Goal: Task Accomplishment & Management: Use online tool/utility

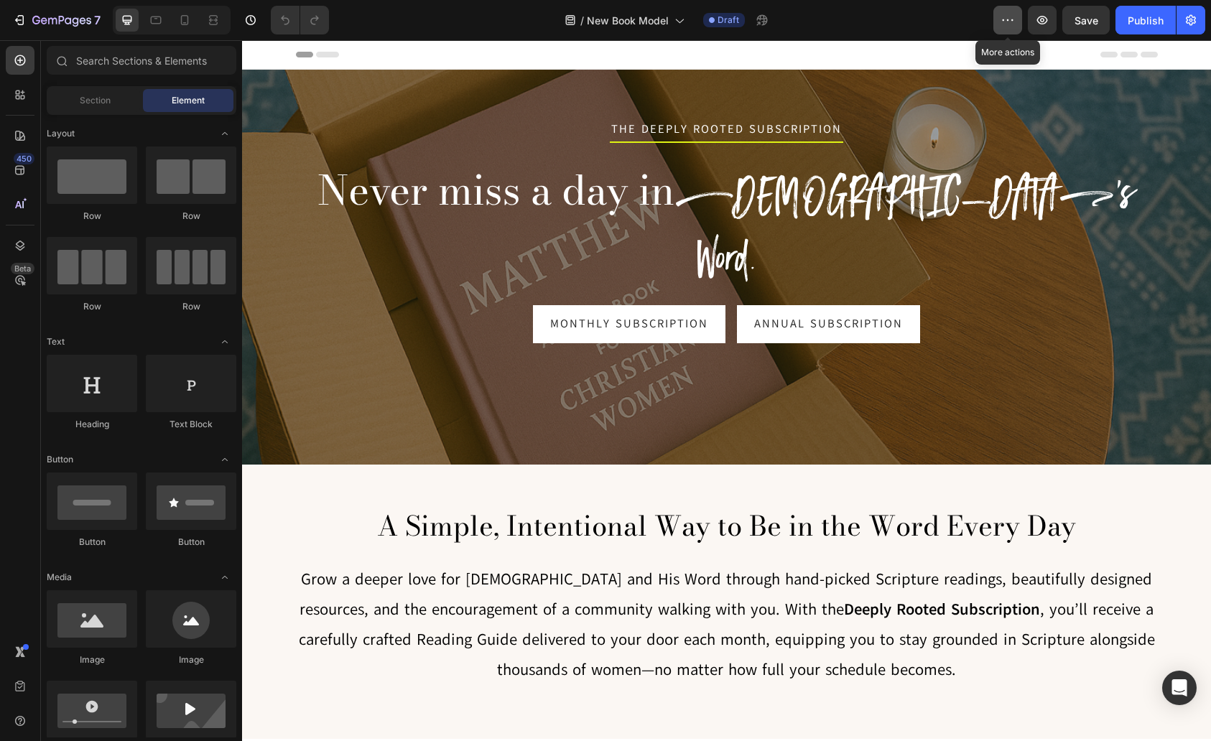
click at [1003, 30] on button "button" at bounding box center [1008, 20] width 29 height 29
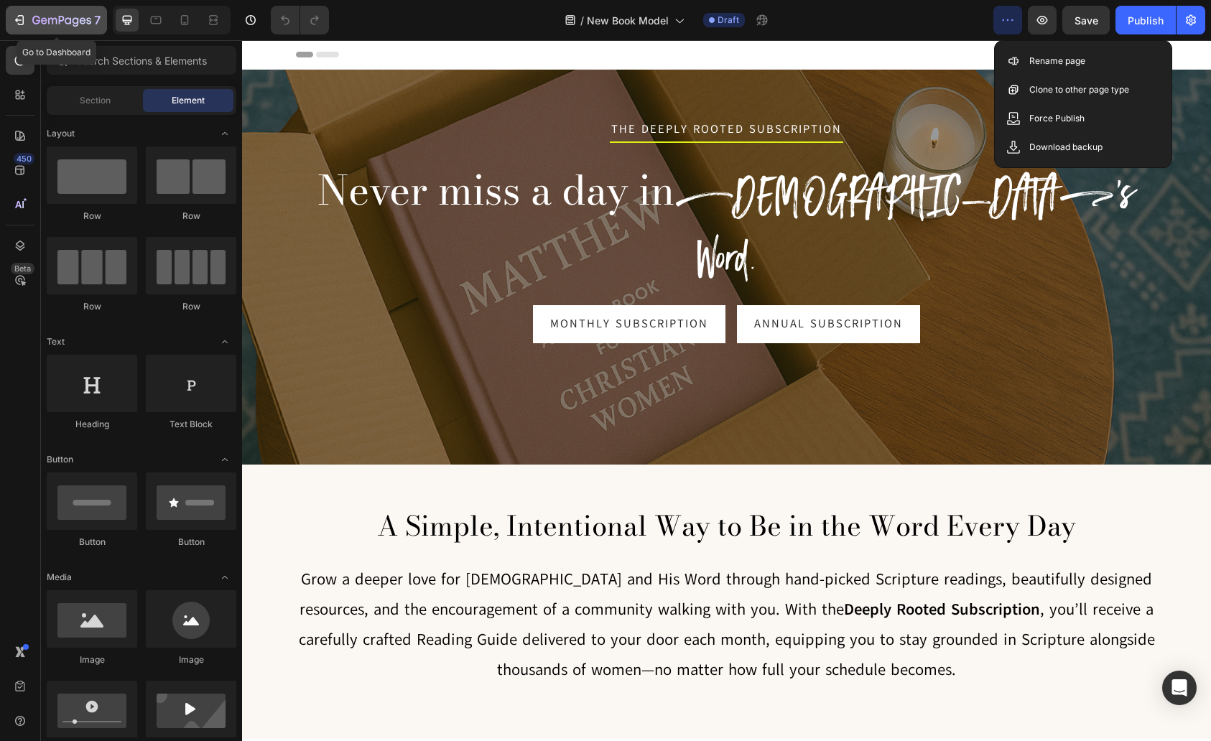
click at [30, 19] on div "7" at bounding box center [56, 19] width 88 height 17
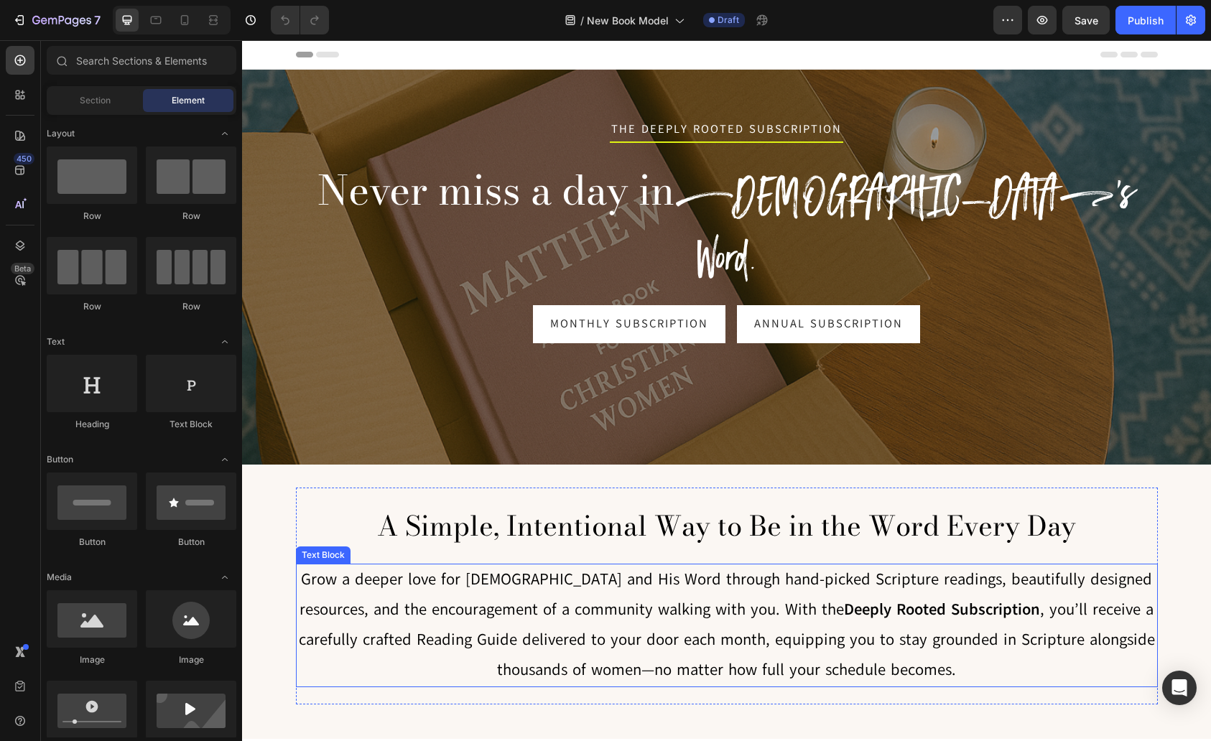
scroll to position [4, 0]
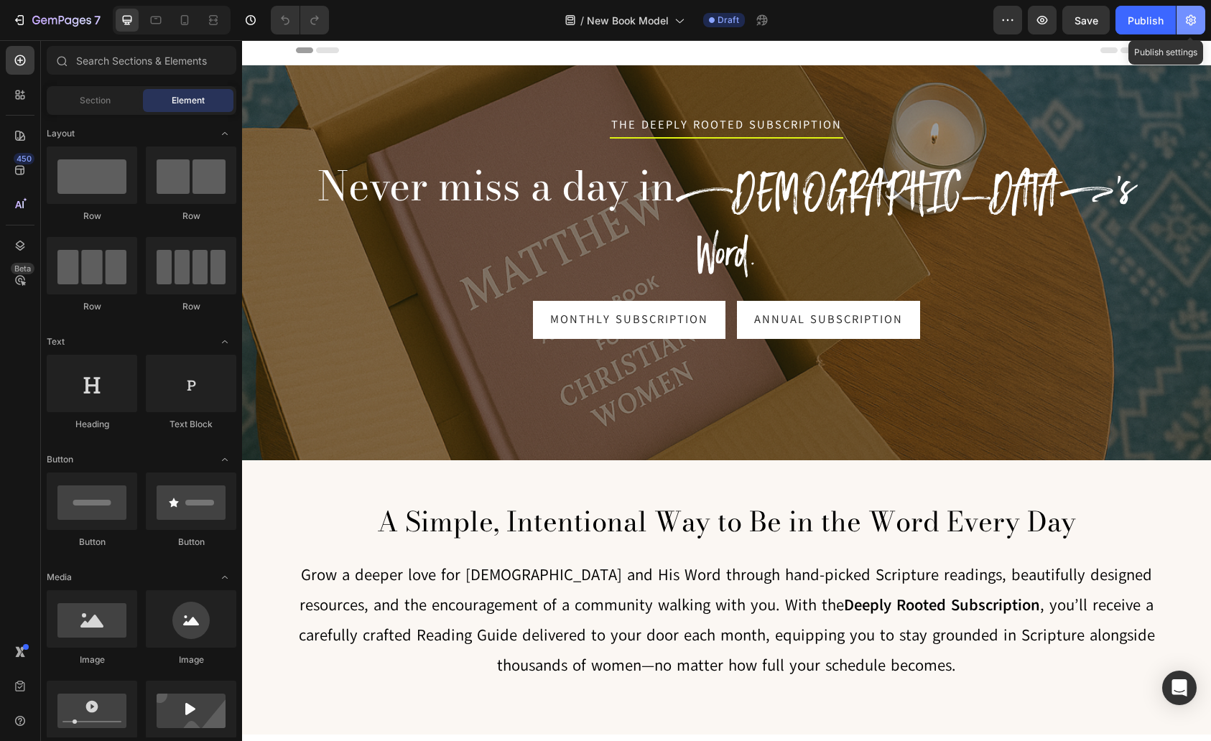
click at [1185, 23] on icon "button" at bounding box center [1191, 20] width 14 height 14
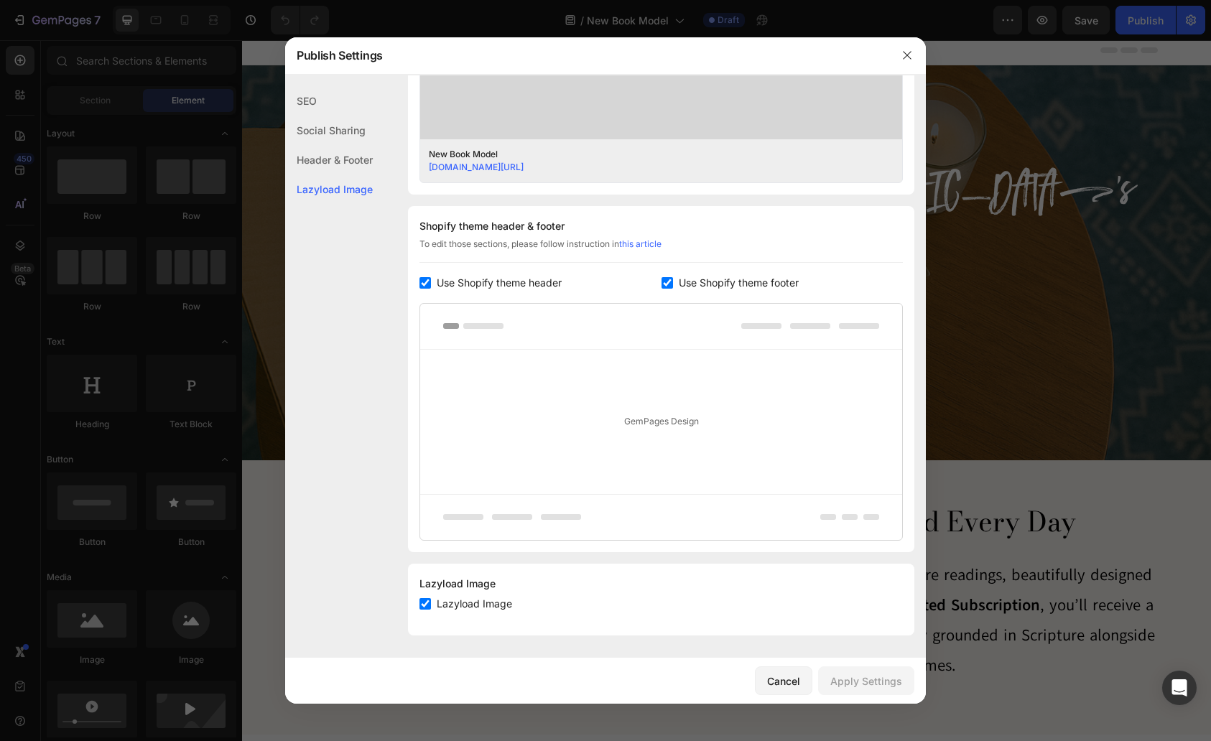
scroll to position [0, 0]
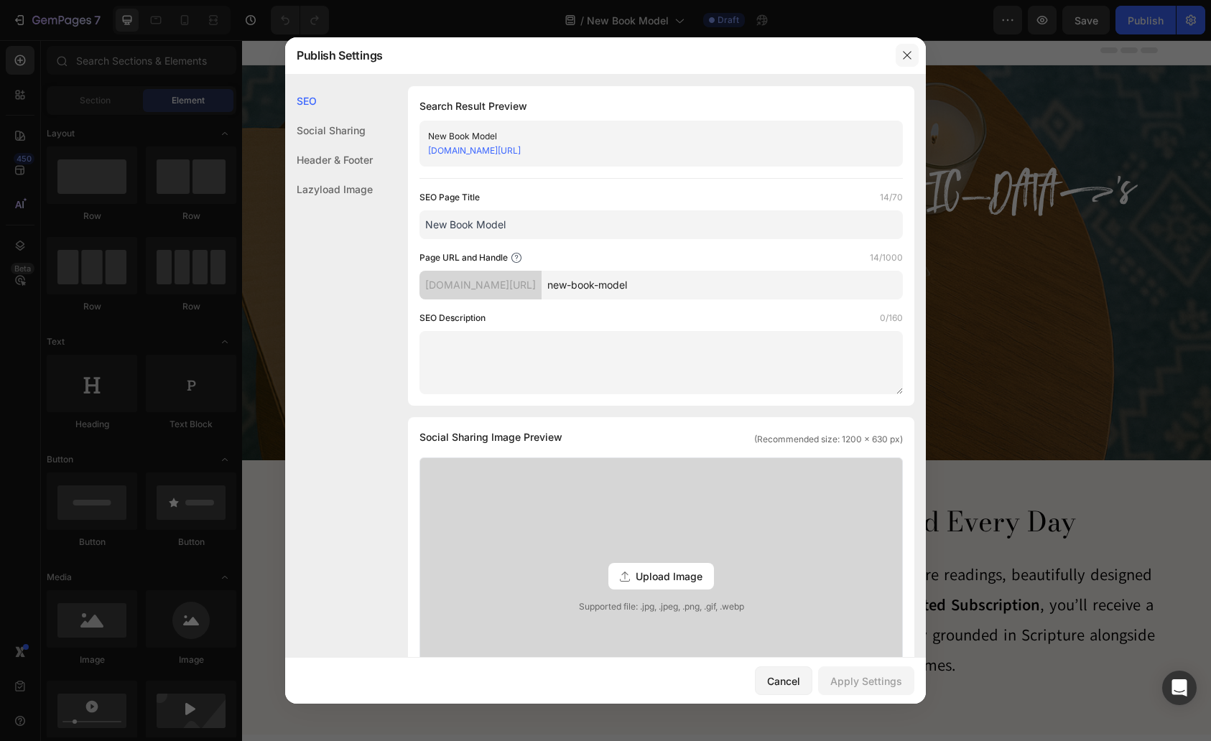
click at [904, 52] on icon "button" at bounding box center [907, 55] width 8 height 8
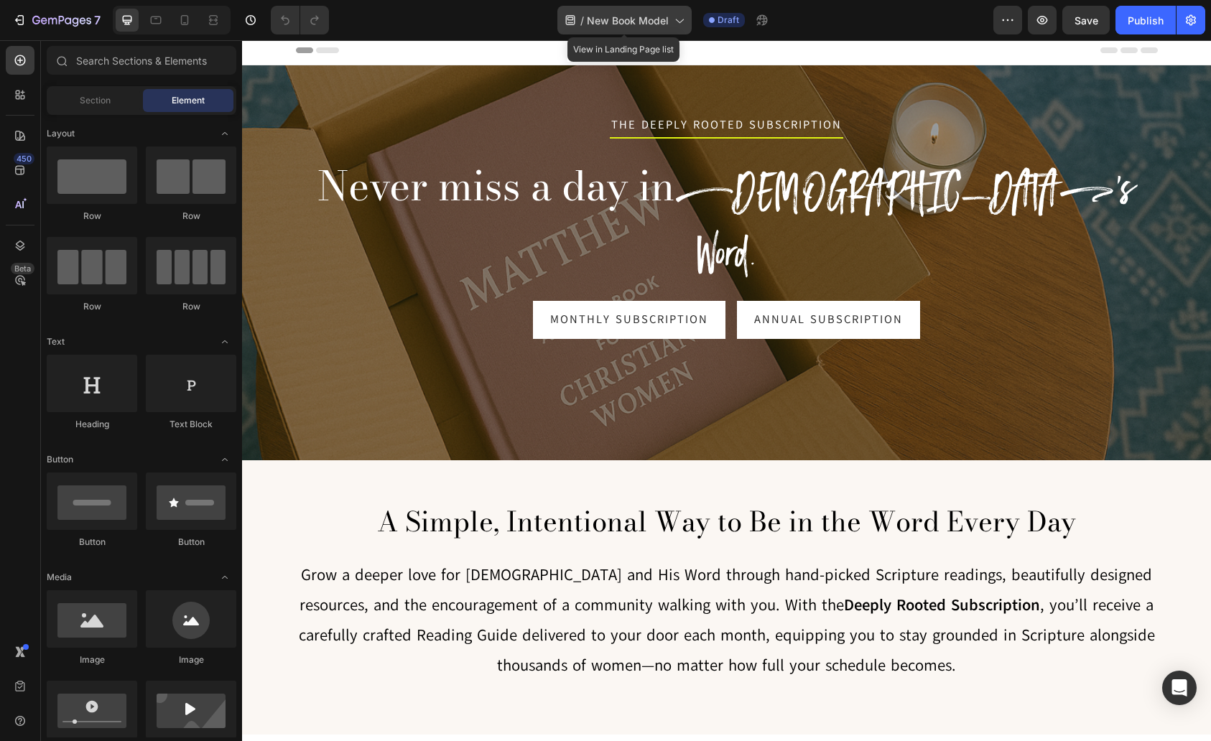
click at [671, 19] on div "/ New Book Model" at bounding box center [624, 20] width 134 height 29
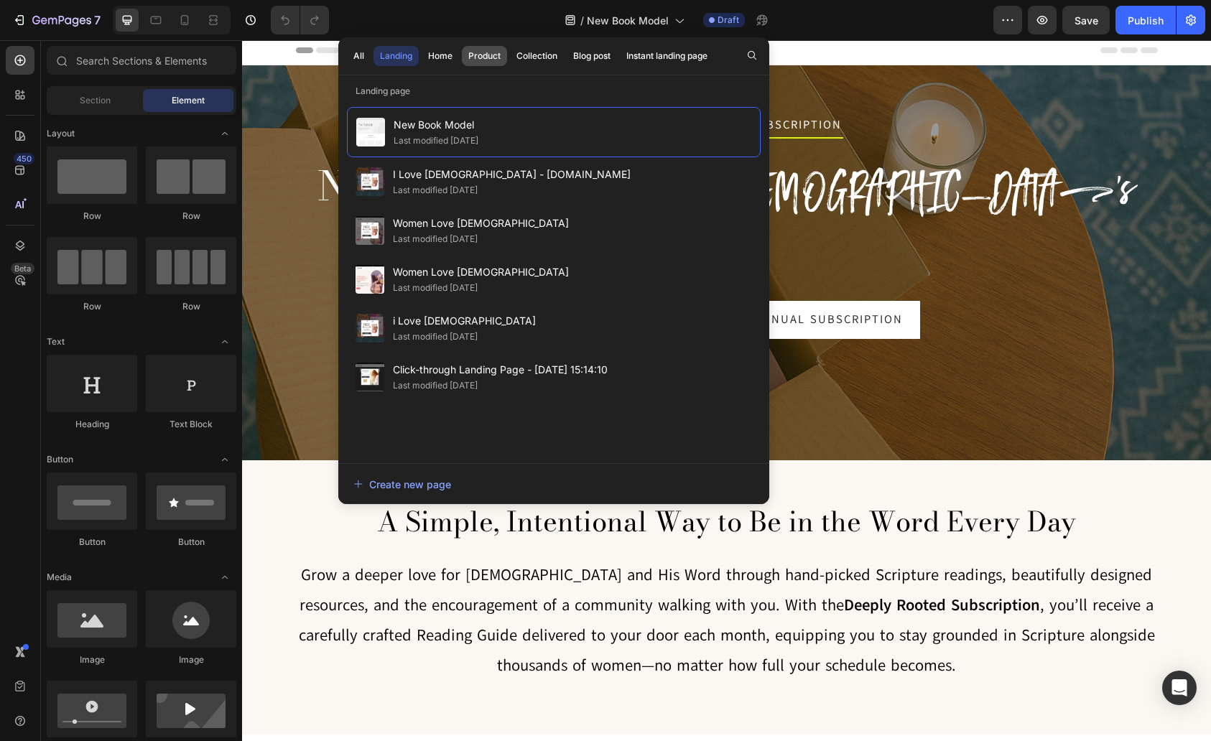
click at [476, 56] on div "Product" at bounding box center [484, 56] width 32 height 13
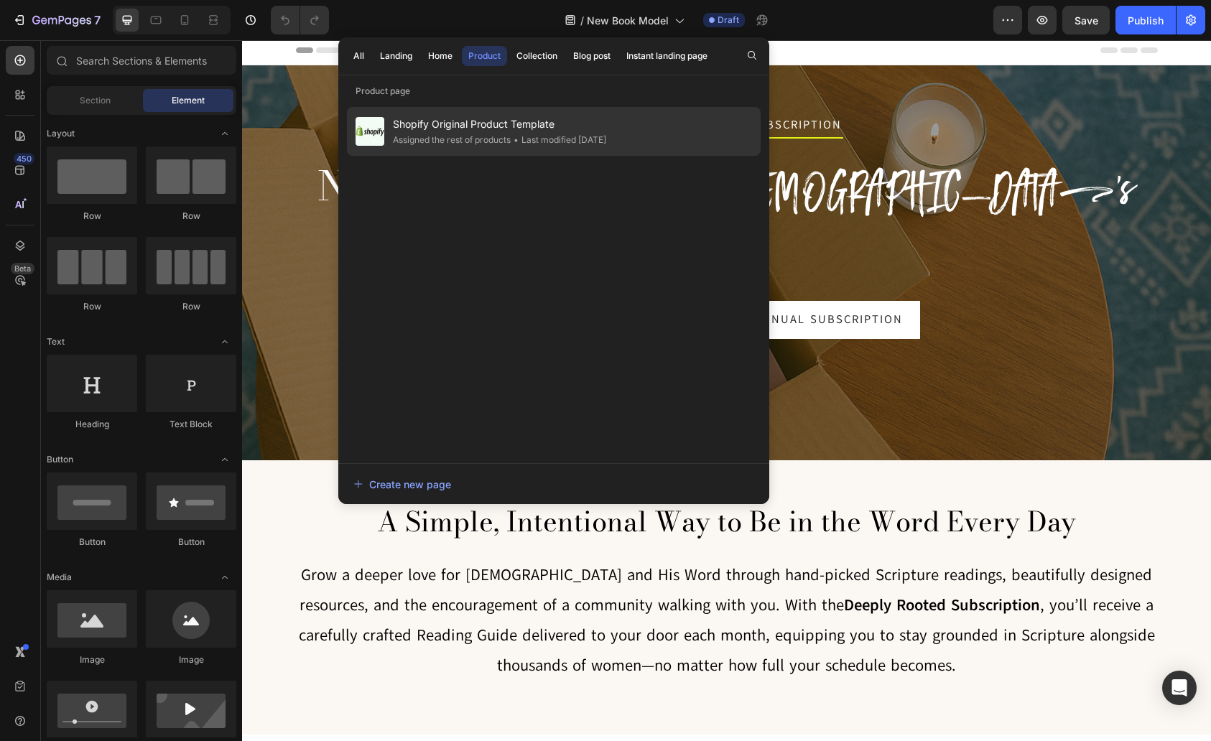
click at [496, 128] on span "Shopify Original Product Template" at bounding box center [499, 124] width 213 height 17
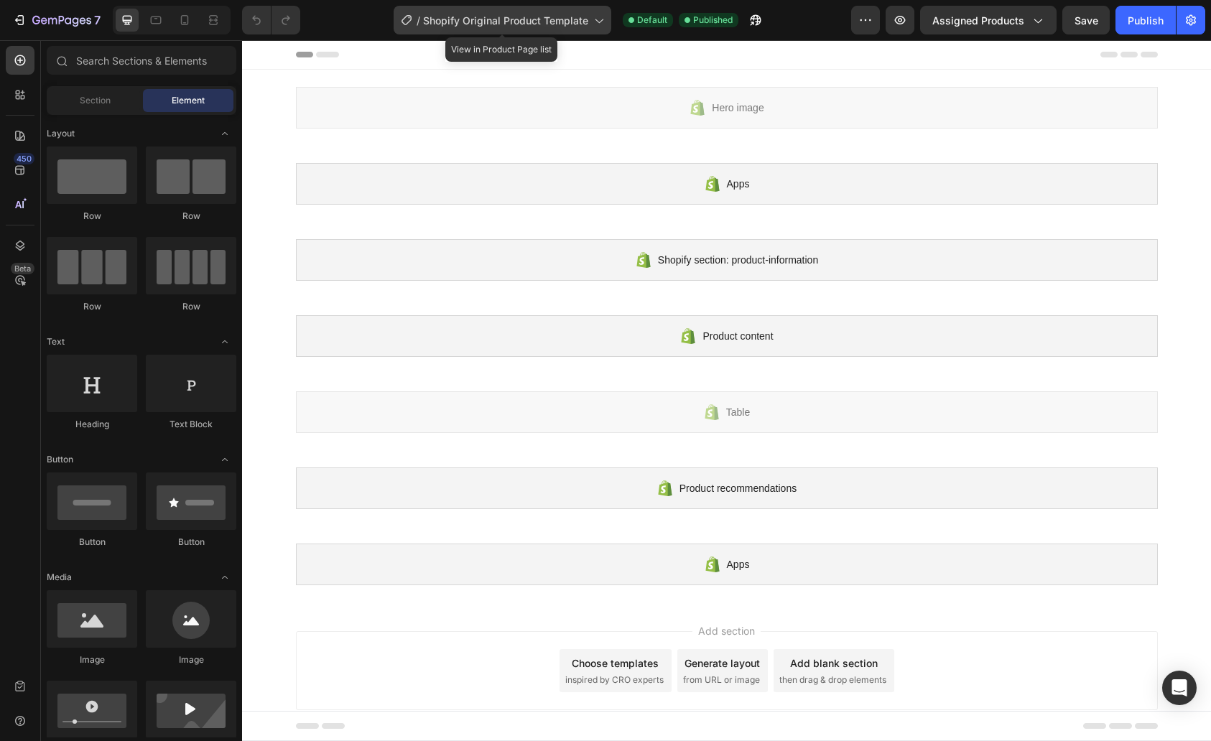
click at [512, 18] on span "Shopify Original Product Template" at bounding box center [505, 20] width 165 height 15
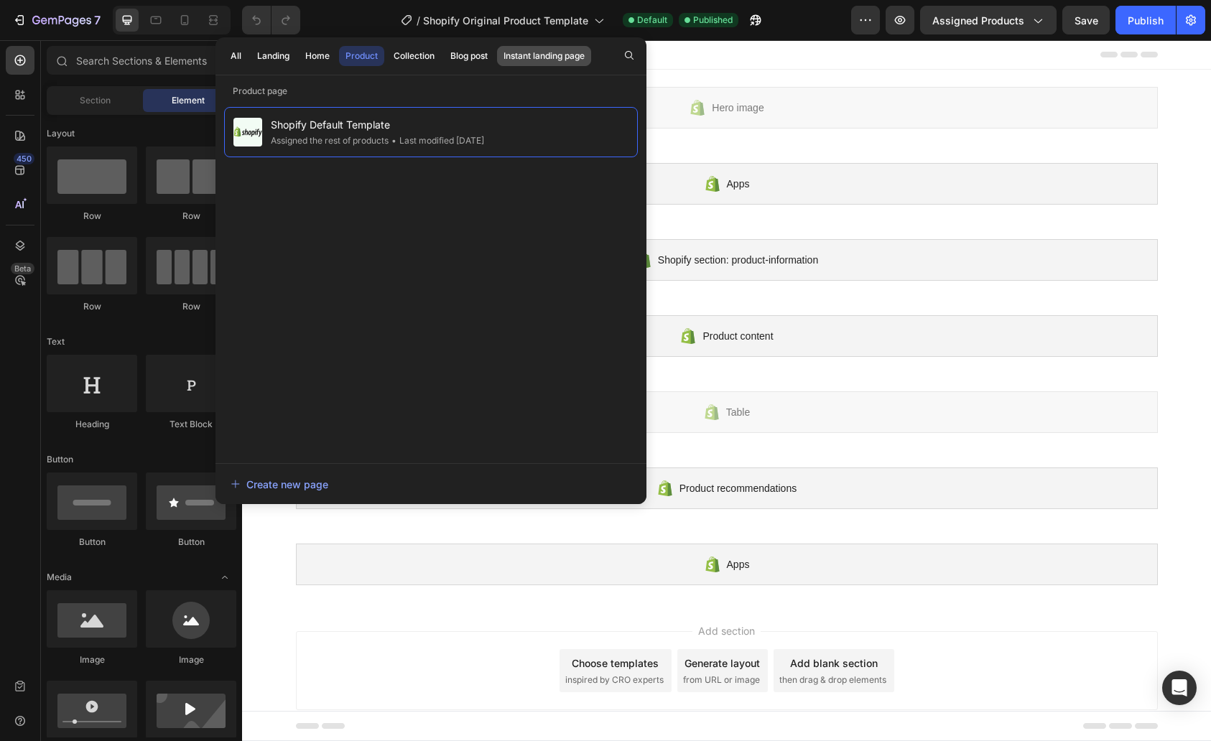
click at [517, 55] on div "Instant landing page" at bounding box center [544, 56] width 81 height 13
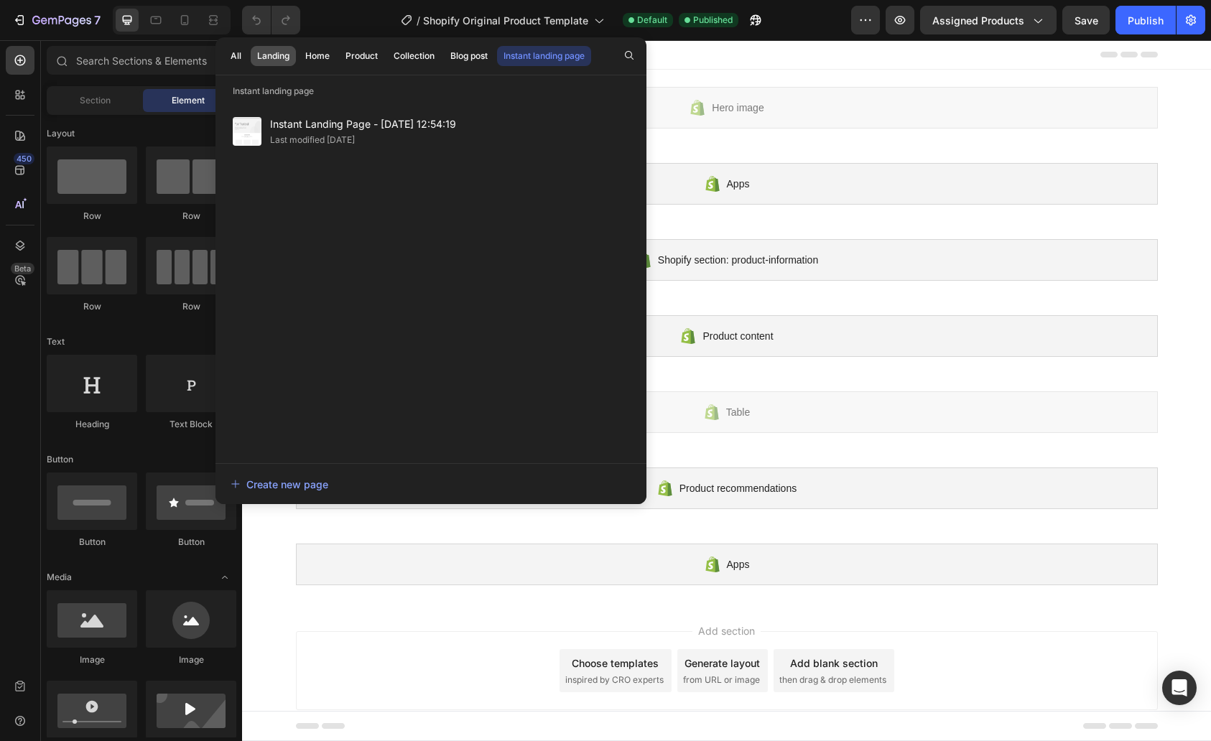
click at [269, 58] on div "Landing" at bounding box center [273, 56] width 32 height 13
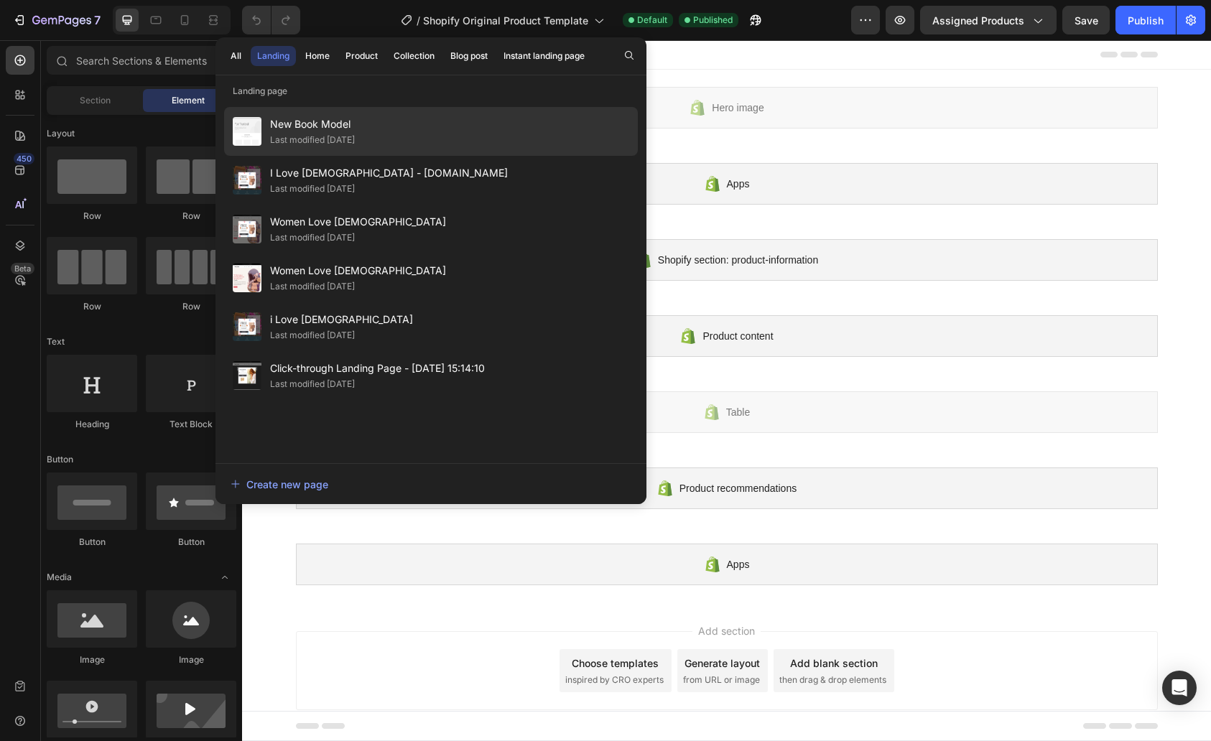
click at [303, 134] on div "Last modified [DATE]" at bounding box center [312, 140] width 85 height 14
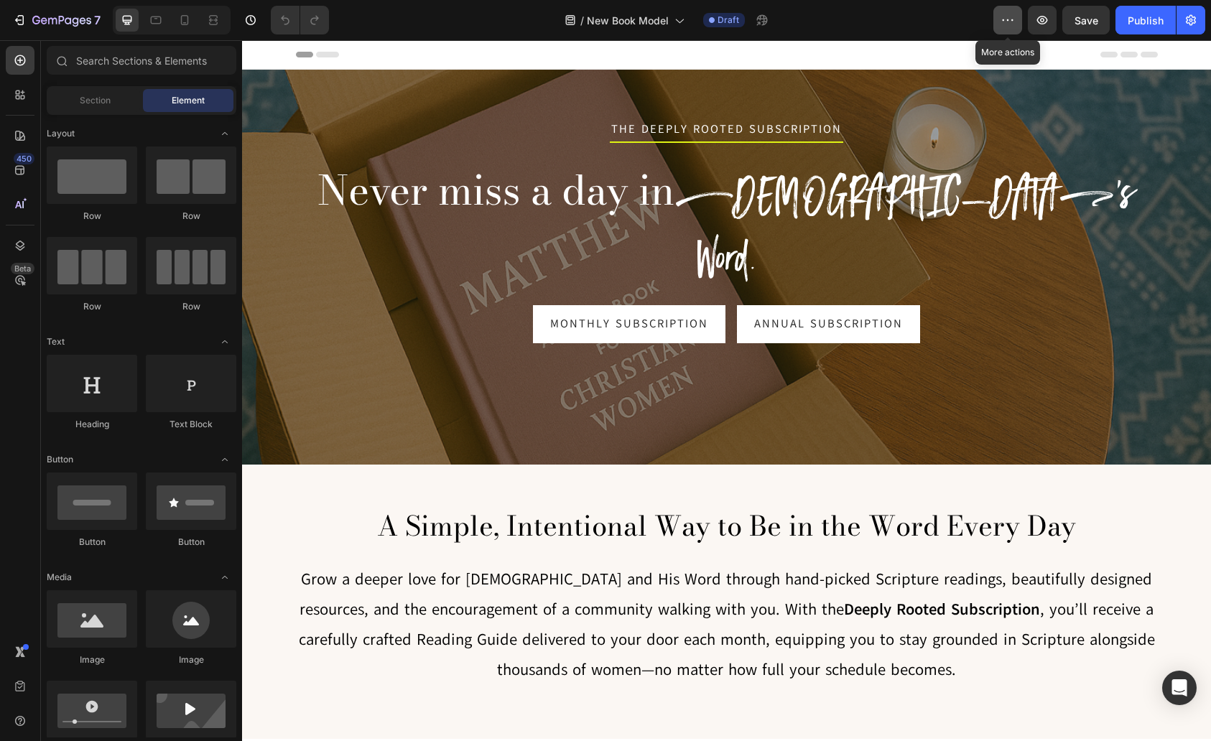
click at [1012, 29] on button "button" at bounding box center [1008, 20] width 29 height 29
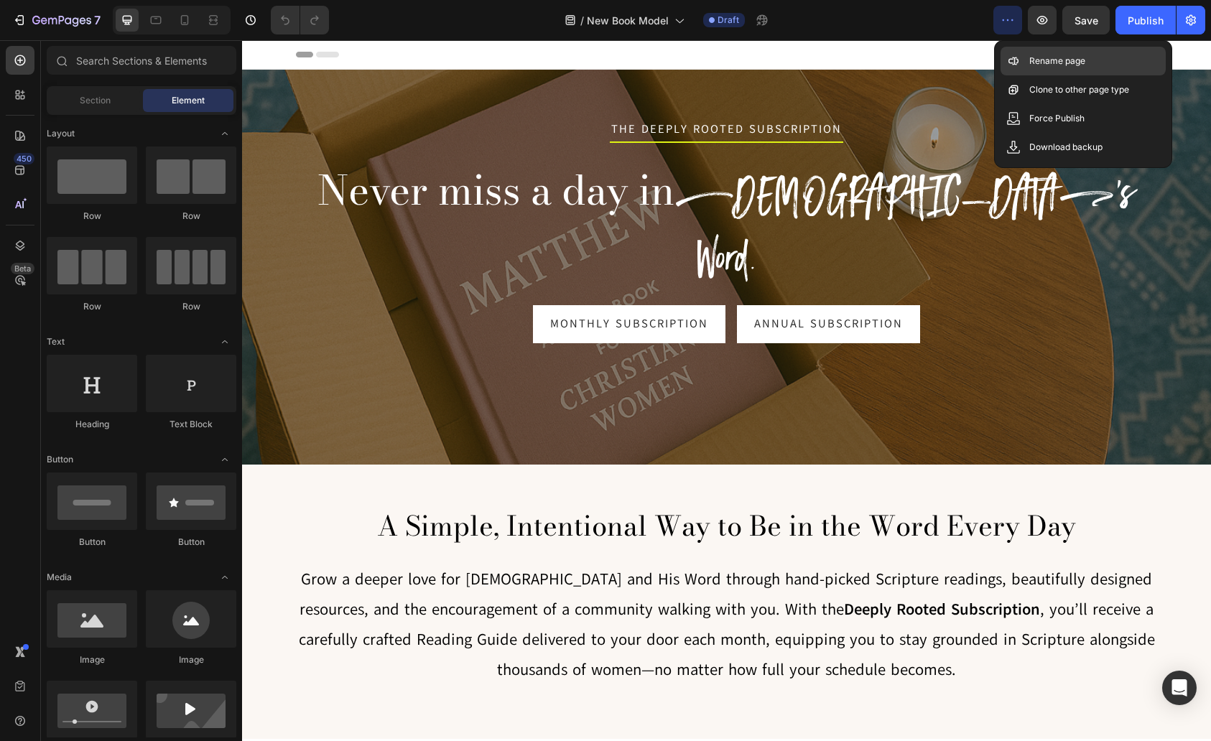
click at [1029, 60] on p "Rename page" at bounding box center [1057, 61] width 56 height 14
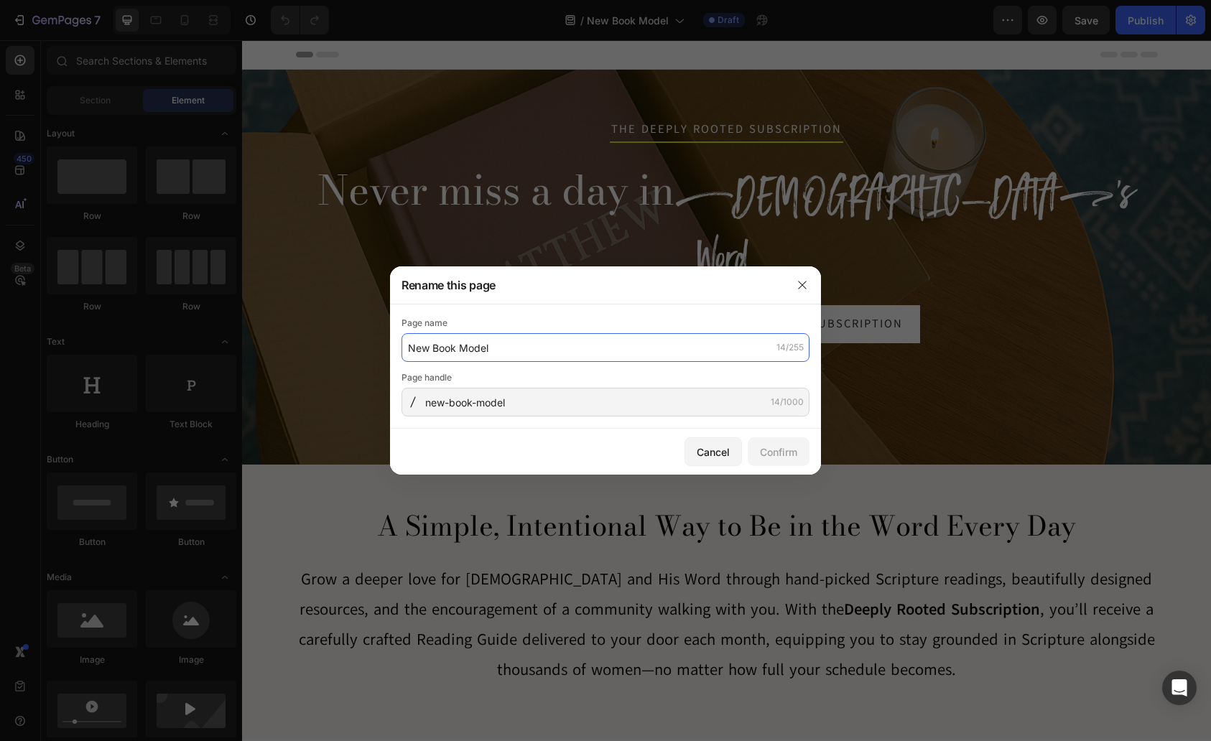
click at [440, 347] on input "New Book Model" at bounding box center [606, 347] width 408 height 29
type input "Deeply Rooted"
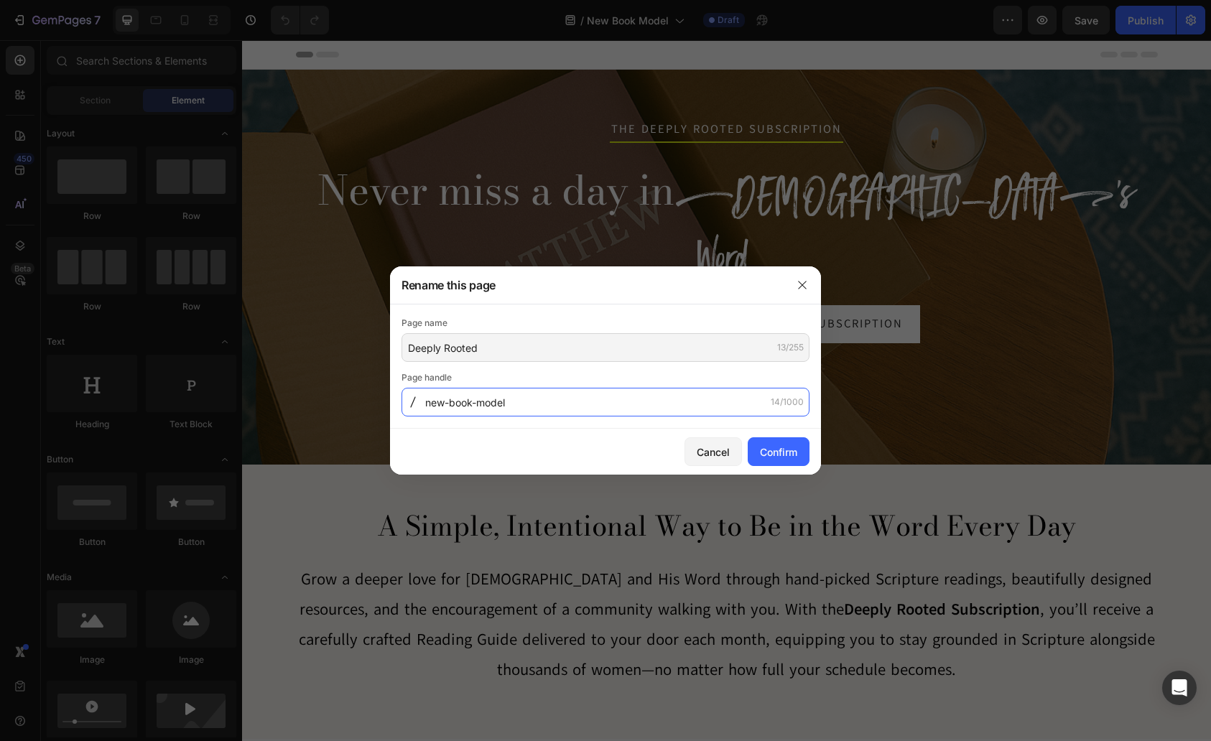
click at [591, 400] on input "new-book-model" at bounding box center [606, 402] width 408 height 29
type input "Deeply-Rooted-Membership"
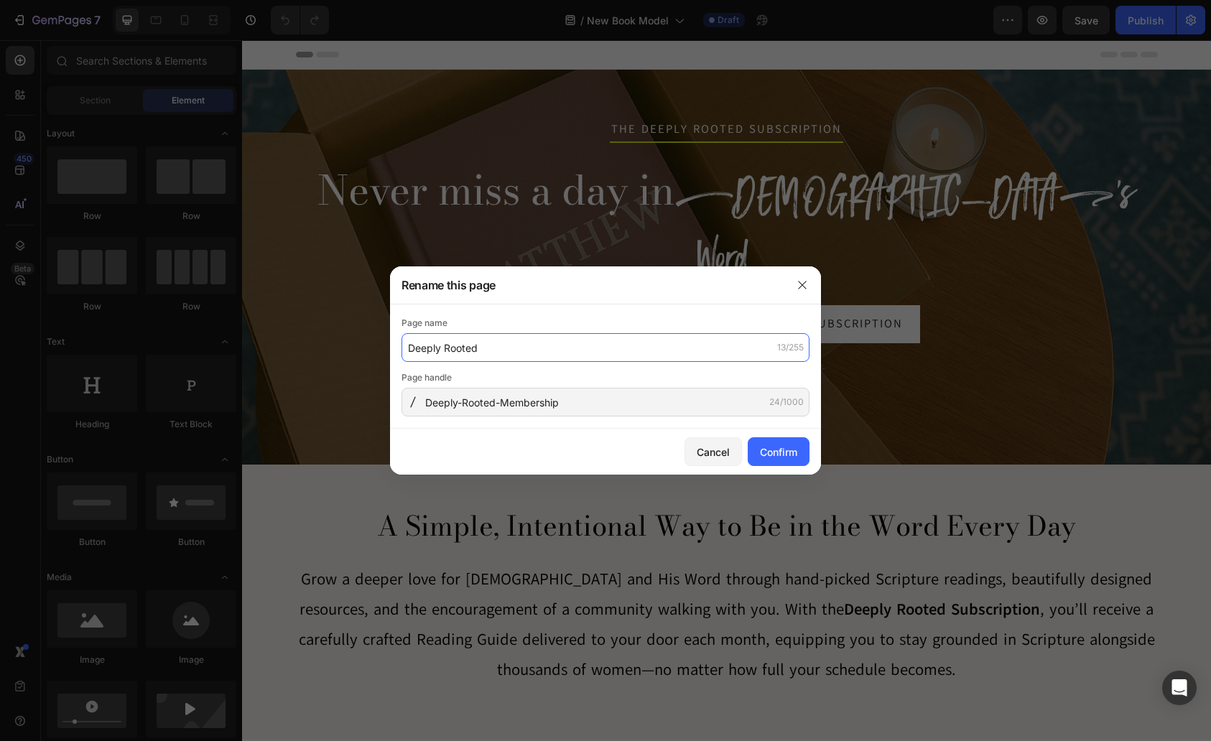
click at [542, 353] on input "Deeply Rooted" at bounding box center [606, 347] width 408 height 29
type input "Deeply Rooted Membership"
click at [784, 453] on div "Confirm" at bounding box center [778, 452] width 37 height 15
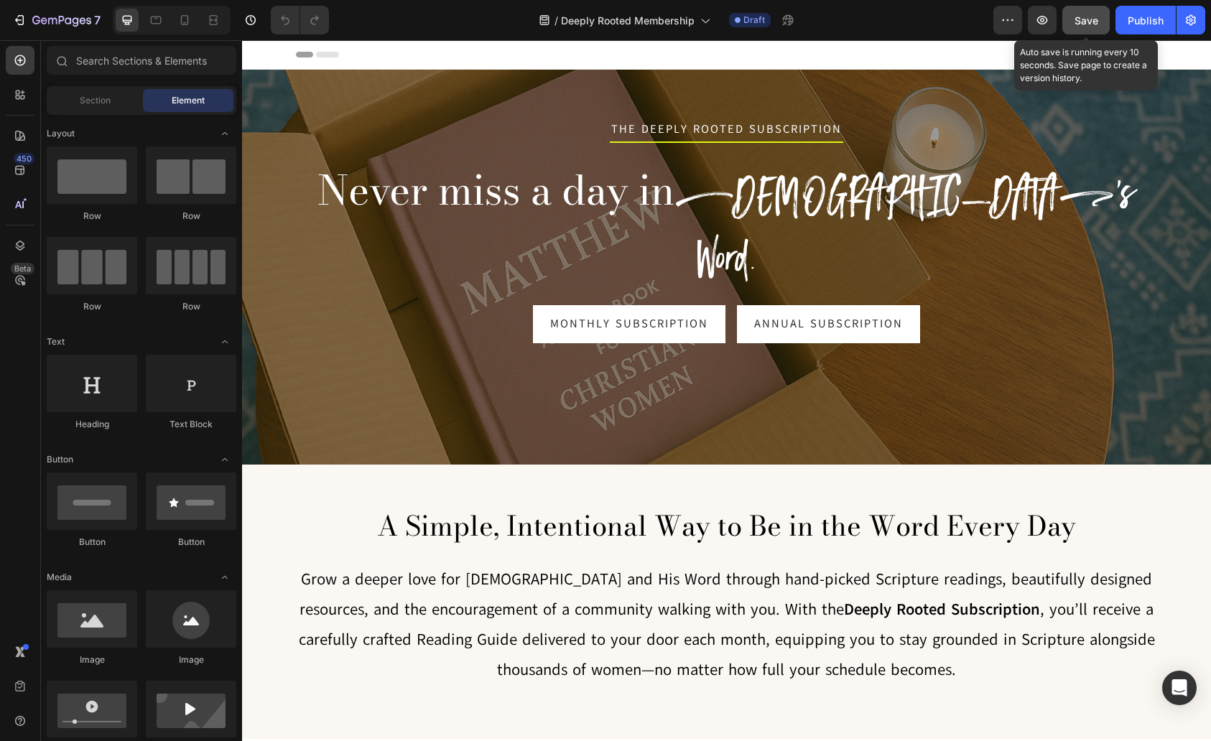
click at [1085, 15] on span "Save" at bounding box center [1087, 20] width 24 height 12
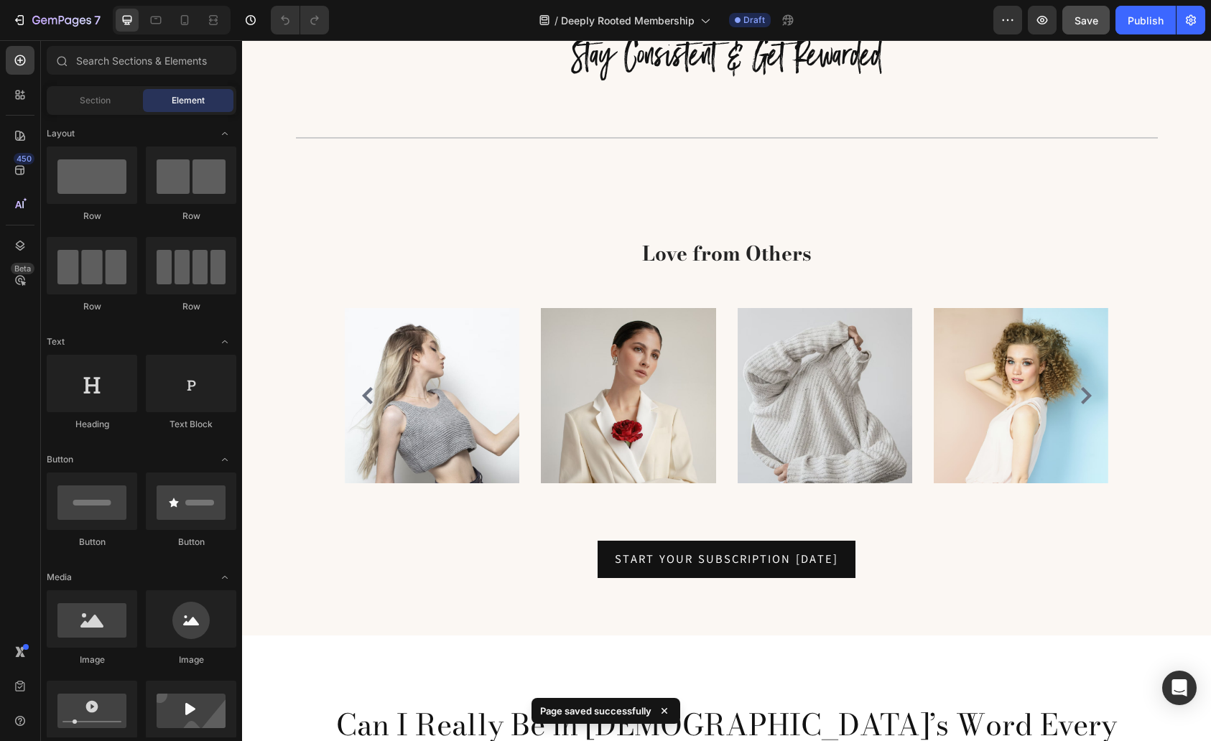
scroll to position [2339, 0]
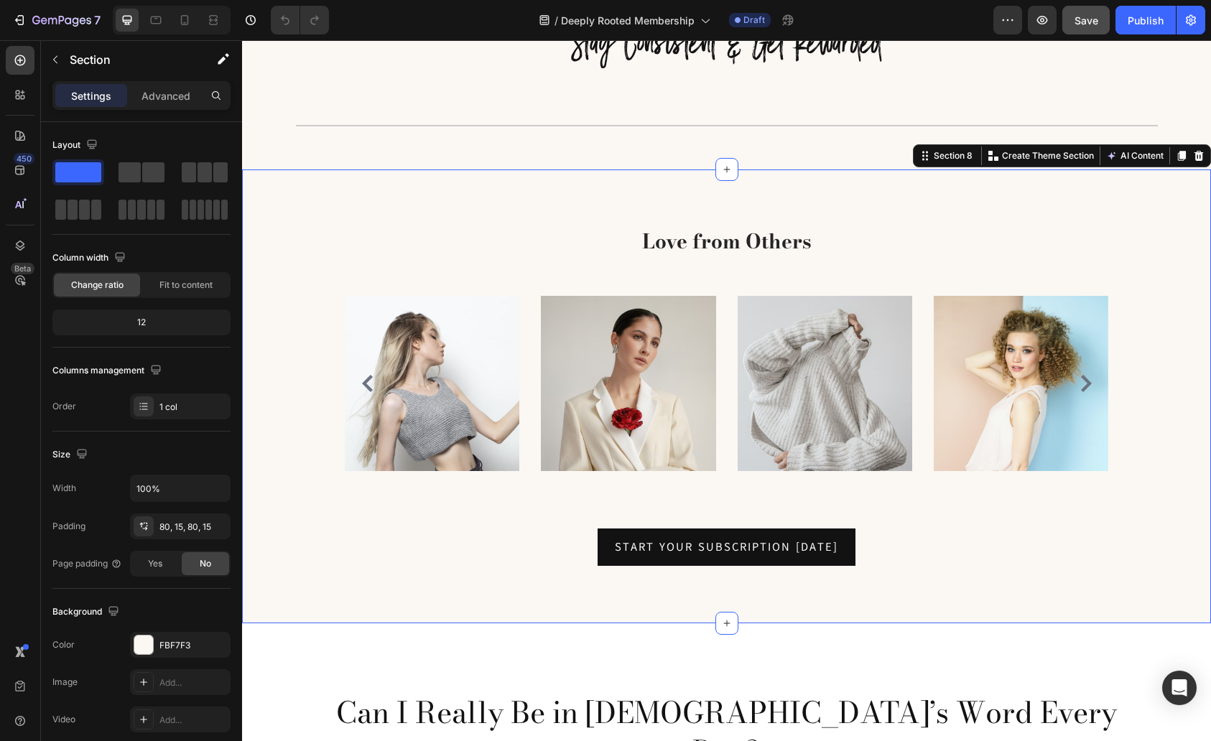
click at [927, 206] on div "Love from Others Heading Row Image Image Image Image Image Carousel Start Your …" at bounding box center [726, 397] width 969 height 455
click at [931, 151] on div "Section 8" at bounding box center [953, 155] width 45 height 13
click at [60, 57] on icon "button" at bounding box center [55, 59] width 11 height 11
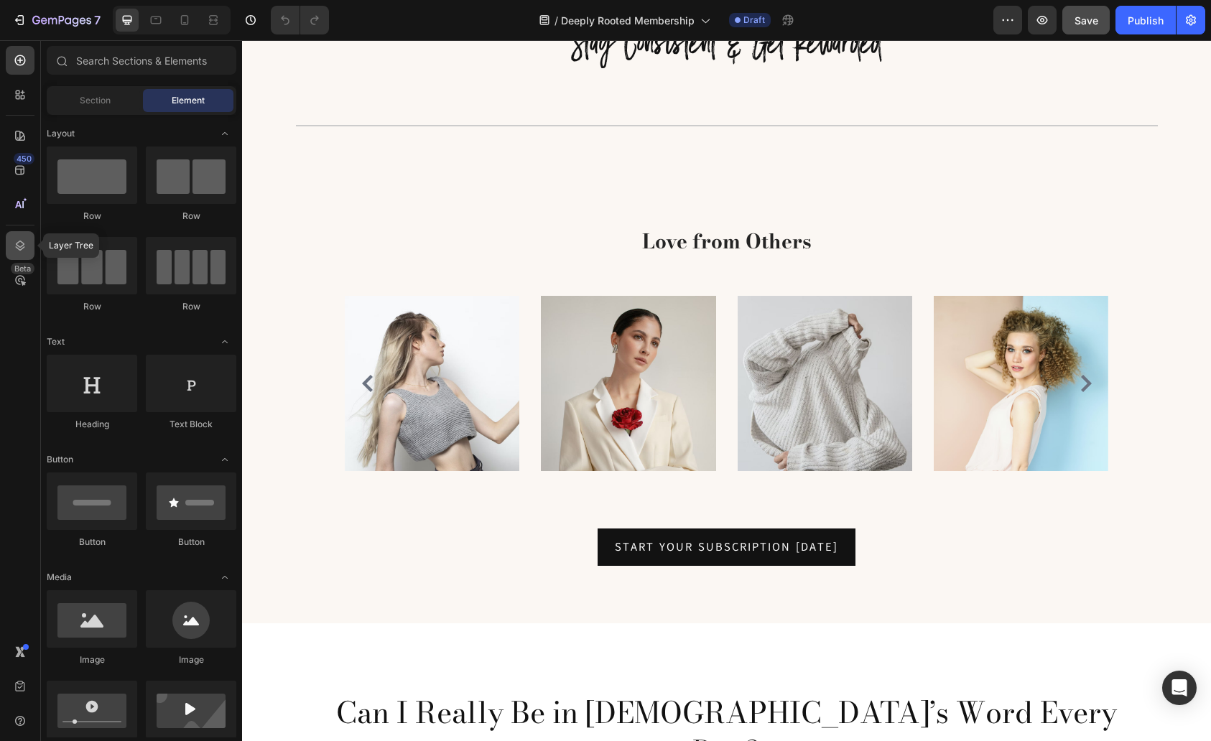
click at [21, 241] on icon at bounding box center [20, 246] width 9 height 10
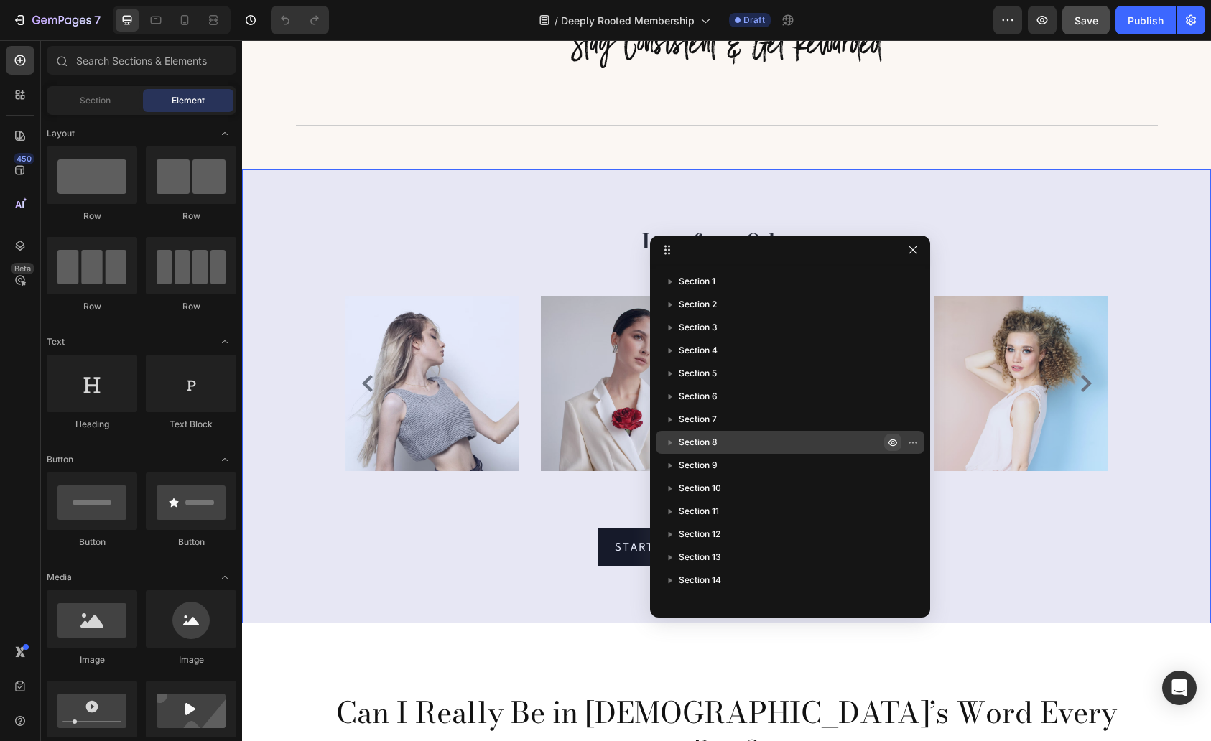
click at [894, 443] on icon "button" at bounding box center [894, 443] width 4 height 4
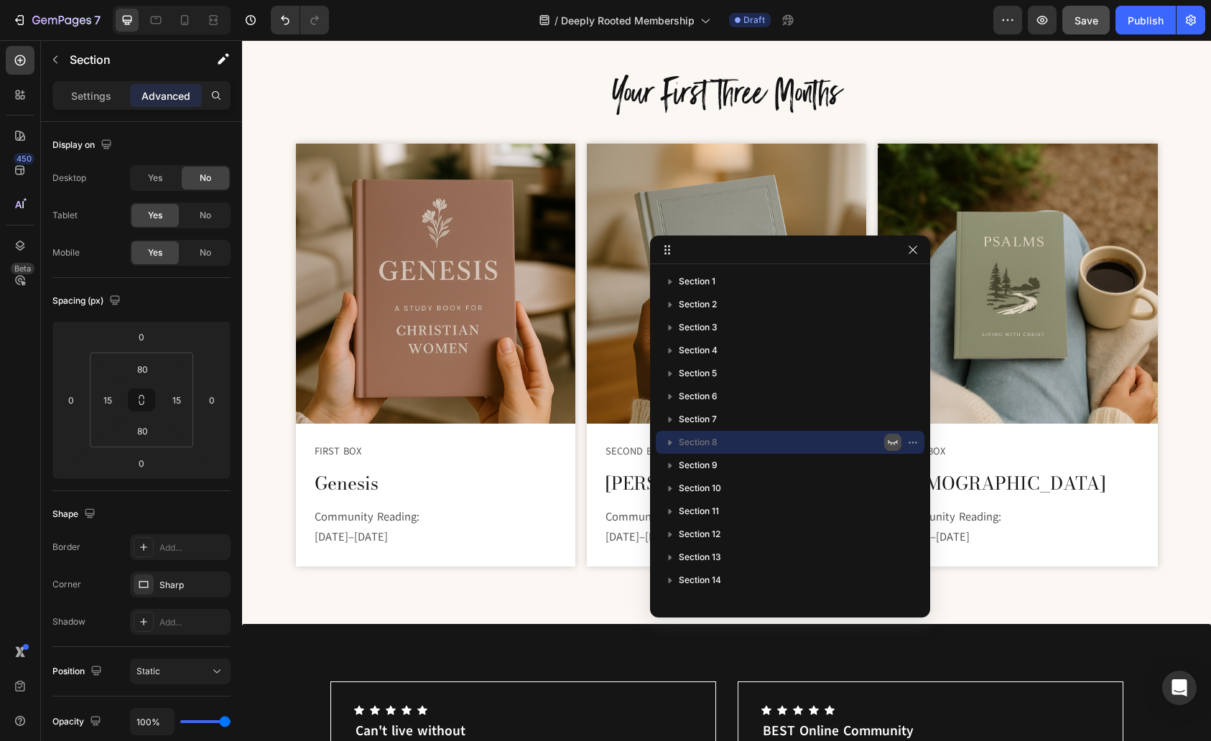
scroll to position [3773, 0]
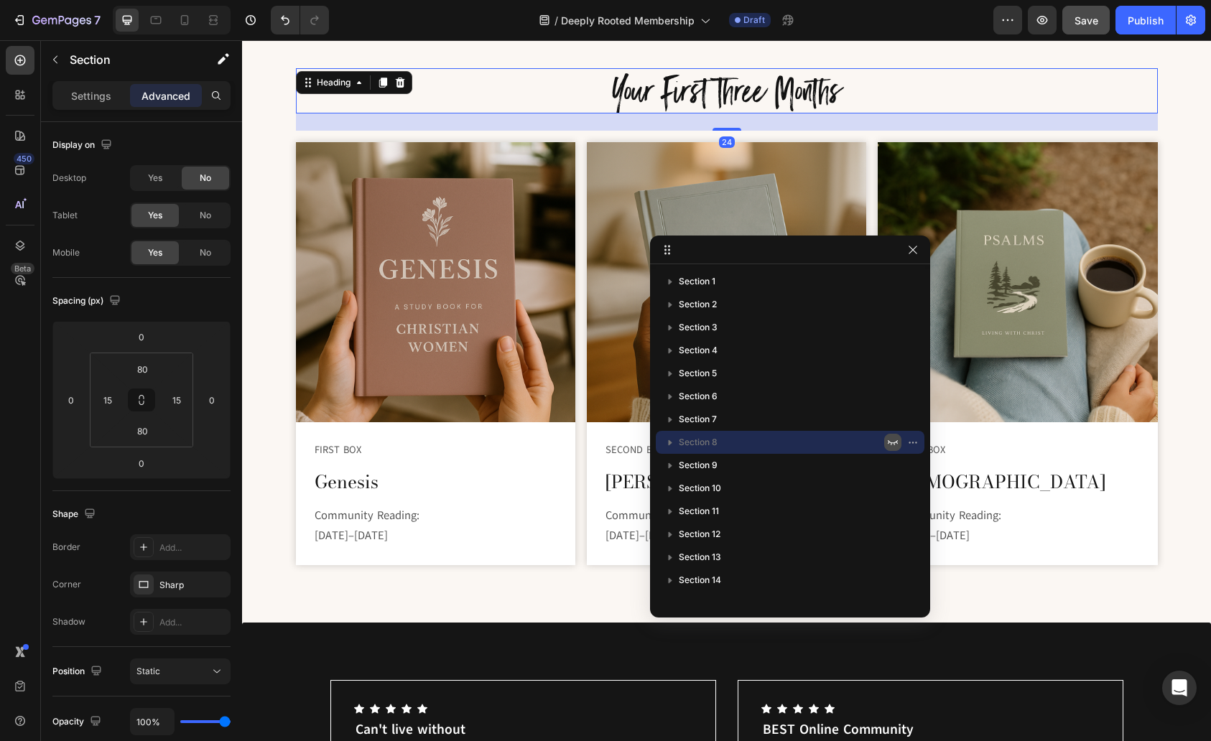
click at [762, 93] on h2 "Your First Three Months" at bounding box center [727, 91] width 862 height 46
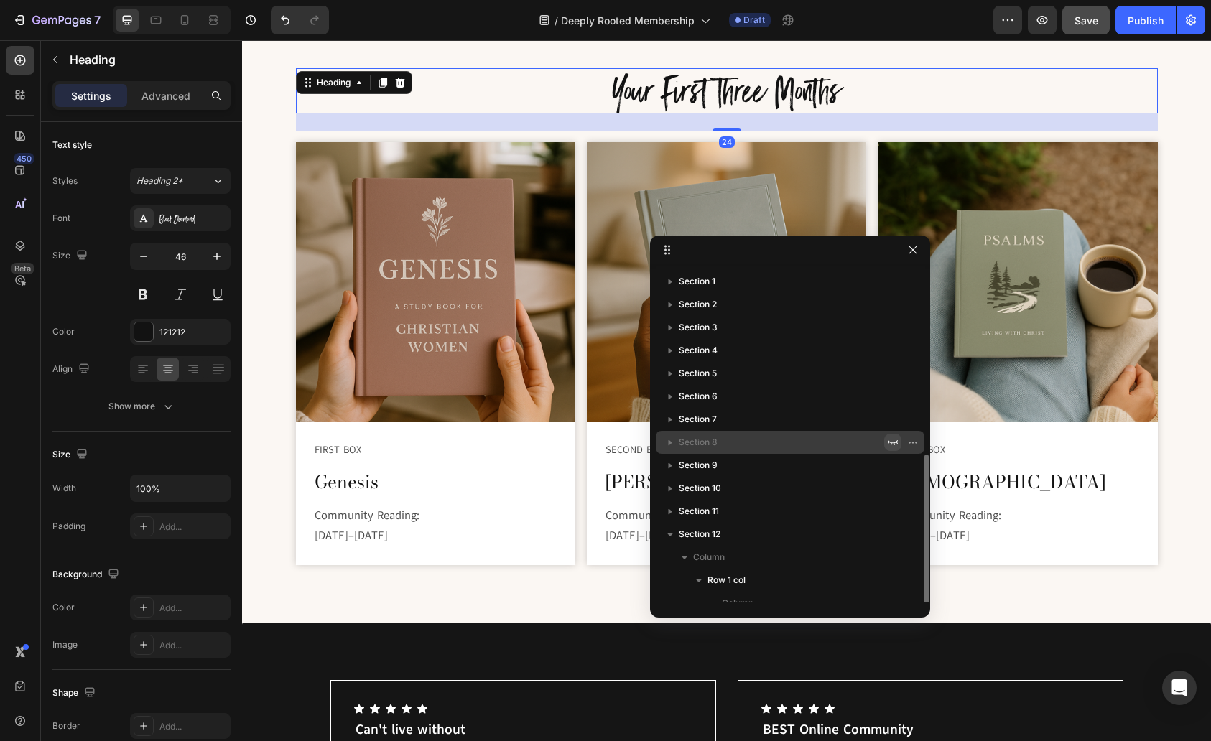
scroll to position [105, 0]
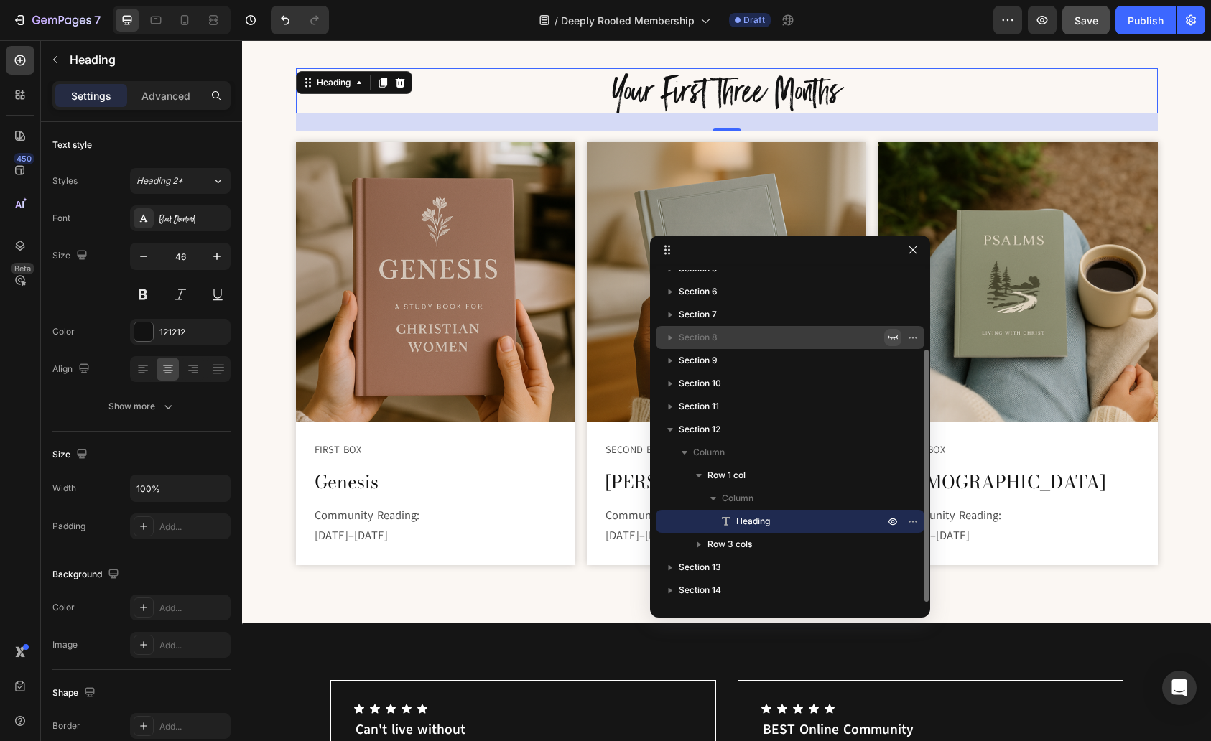
click at [759, 91] on h2 "Your First Three Months" at bounding box center [727, 91] width 862 height 46
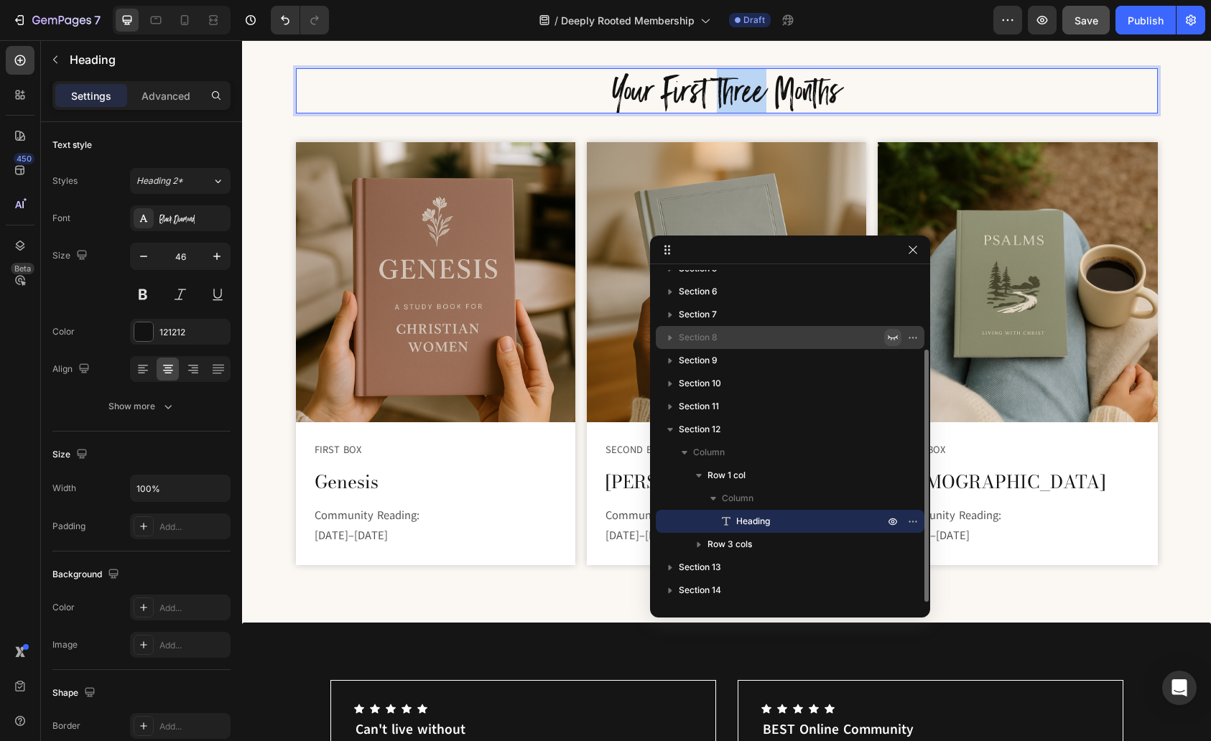
click at [759, 91] on p "Your First Three Months" at bounding box center [726, 91] width 859 height 43
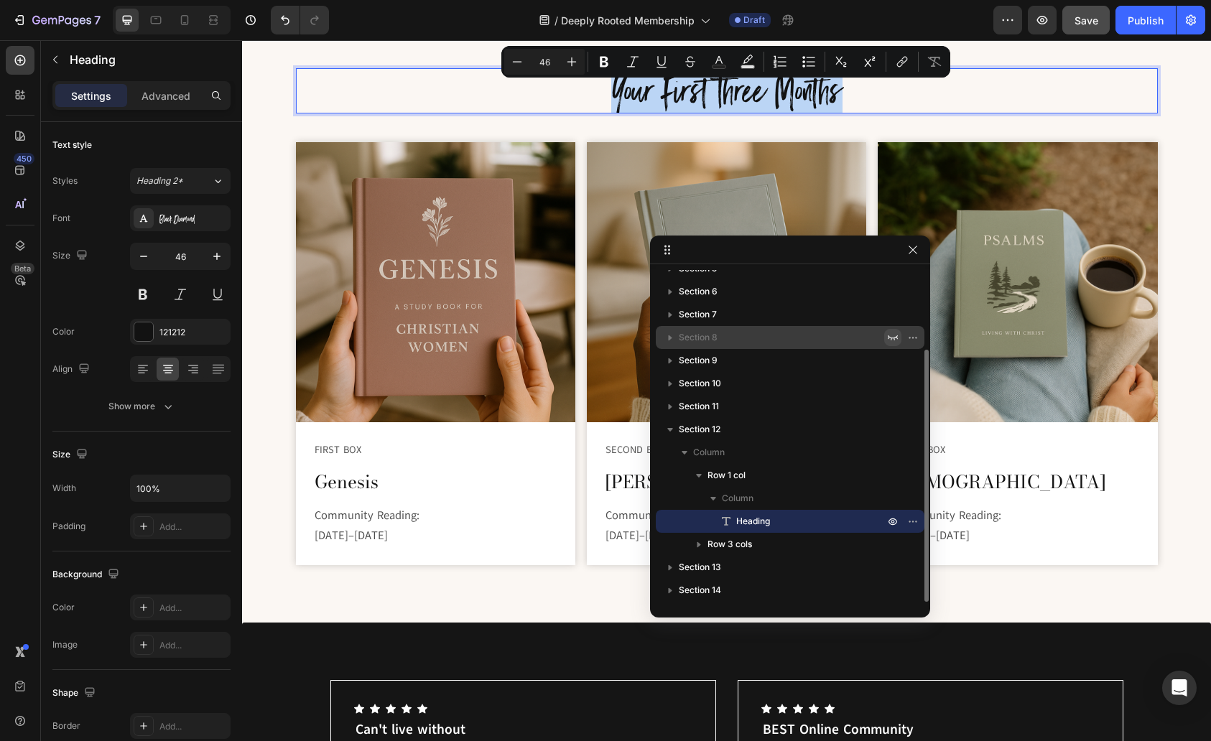
click at [759, 91] on p "Your First Three Months" at bounding box center [726, 91] width 859 height 43
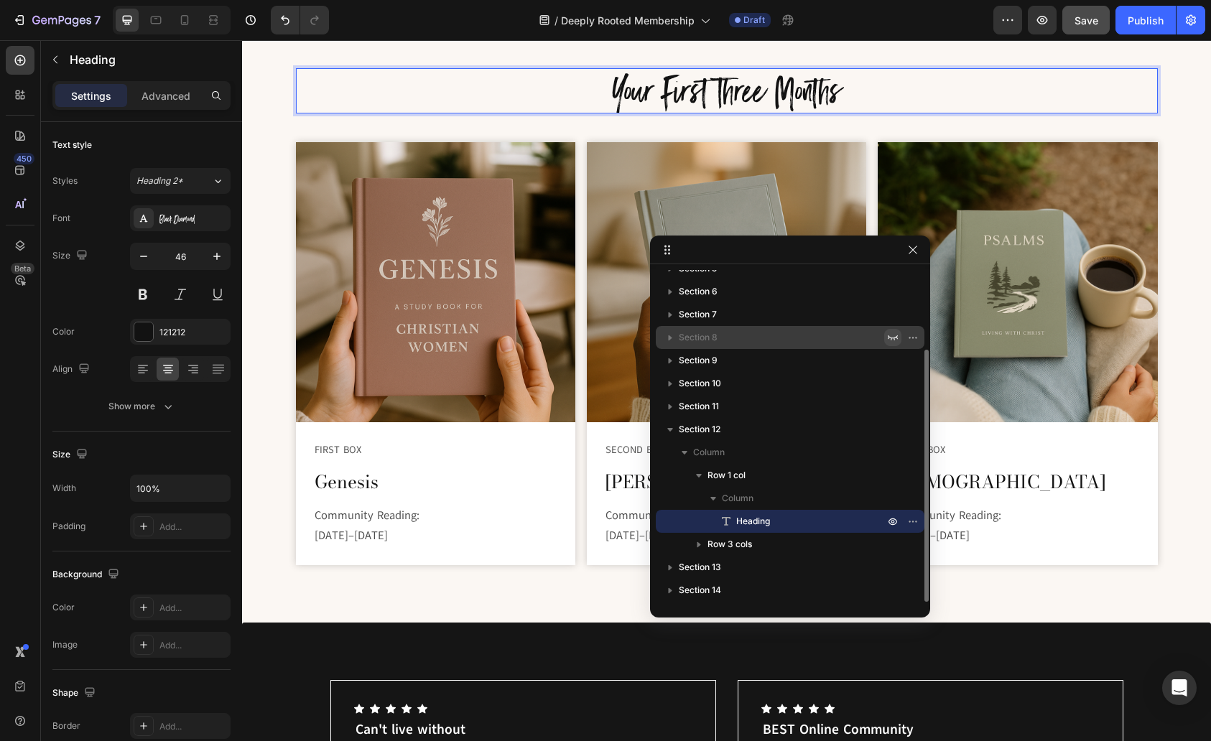
click at [610, 85] on p "Your First Three Months" at bounding box center [726, 91] width 859 height 43
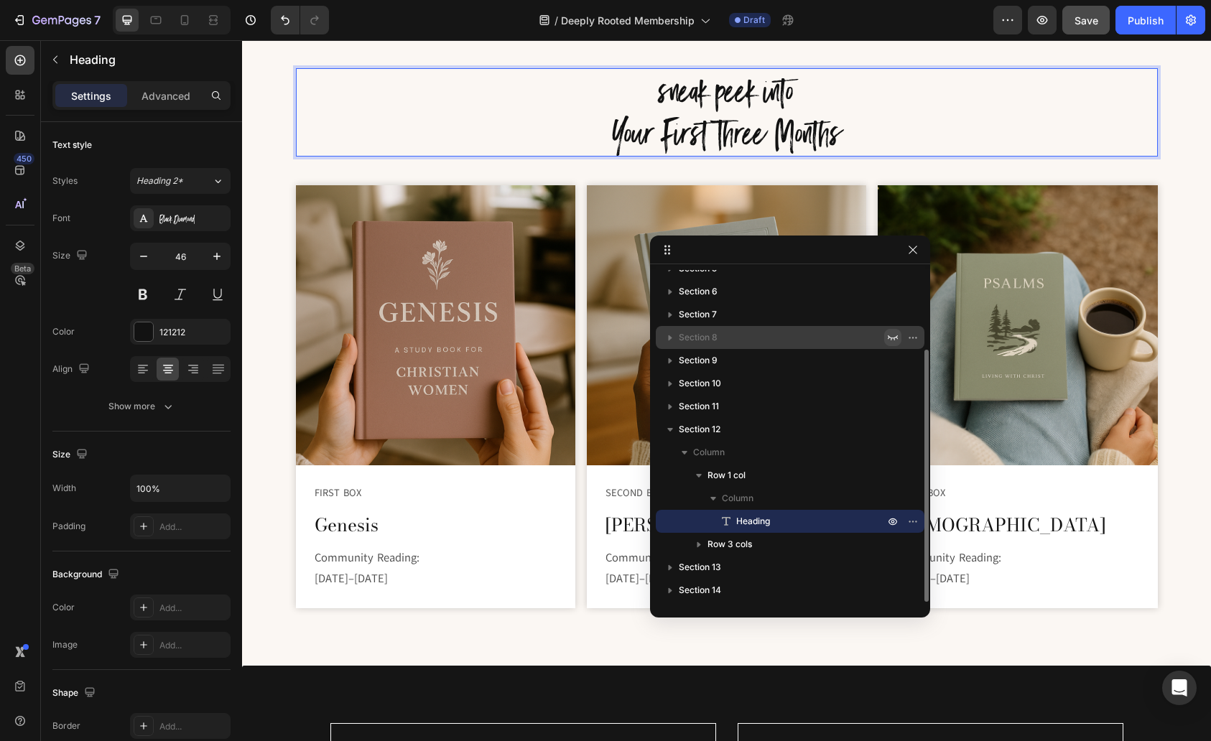
click at [727, 95] on p "⁠⁠⁠⁠⁠⁠⁠sneak peek into Your First Three Months" at bounding box center [726, 113] width 859 height 86
click at [727, 95] on p "sneak peek into Your First Three Months" at bounding box center [726, 113] width 859 height 86
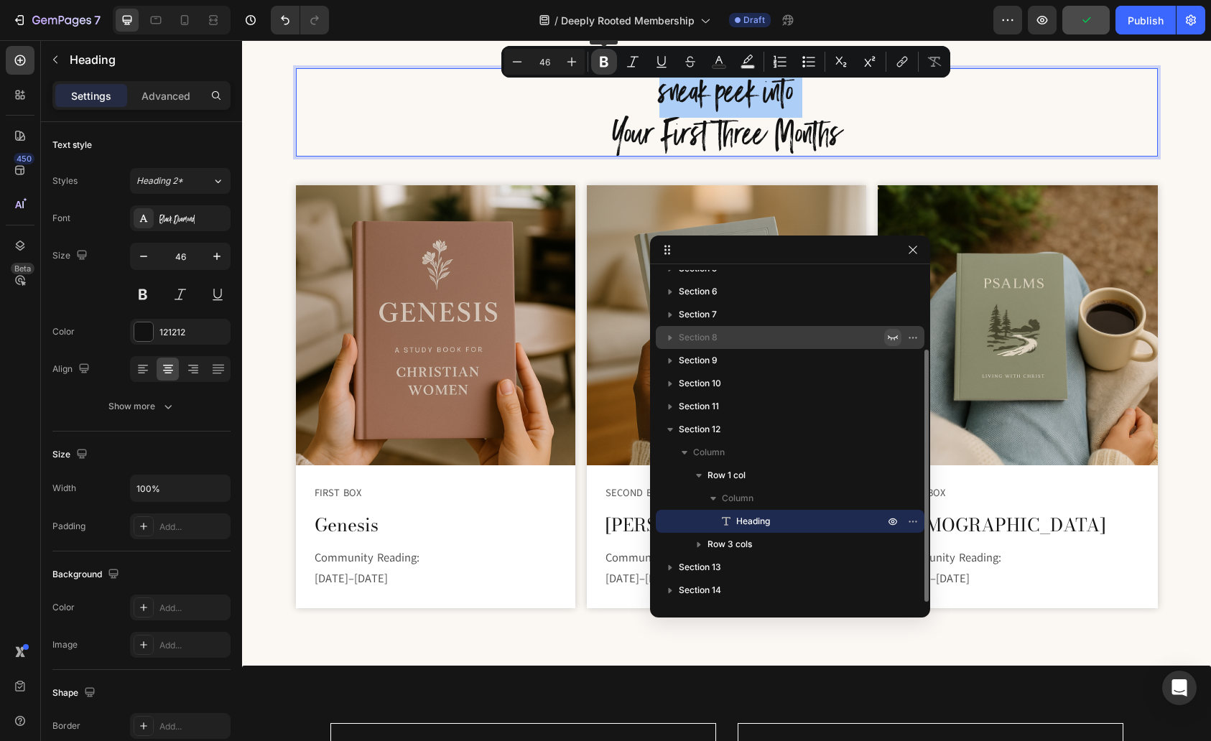
click at [601, 60] on icon "Editor contextual toolbar" at bounding box center [604, 62] width 9 height 11
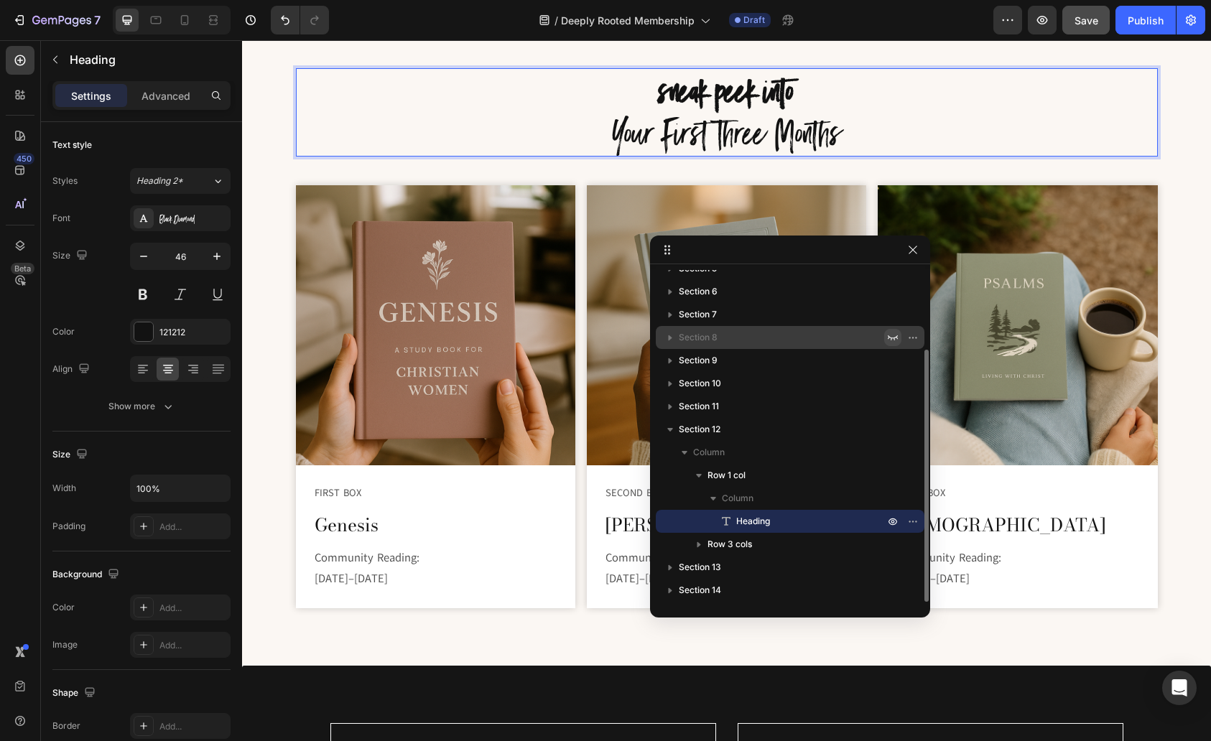
click at [678, 94] on strong "sneak peek into" at bounding box center [726, 90] width 135 height 55
click at [679, 115] on p "sneak peek into Your First Three Months" at bounding box center [726, 113] width 859 height 86
click at [685, 134] on p "sneak peek into Your First Three Months" at bounding box center [726, 113] width 859 height 86
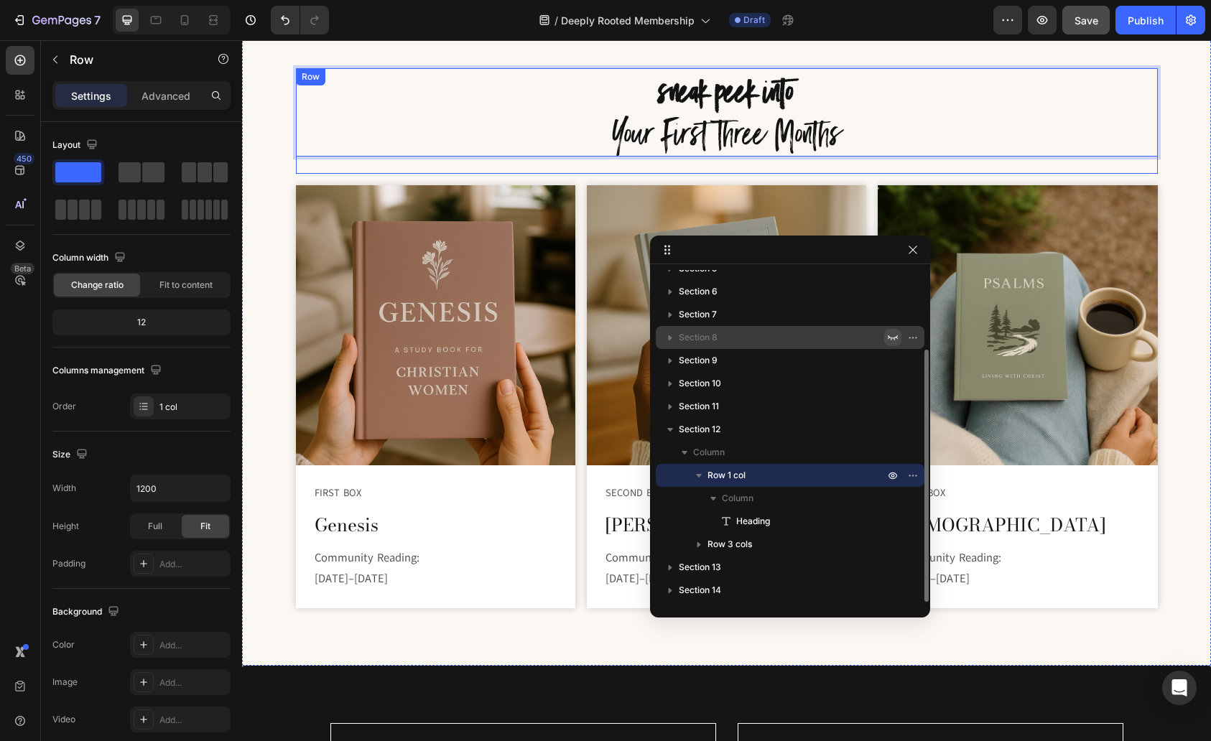
click at [726, 172] on div "sneak peek into Your First Three Months Heading 24" at bounding box center [727, 121] width 862 height 106
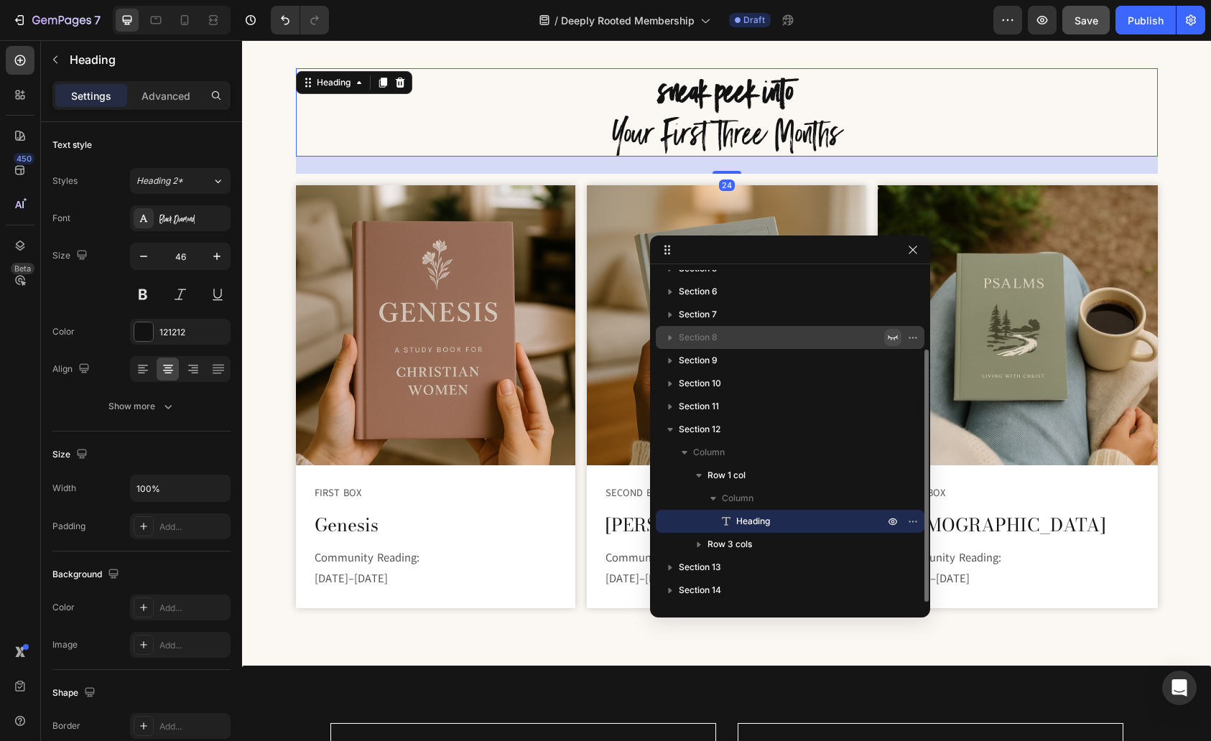
click at [724, 93] on strong "sneak peek into" at bounding box center [726, 90] width 135 height 55
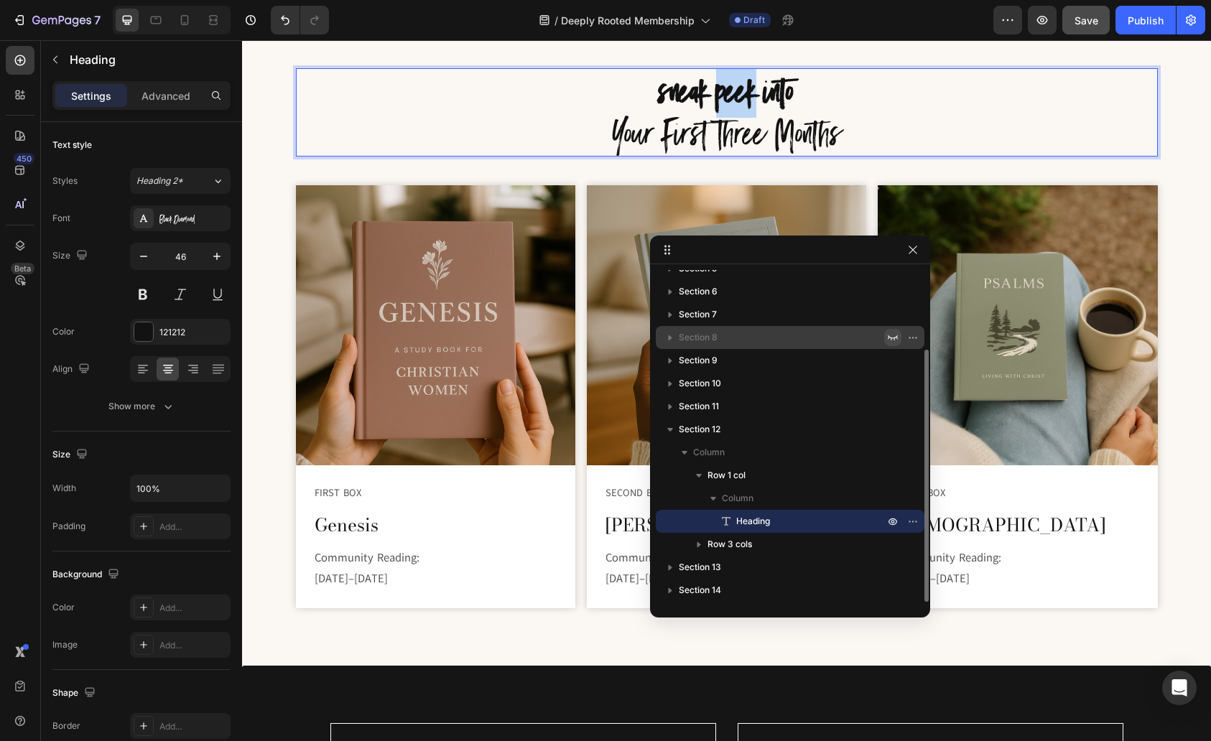
click at [724, 93] on strong "sneak peek into" at bounding box center [726, 90] width 135 height 55
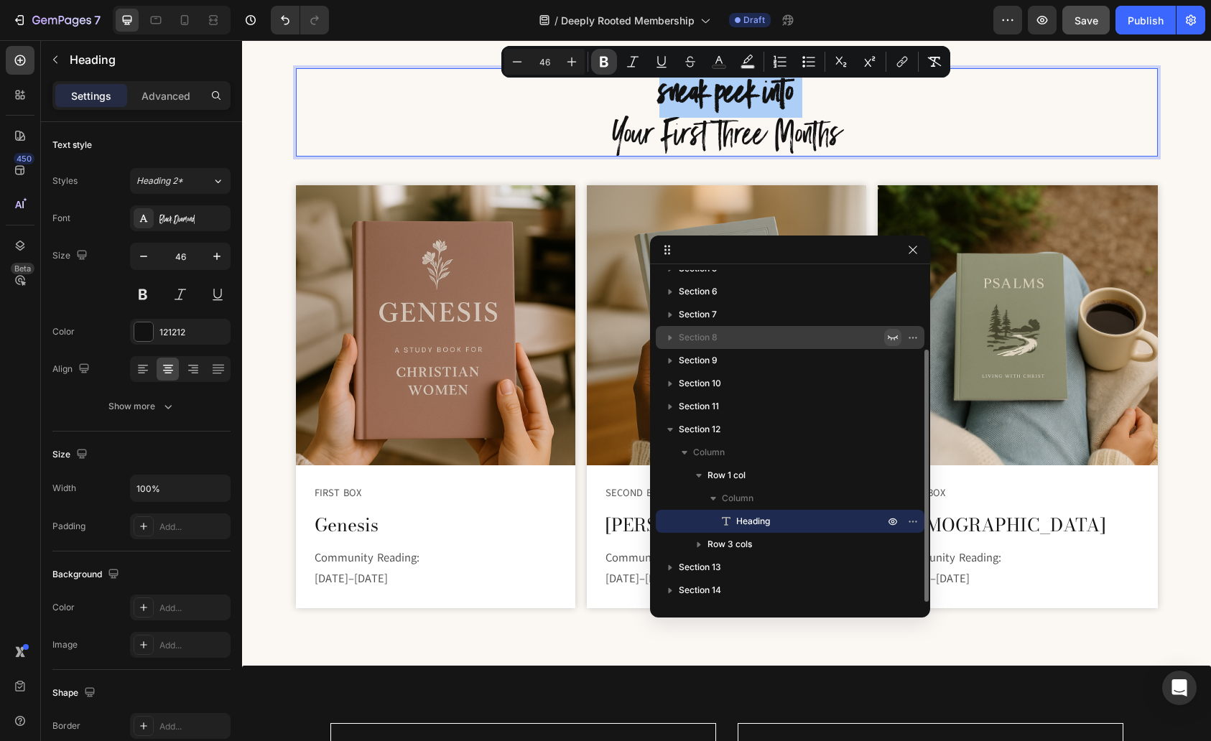
click at [605, 64] on icon "Editor contextual toolbar" at bounding box center [604, 62] width 14 height 14
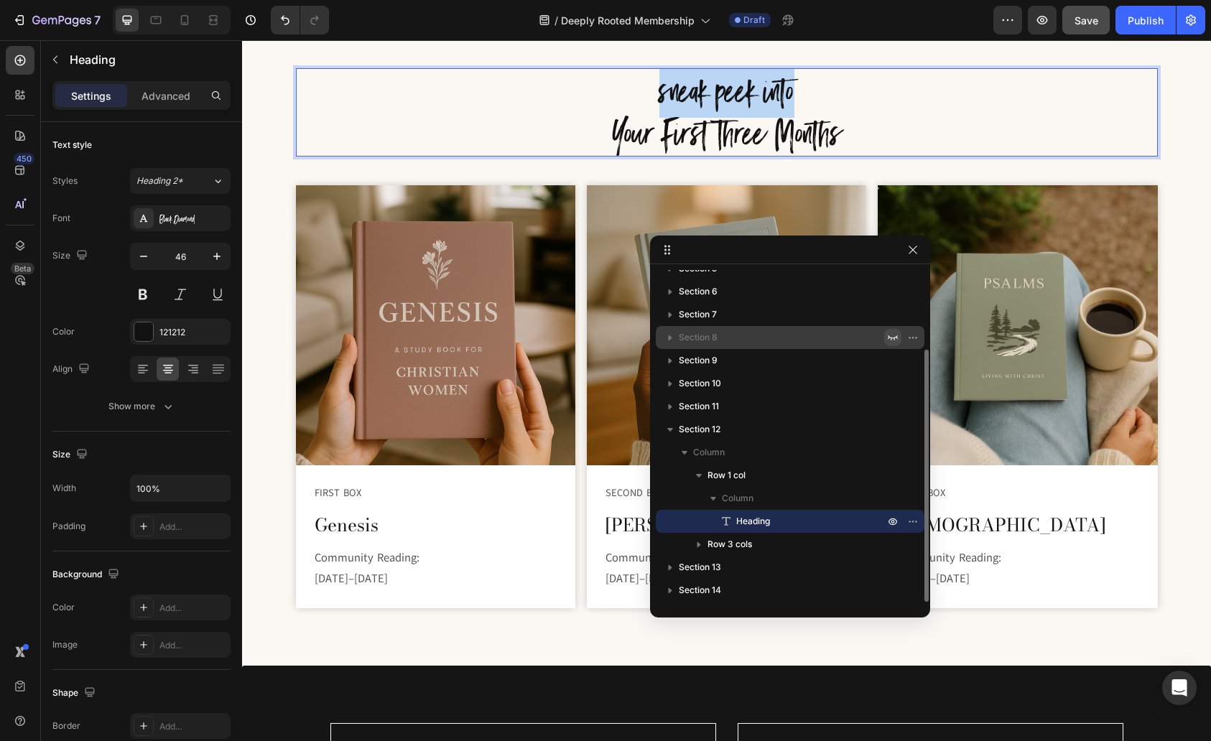
drag, startPoint x: 799, startPoint y: 91, endPoint x: 629, endPoint y: 78, distance: 170.8
click at [629, 78] on p "sneak peek into Your First Three Months" at bounding box center [726, 113] width 859 height 86
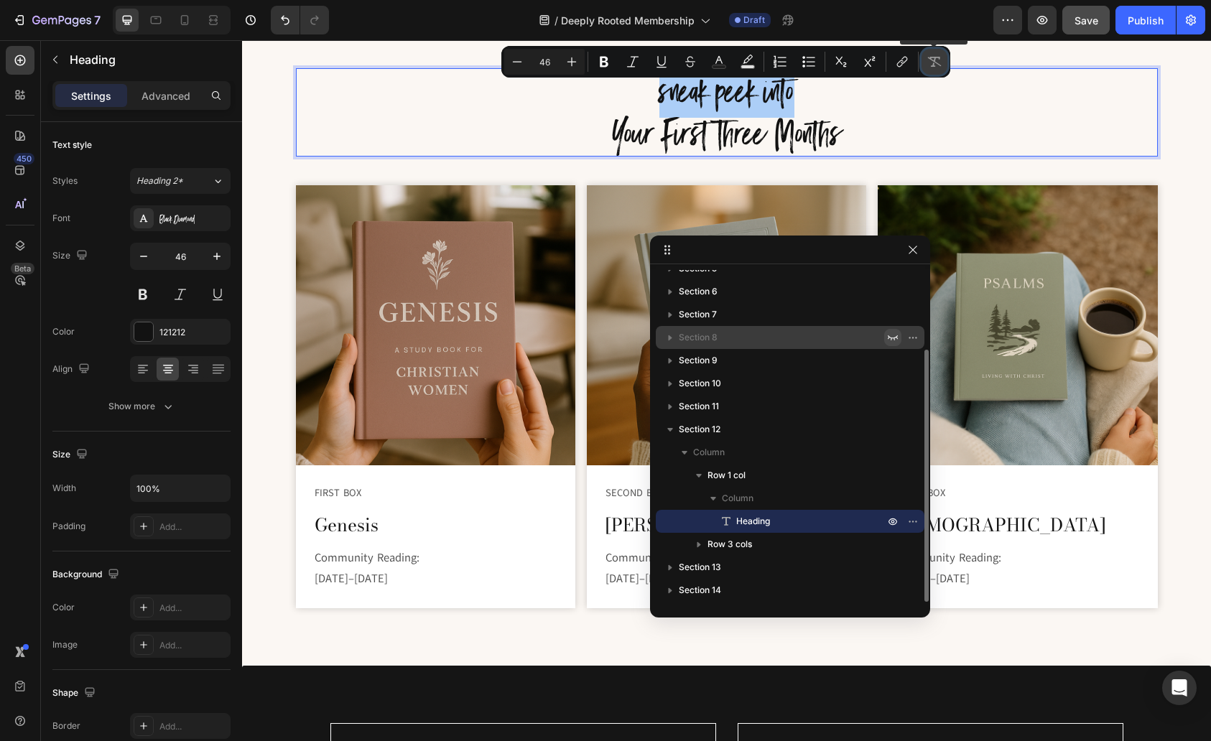
click at [938, 63] on icon "Editor contextual toolbar" at bounding box center [935, 62] width 14 height 10
click at [910, 251] on icon "button" at bounding box center [912, 249] width 11 height 11
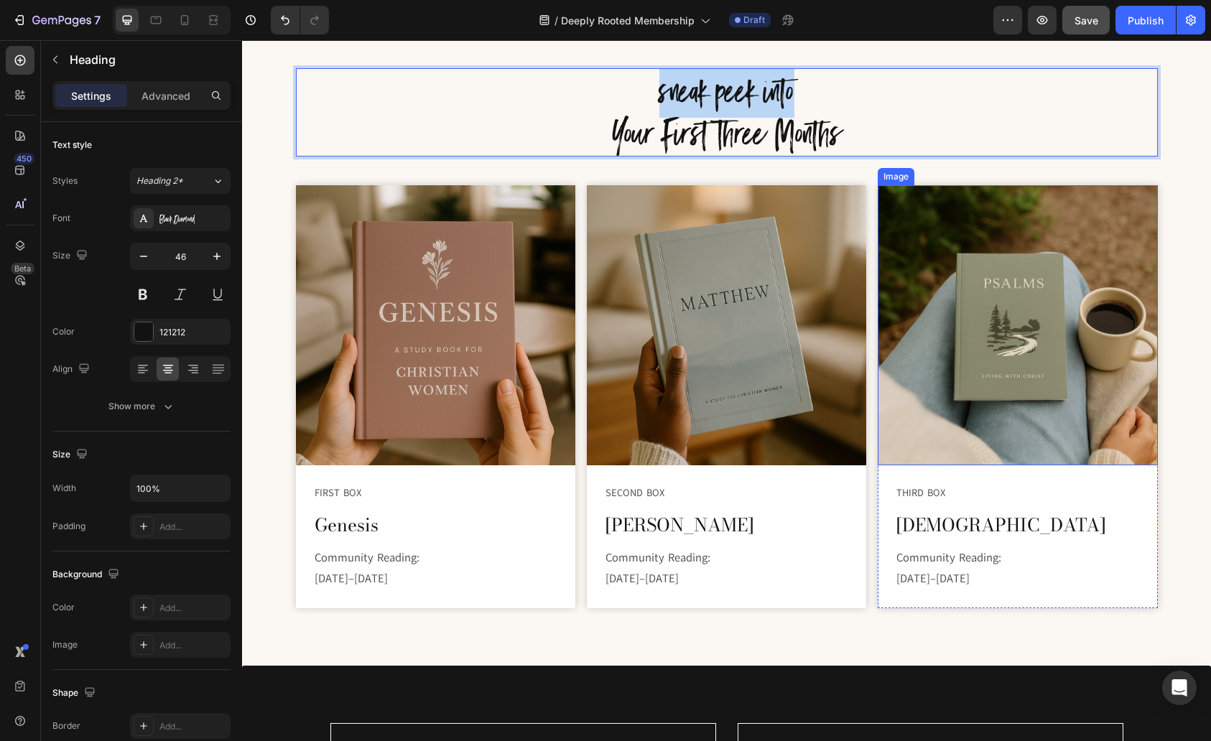
click at [907, 284] on img at bounding box center [1017, 324] width 279 height 279
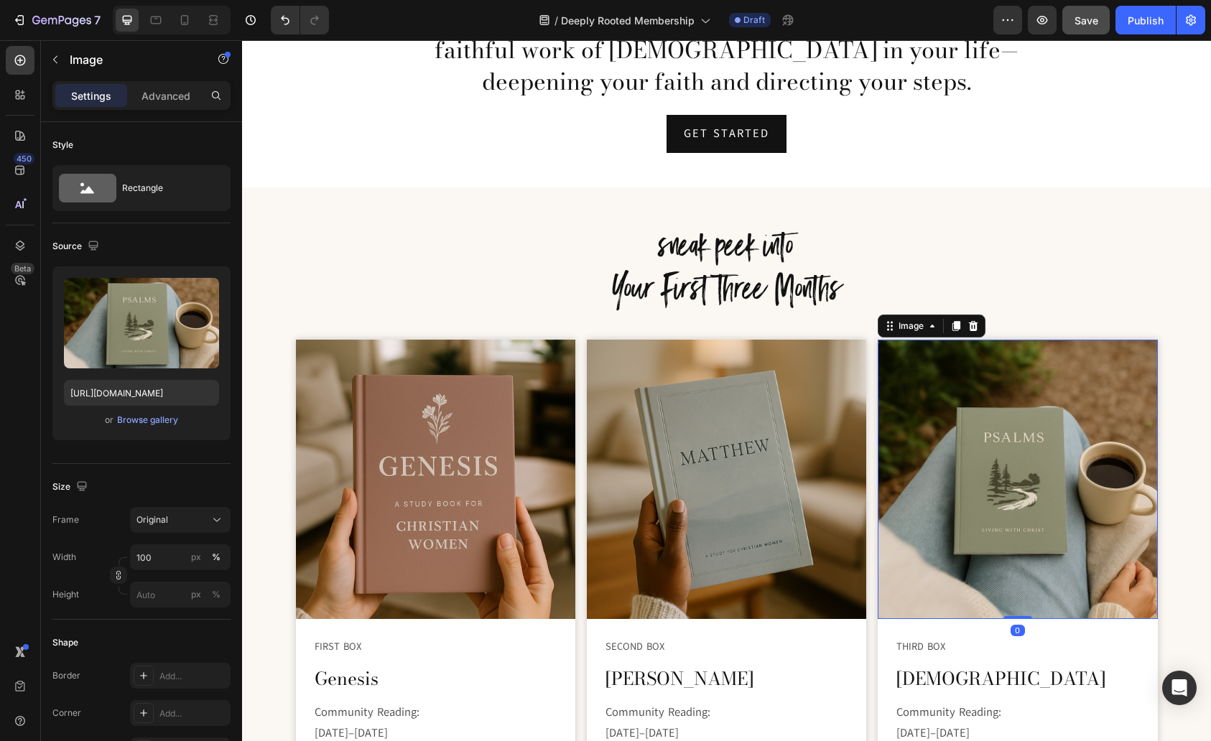
scroll to position [3644, 0]
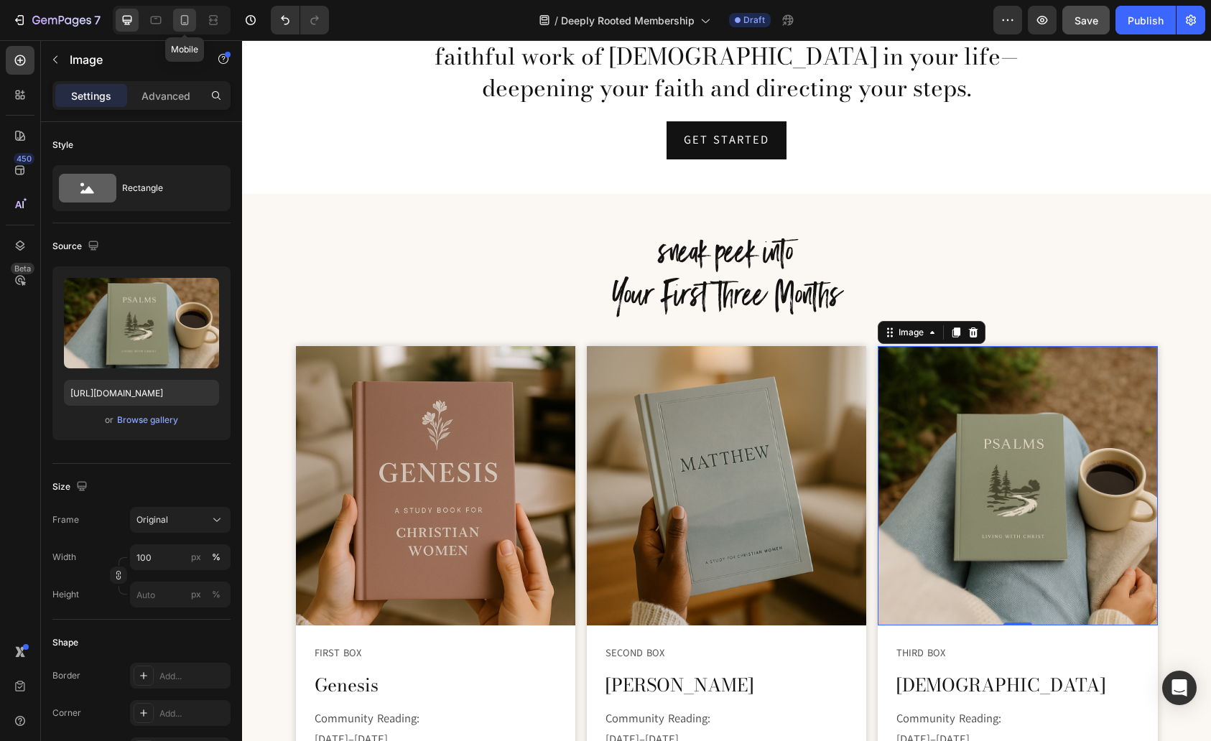
click at [185, 14] on icon at bounding box center [184, 20] width 14 height 14
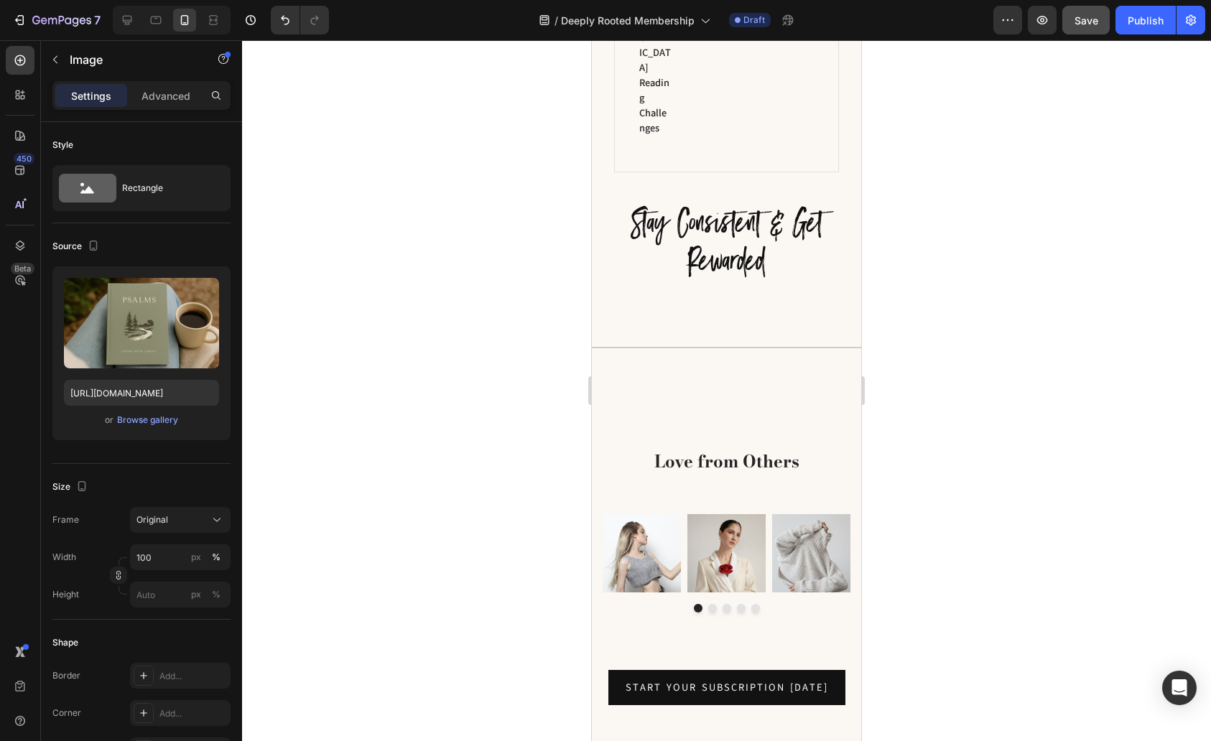
scroll to position [2455, 0]
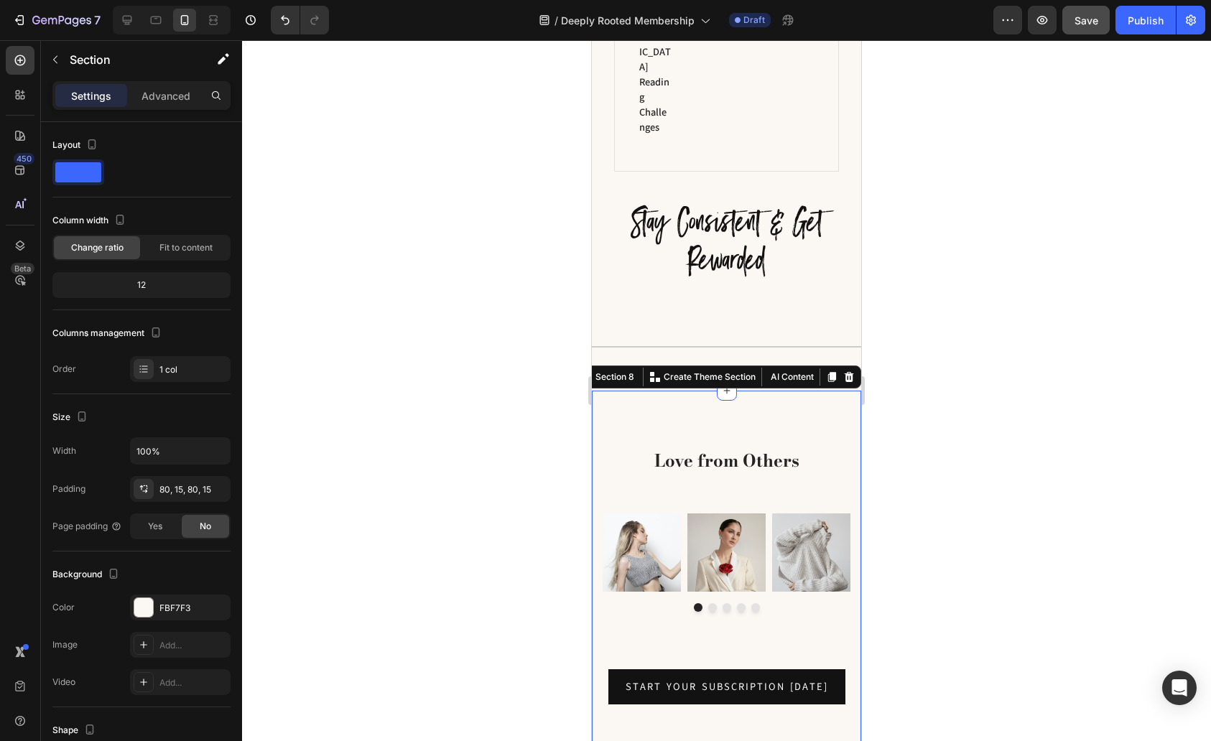
click at [672, 391] on div "Love from Others Heading Row Image Image Image Image Image Carousel Start Your …" at bounding box center [726, 576] width 269 height 371
click at [18, 242] on icon at bounding box center [20, 246] width 9 height 10
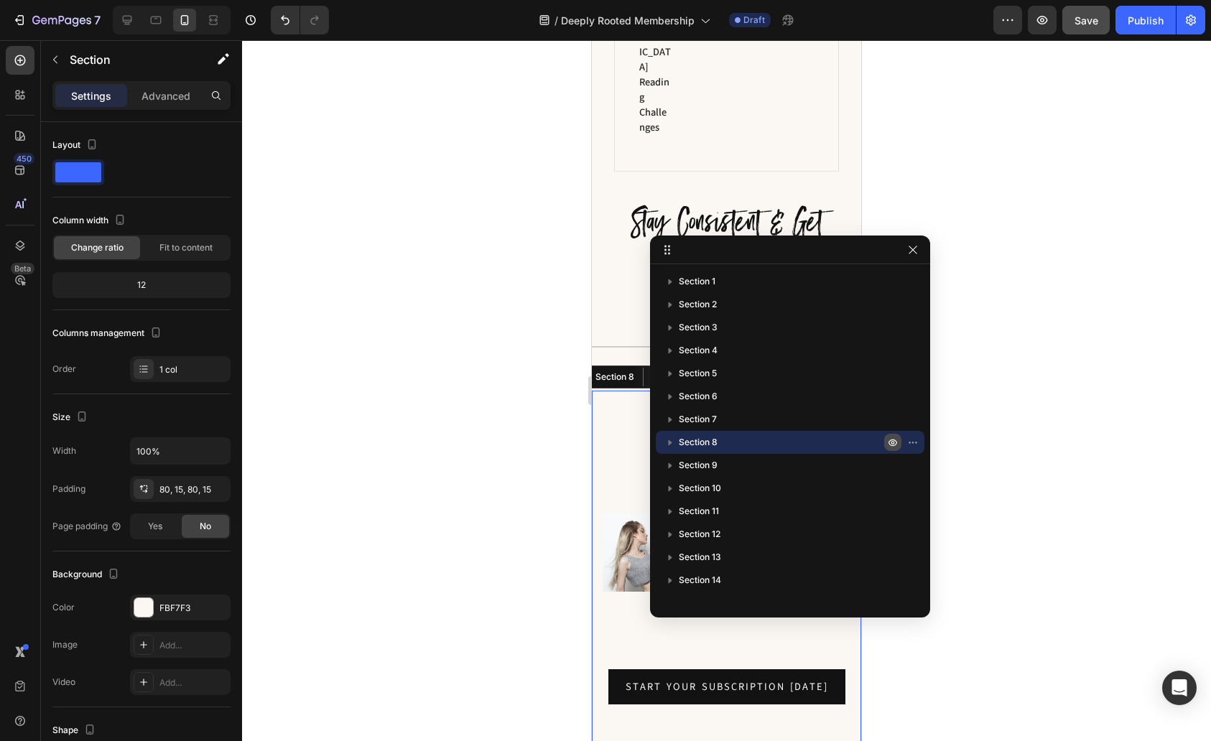
click at [893, 440] on icon "button" at bounding box center [892, 442] width 11 height 11
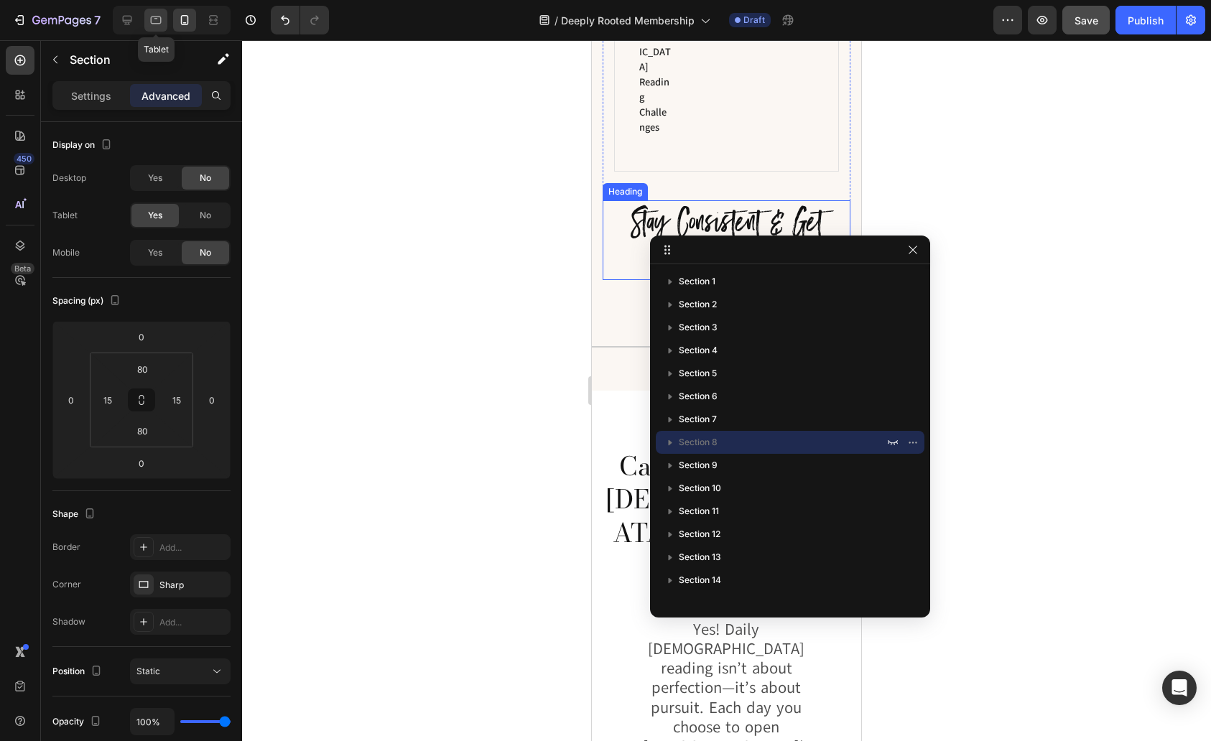
click at [152, 17] on icon at bounding box center [156, 21] width 11 height 8
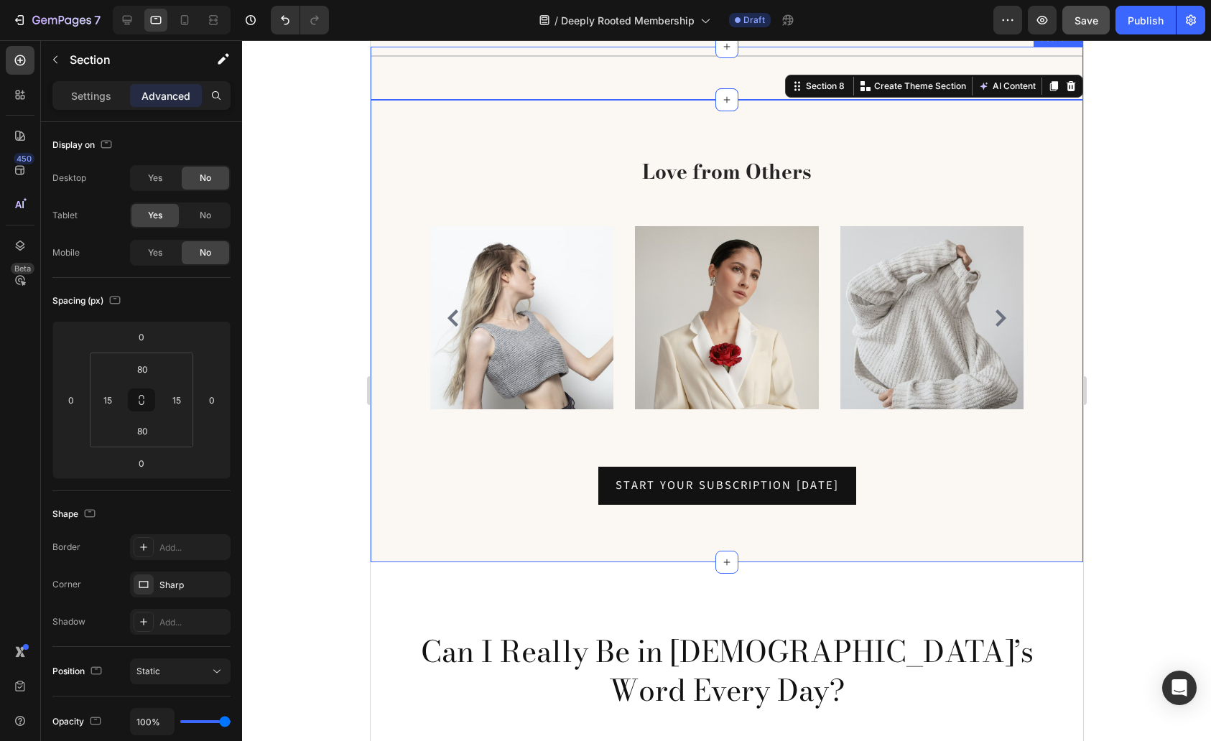
scroll to position [2407, 0]
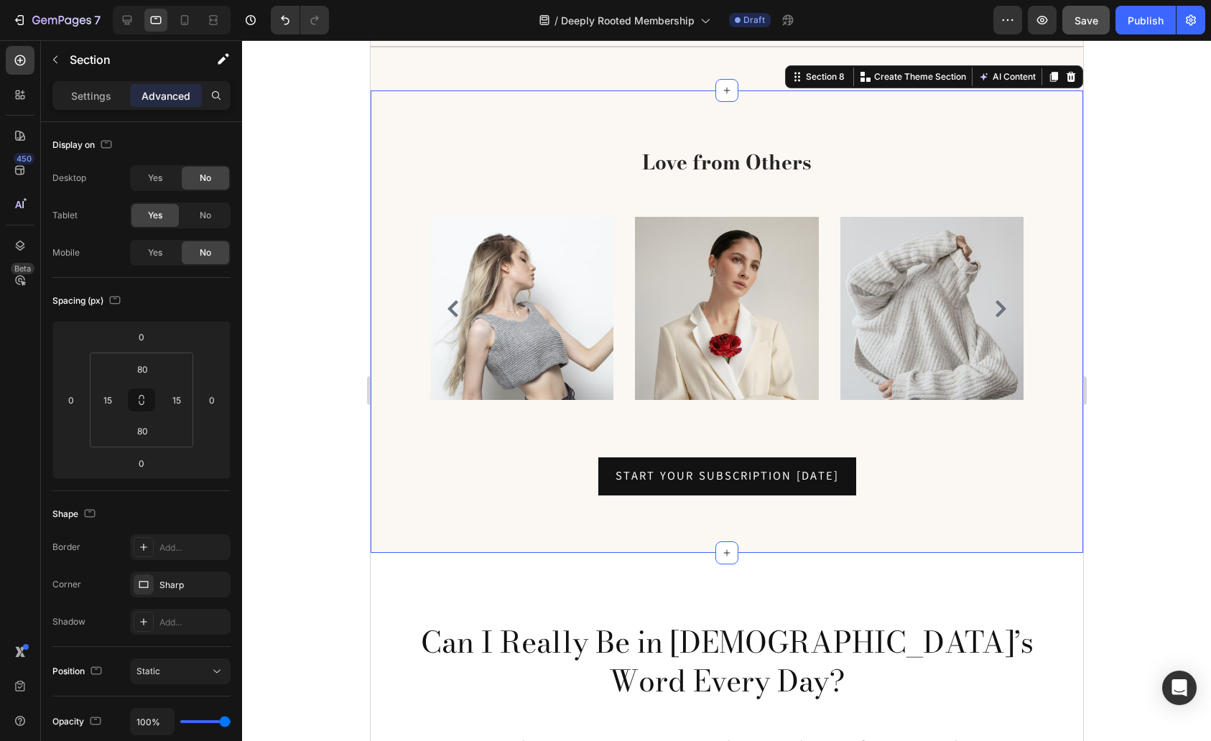
click at [618, 124] on div "Love from Others Heading Row Image Image Image Image Image Carousel Start Your …" at bounding box center [726, 322] width 713 height 463
click at [17, 254] on div at bounding box center [20, 245] width 29 height 29
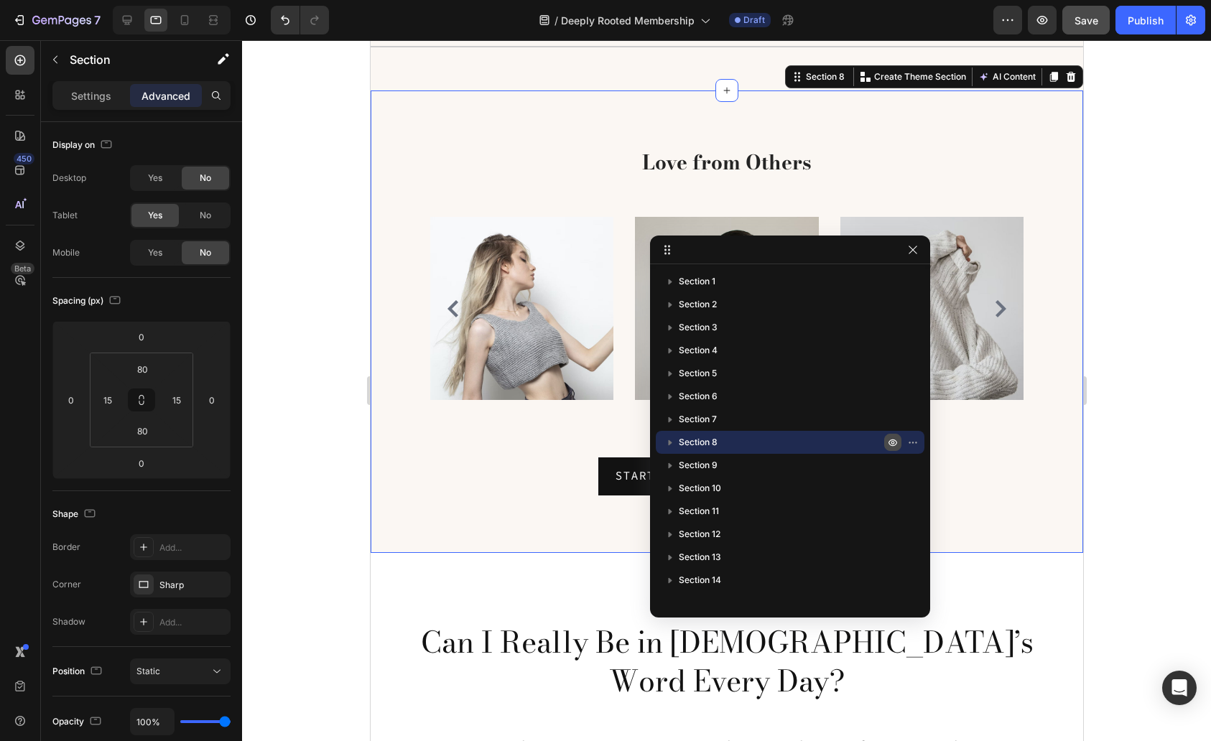
click at [890, 442] on icon "button" at bounding box center [892, 442] width 11 height 11
click at [1141, 392] on div at bounding box center [726, 390] width 969 height 701
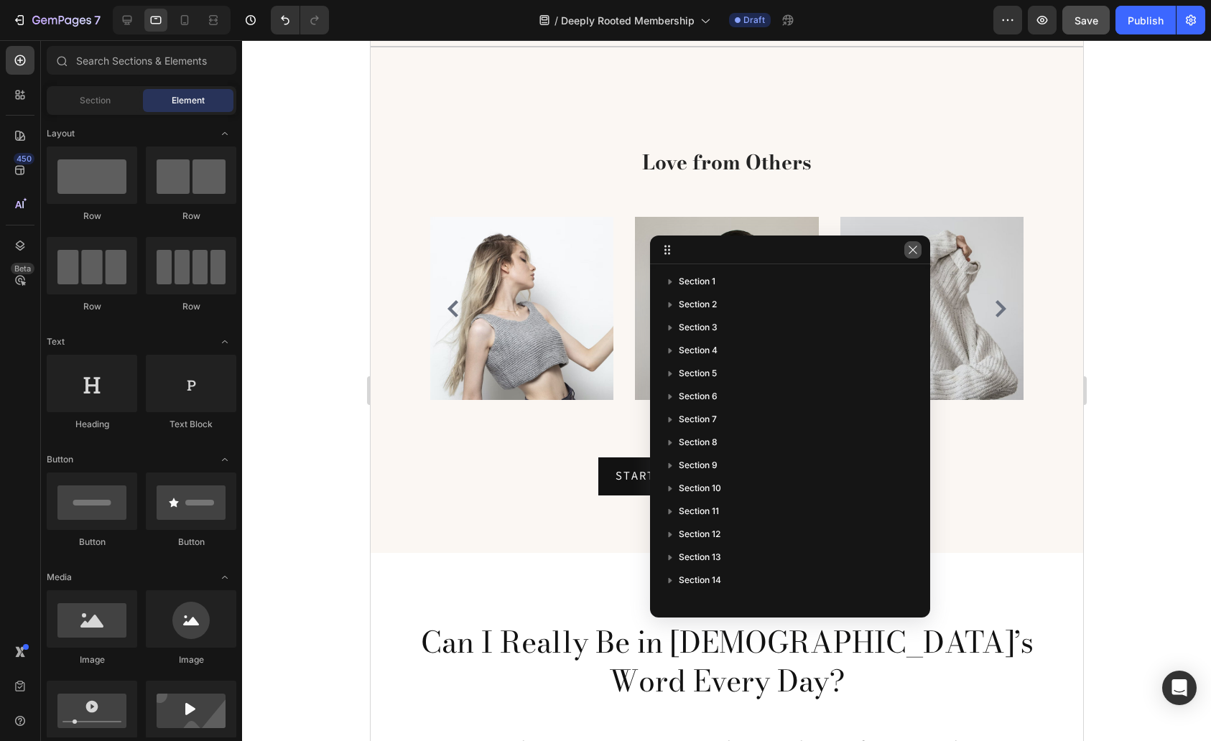
click at [915, 250] on icon "button" at bounding box center [912, 249] width 11 height 11
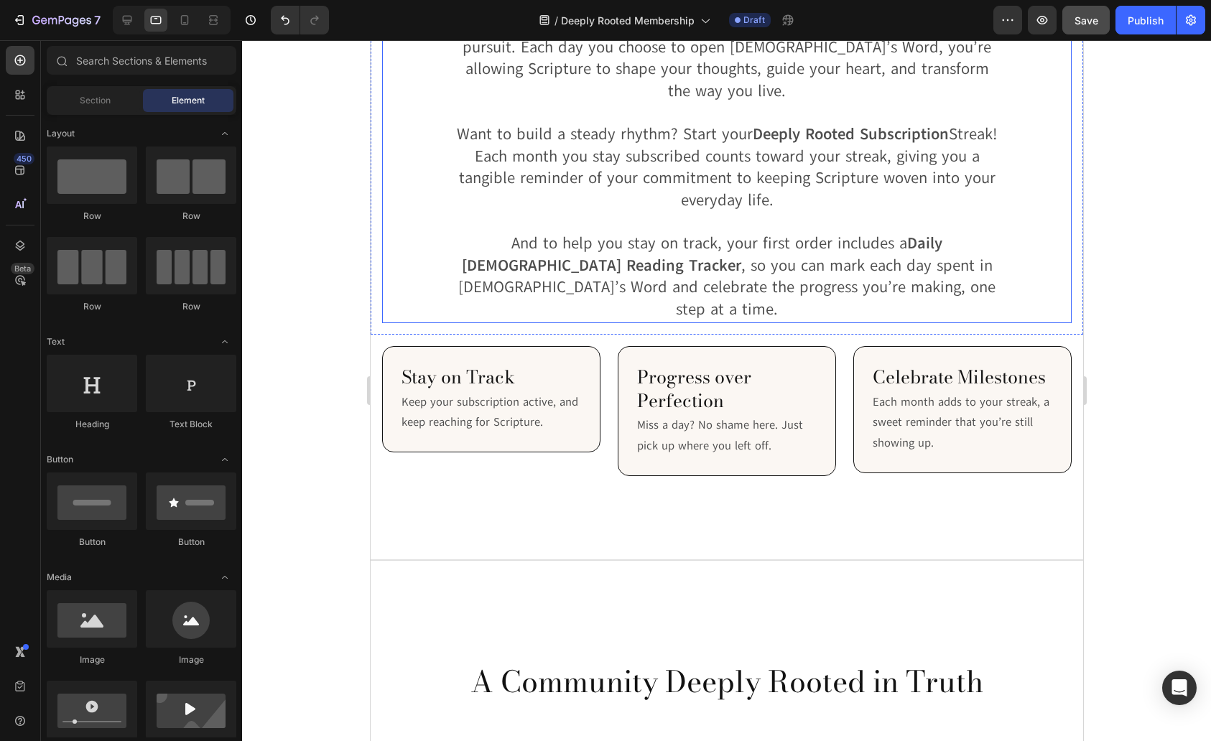
scroll to position [3127, 0]
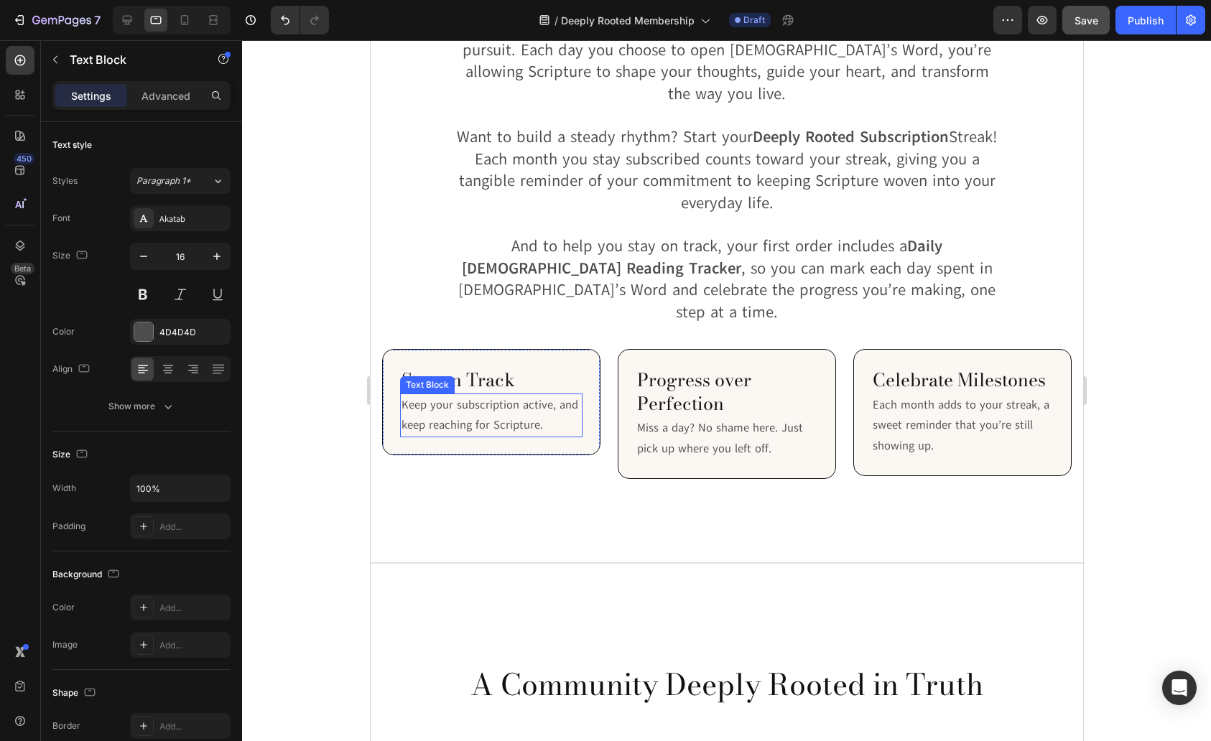
click at [558, 395] on p "Keep your subscription active, and keep reaching for Scripture." at bounding box center [491, 416] width 180 height 42
click at [551, 395] on p "Keep your subscription active, and keep reaching for Scripture." at bounding box center [491, 416] width 180 height 42
click at [128, 19] on icon at bounding box center [127, 20] width 14 height 14
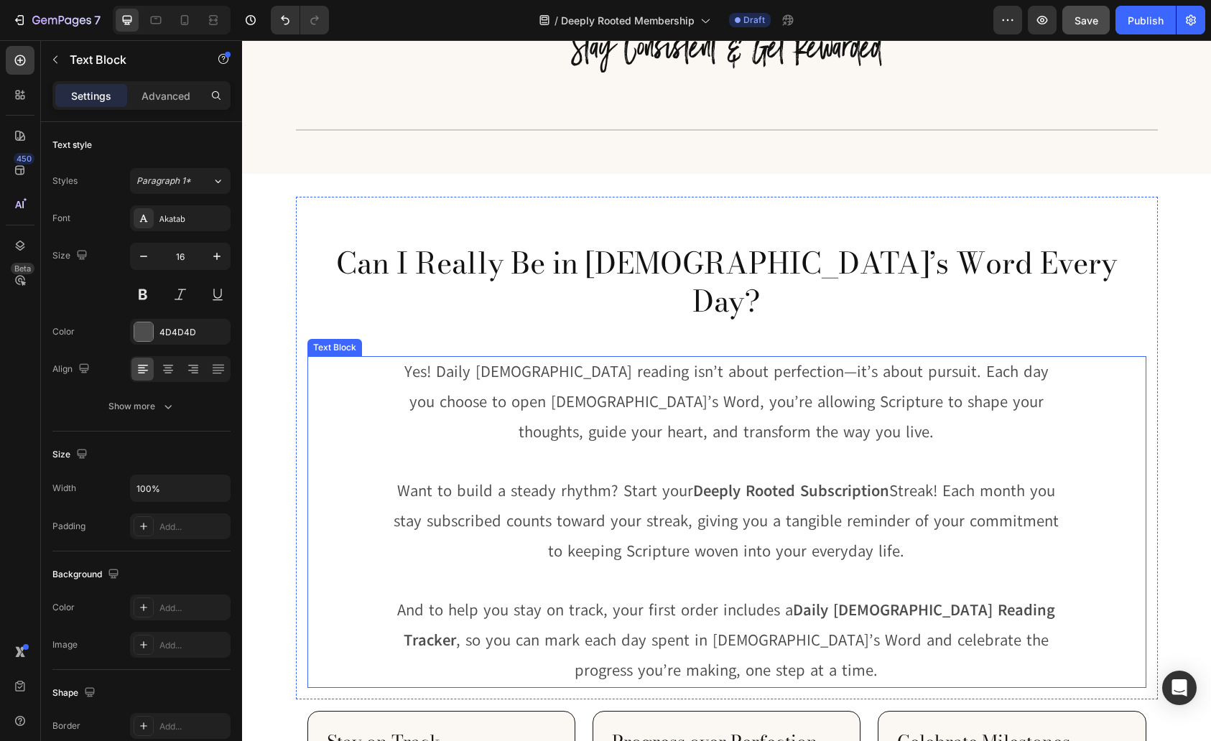
scroll to position [2330, 0]
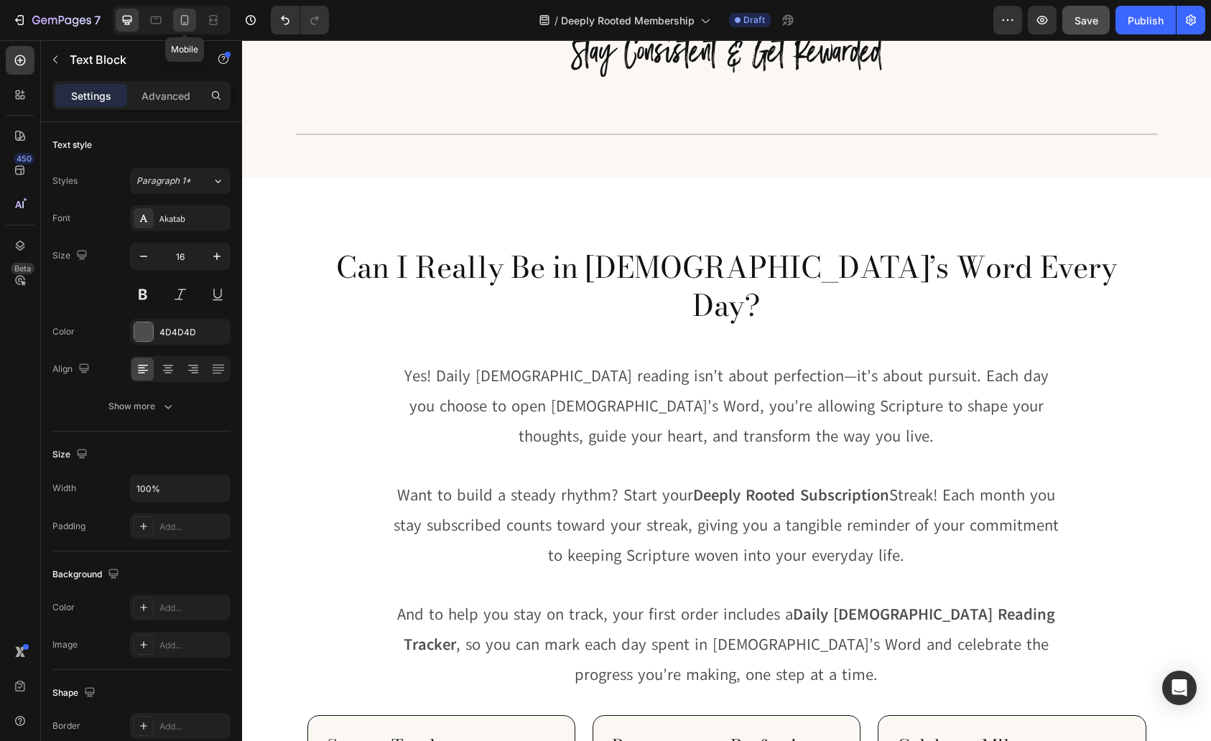
click at [180, 22] on icon at bounding box center [184, 20] width 14 height 14
type input "14"
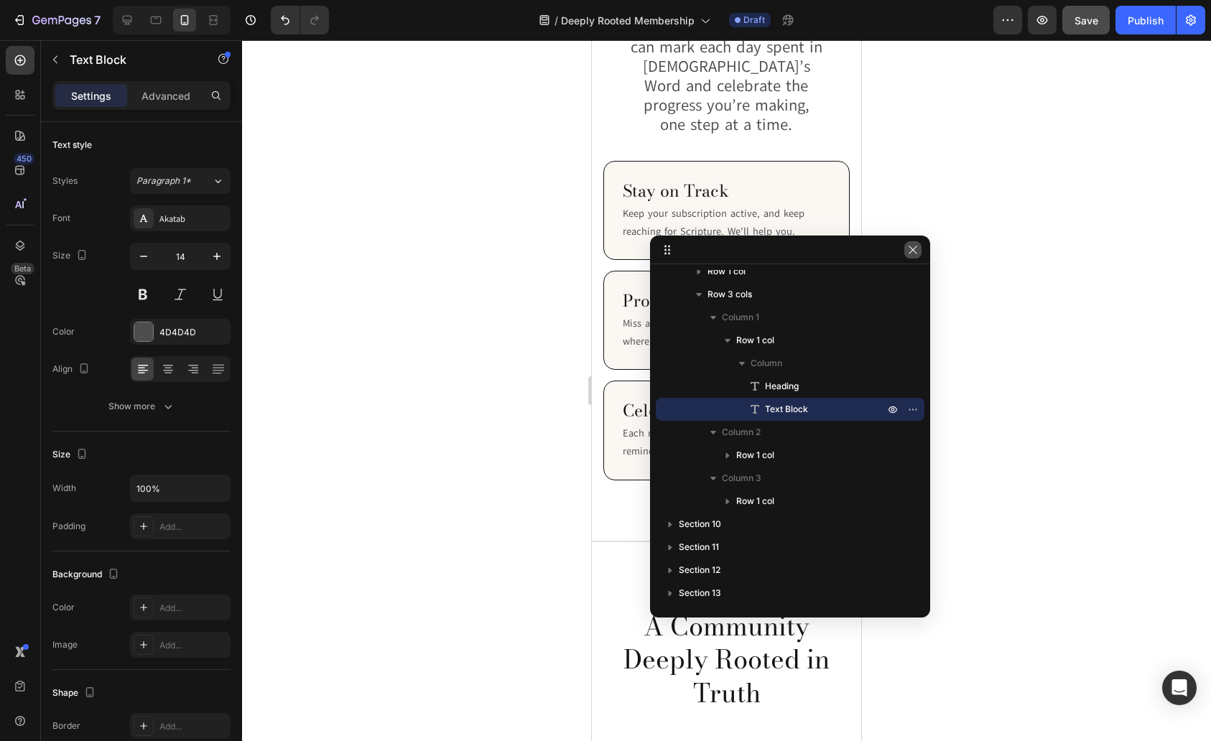
scroll to position [3557, 0]
click at [920, 251] on button "button" at bounding box center [912, 249] width 17 height 17
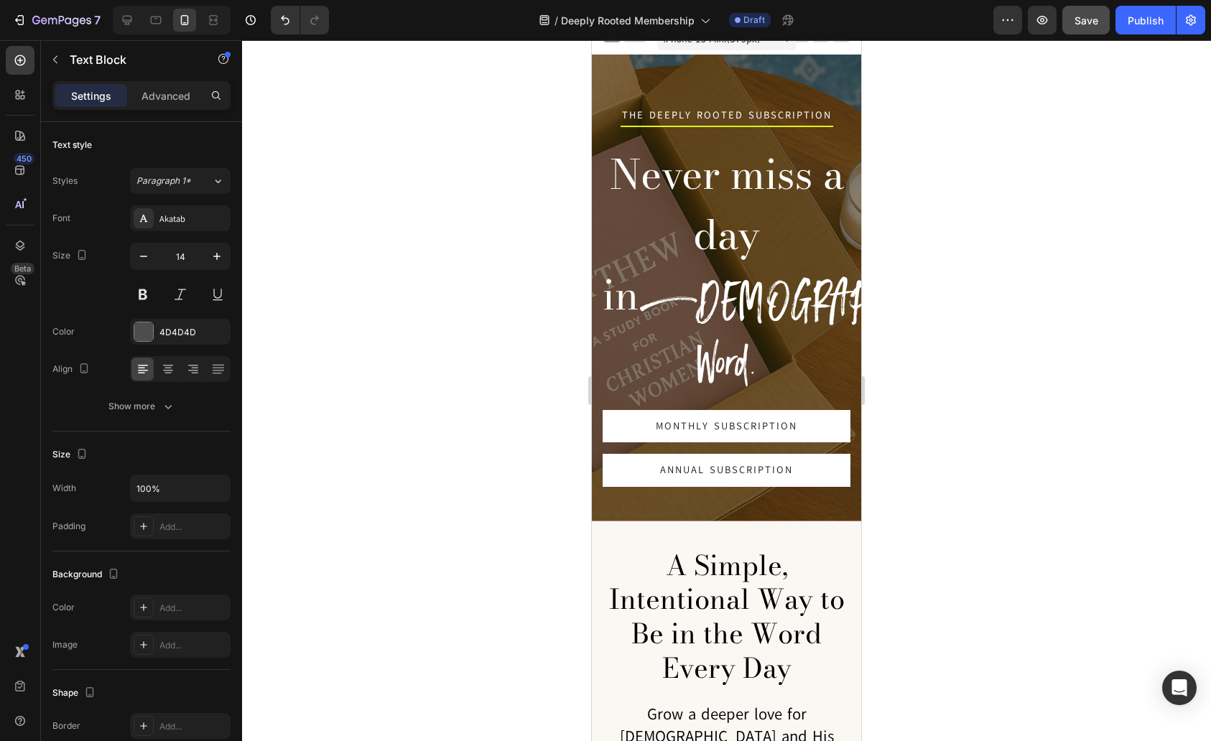
scroll to position [0, 0]
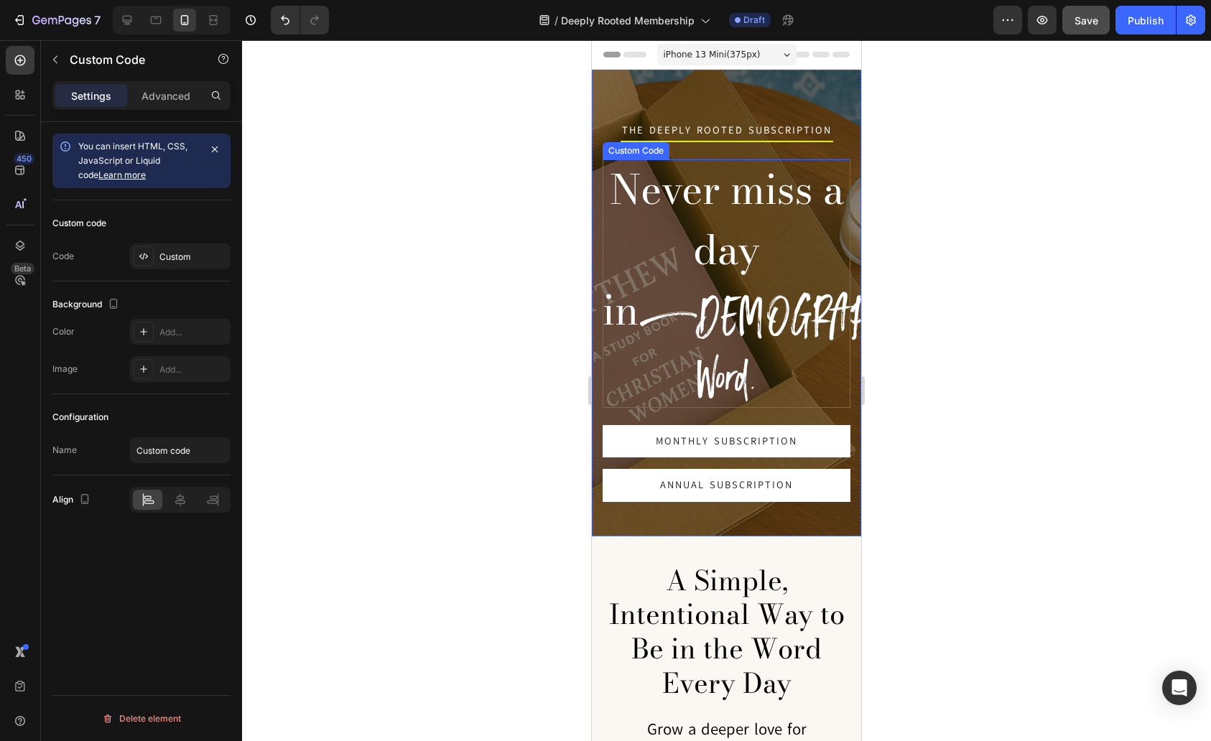
click at [713, 252] on h2 "Never miss a day in [DEMOGRAPHIC_DATA]'s Word." at bounding box center [727, 283] width 248 height 249
click at [172, 91] on p "Advanced" at bounding box center [166, 95] width 49 height 15
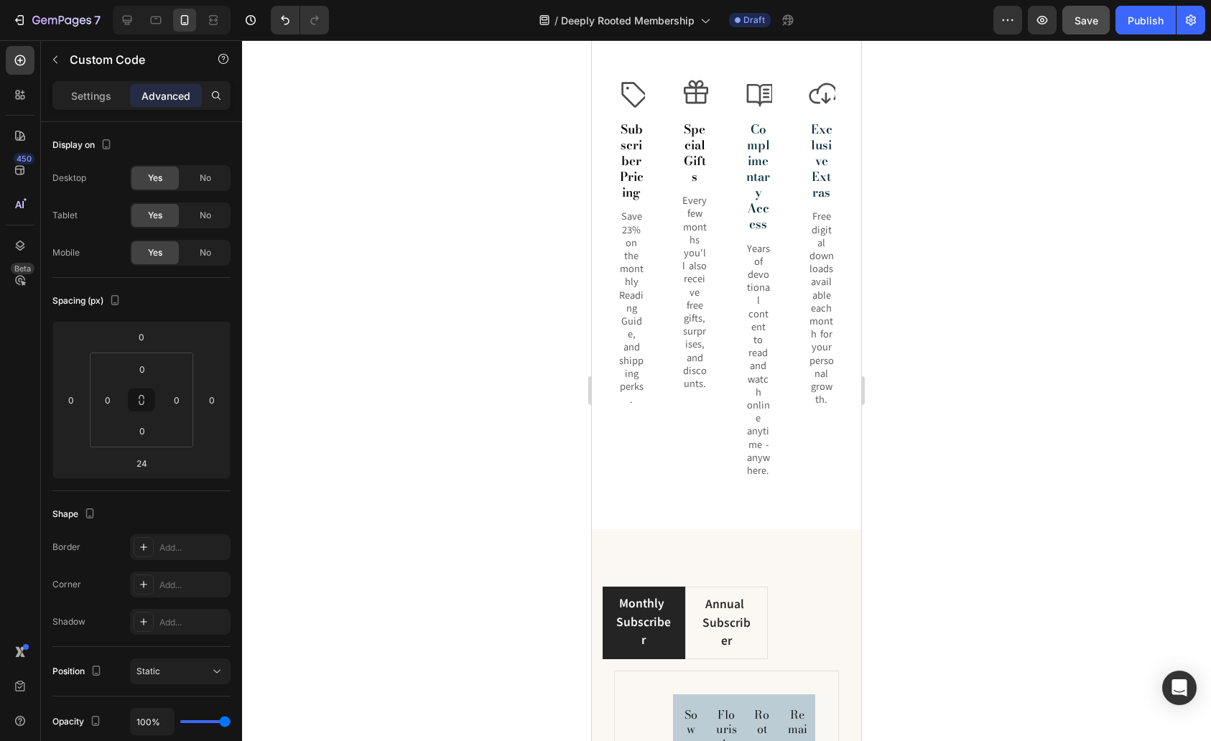
scroll to position [2536, 0]
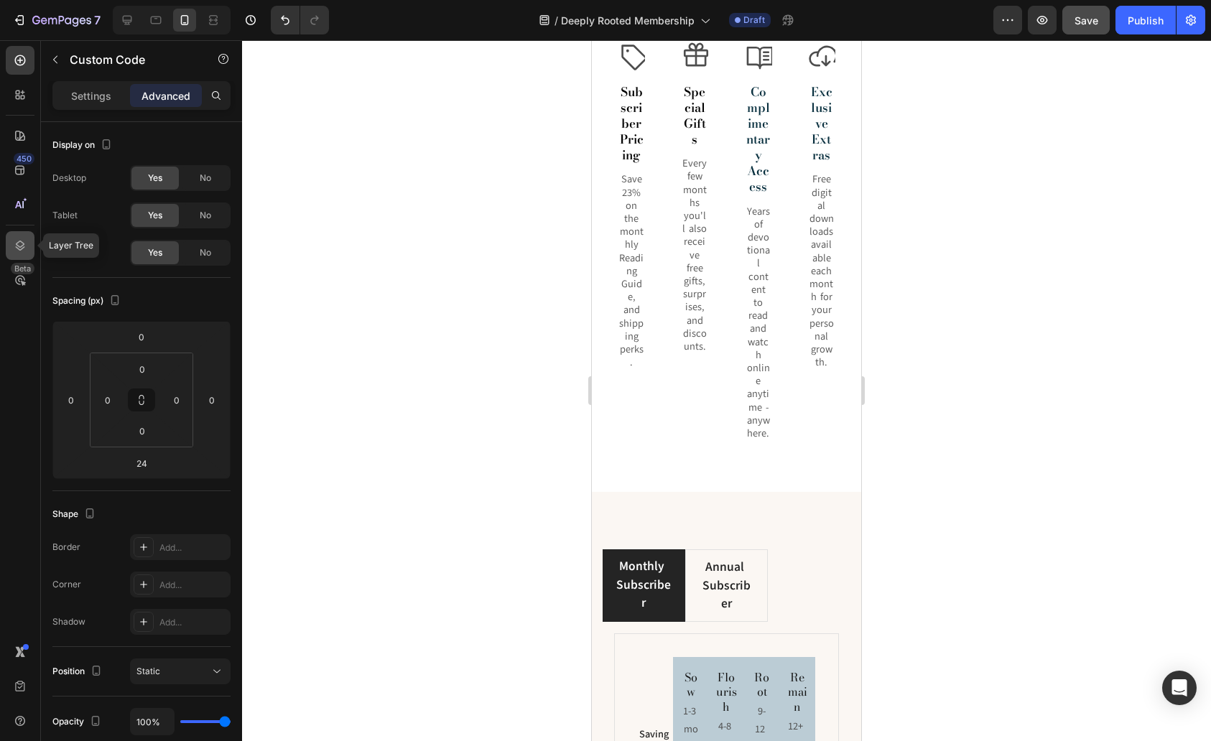
click at [14, 243] on icon at bounding box center [20, 246] width 14 height 14
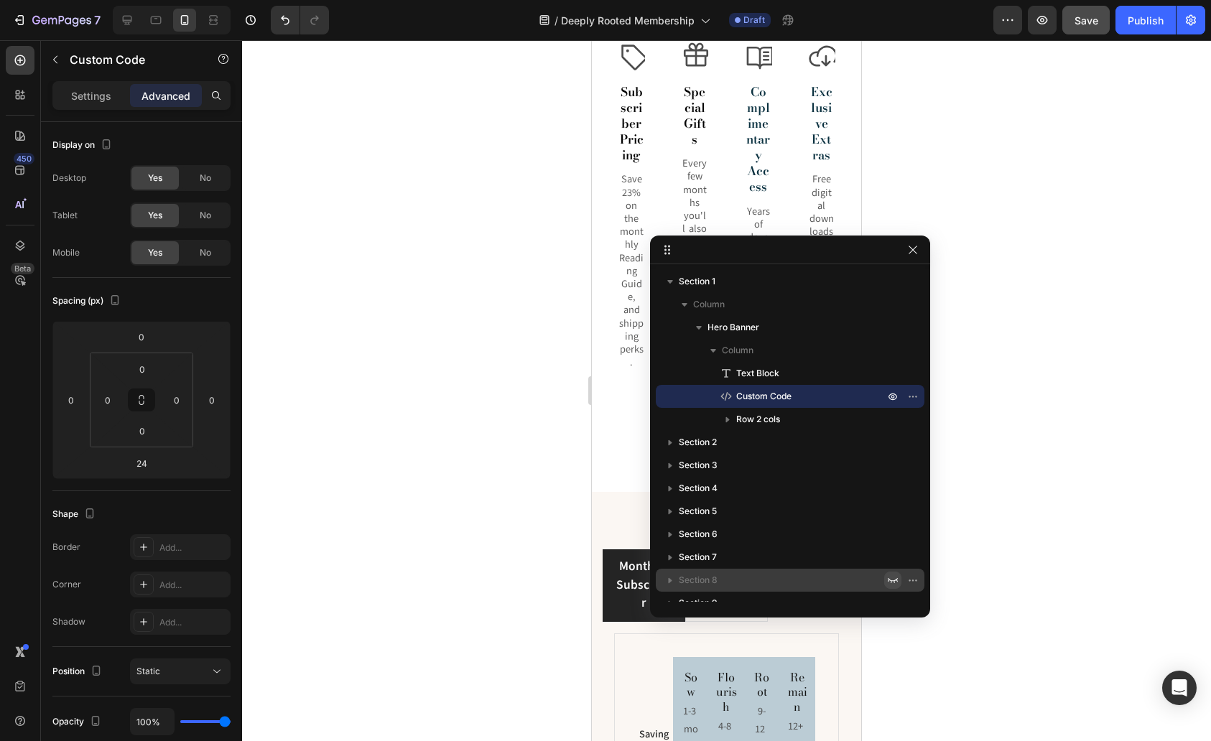
click at [889, 576] on icon "button" at bounding box center [892, 580] width 11 height 11
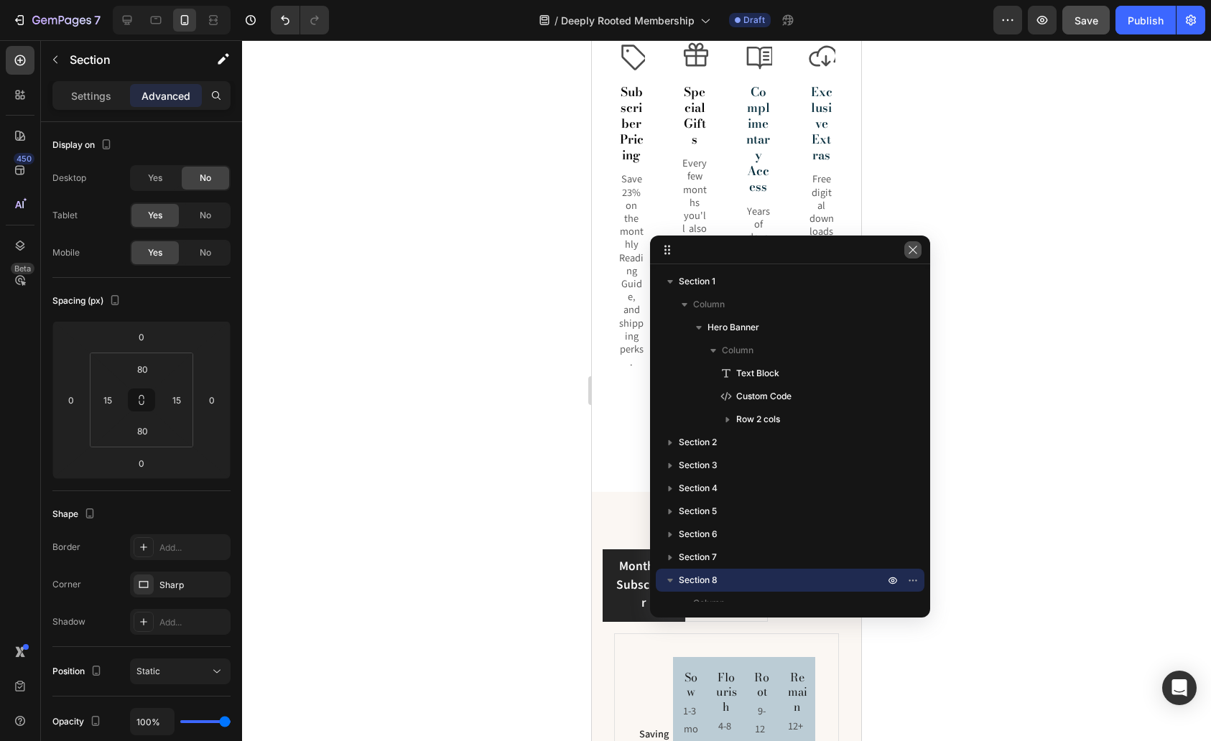
click at [913, 246] on icon "button" at bounding box center [912, 249] width 11 height 11
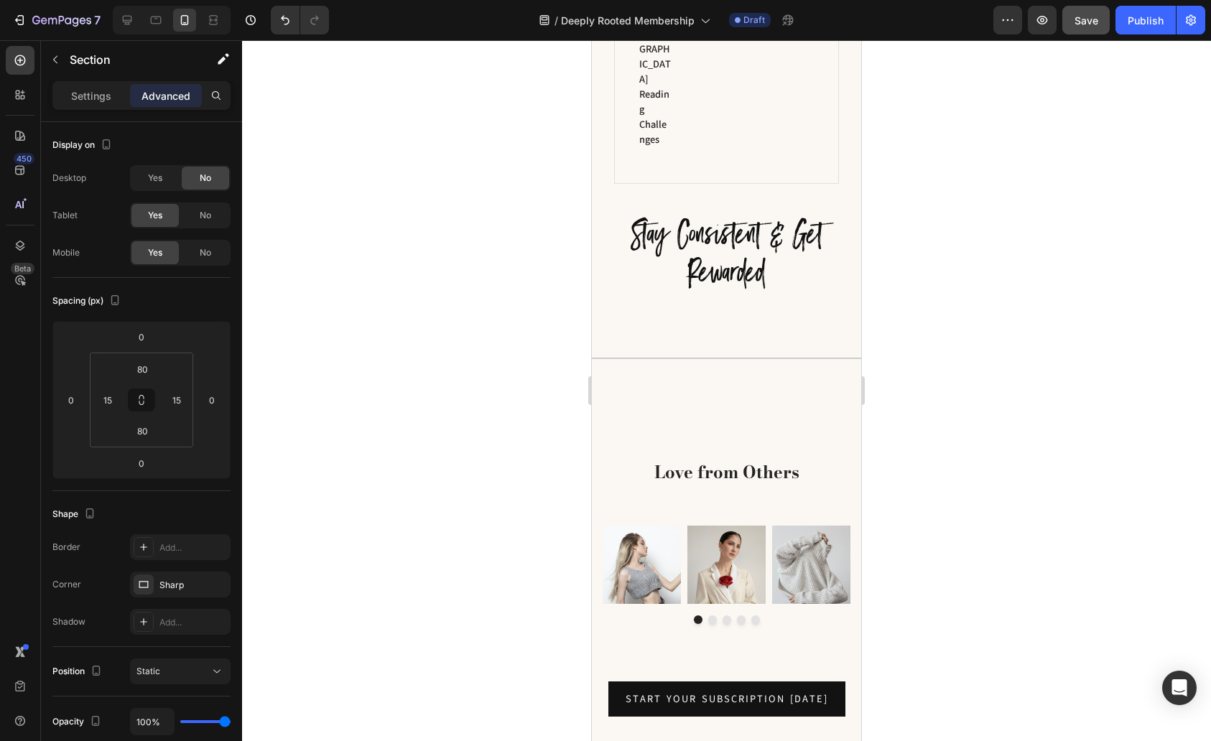
scroll to position [3583, 0]
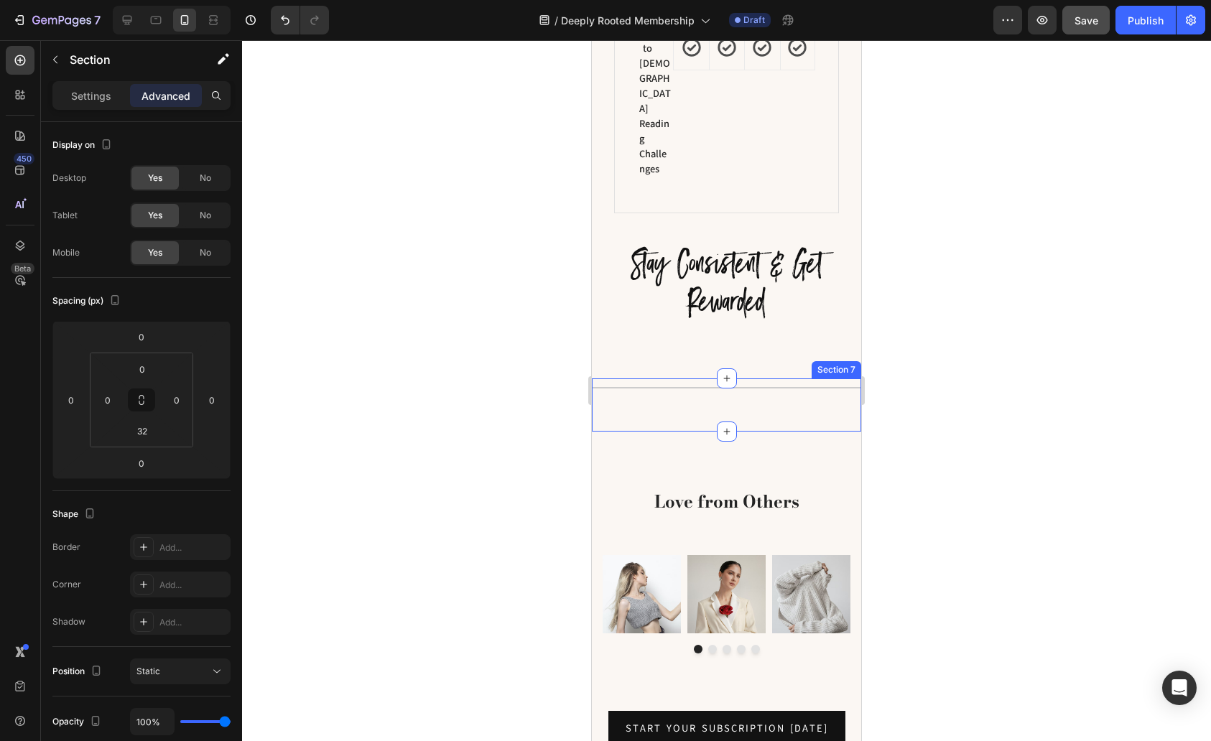
click at [759, 379] on div "Title Line Section 7" at bounding box center [726, 405] width 269 height 53
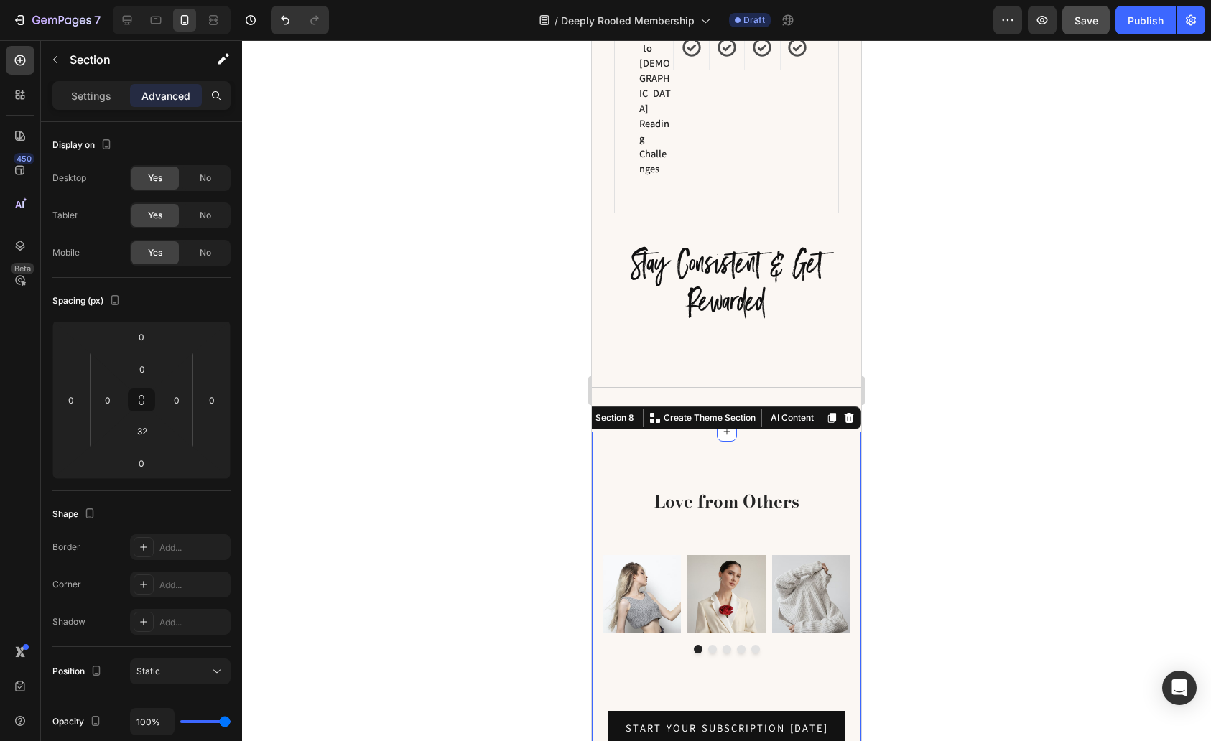
click at [759, 432] on div "Love from Others Heading Row Image Image Image Image Image Carousel Start Your …" at bounding box center [726, 617] width 269 height 371
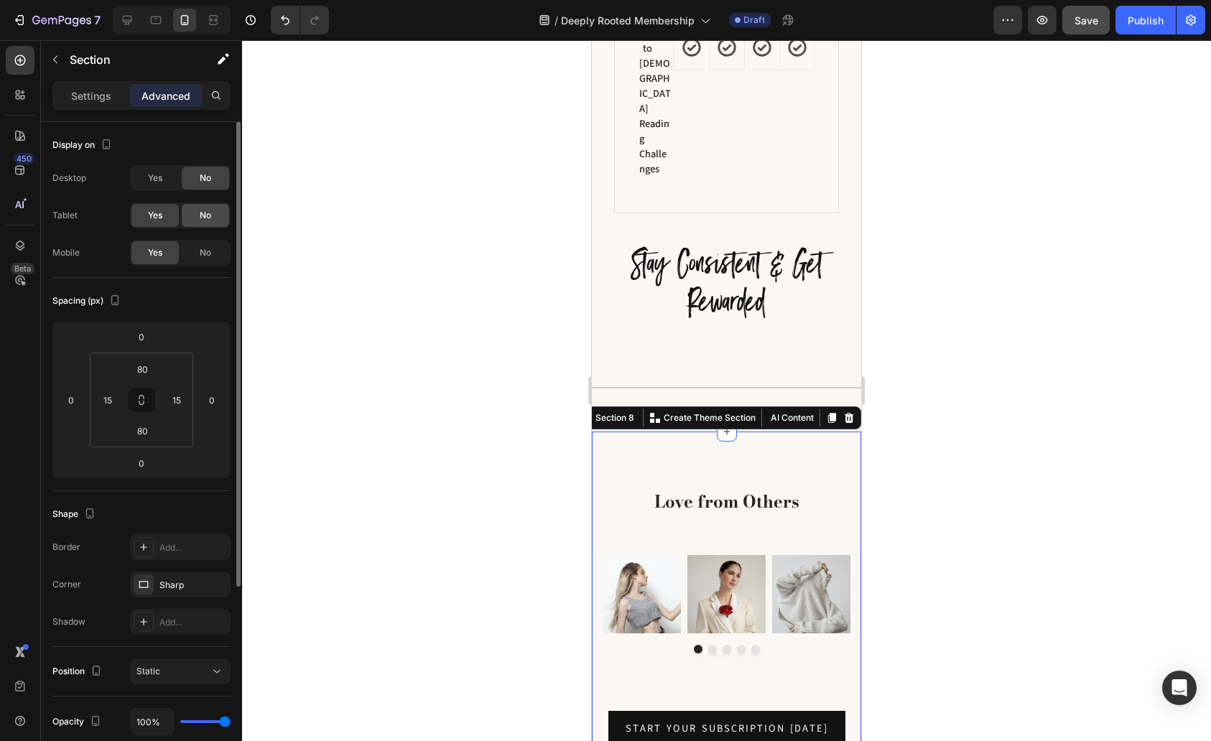
click at [203, 218] on span "No" at bounding box center [205, 215] width 11 height 13
click at [207, 254] on span "No" at bounding box center [205, 252] width 11 height 13
click at [144, 210] on div "Yes" at bounding box center [154, 215] width 47 height 23
click at [205, 252] on span "No" at bounding box center [205, 252] width 11 height 13
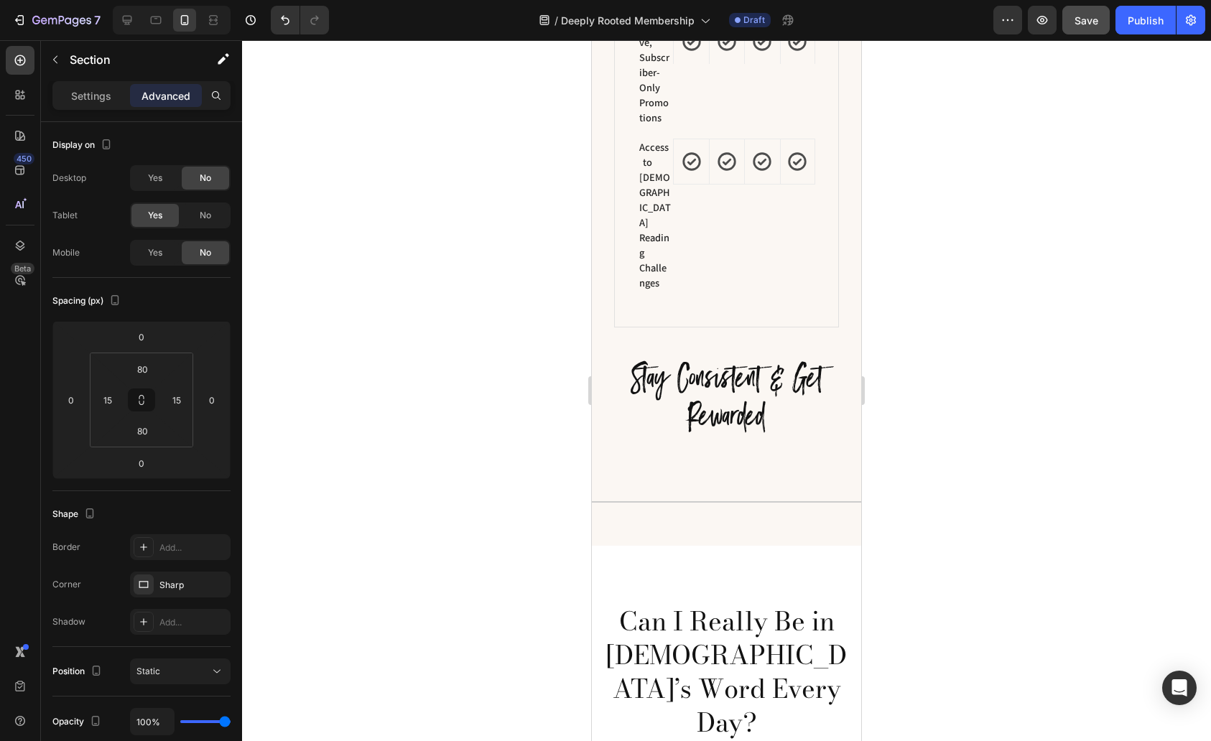
scroll to position [3441, 0]
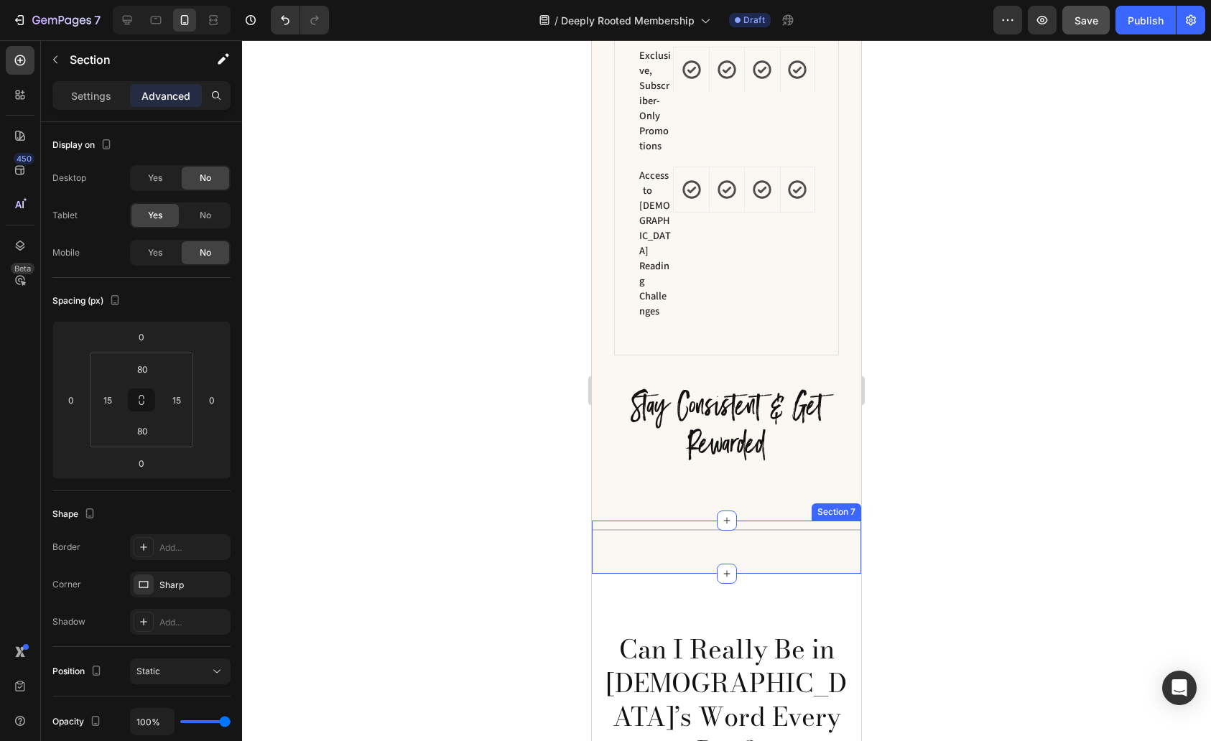
click at [740, 521] on div "Title Line" at bounding box center [726, 536] width 269 height 30
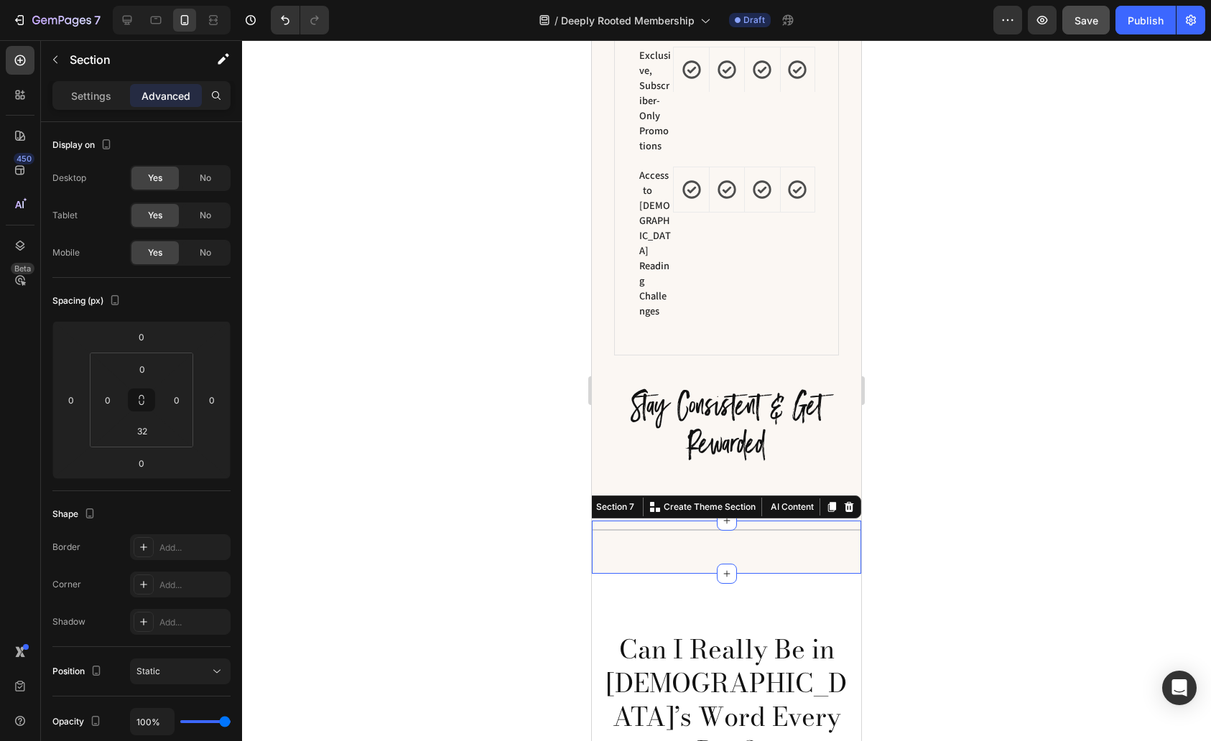
click at [969, 428] on div at bounding box center [726, 390] width 969 height 701
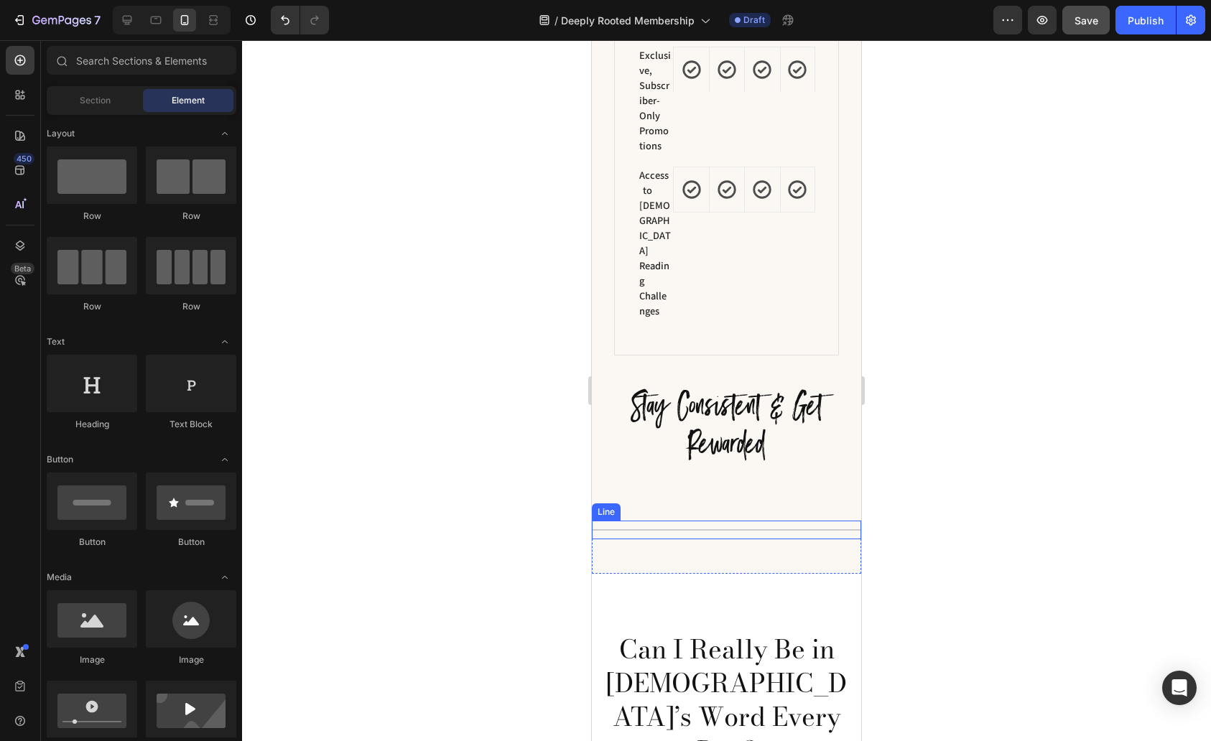
click at [784, 521] on div "Title Line" at bounding box center [726, 530] width 269 height 19
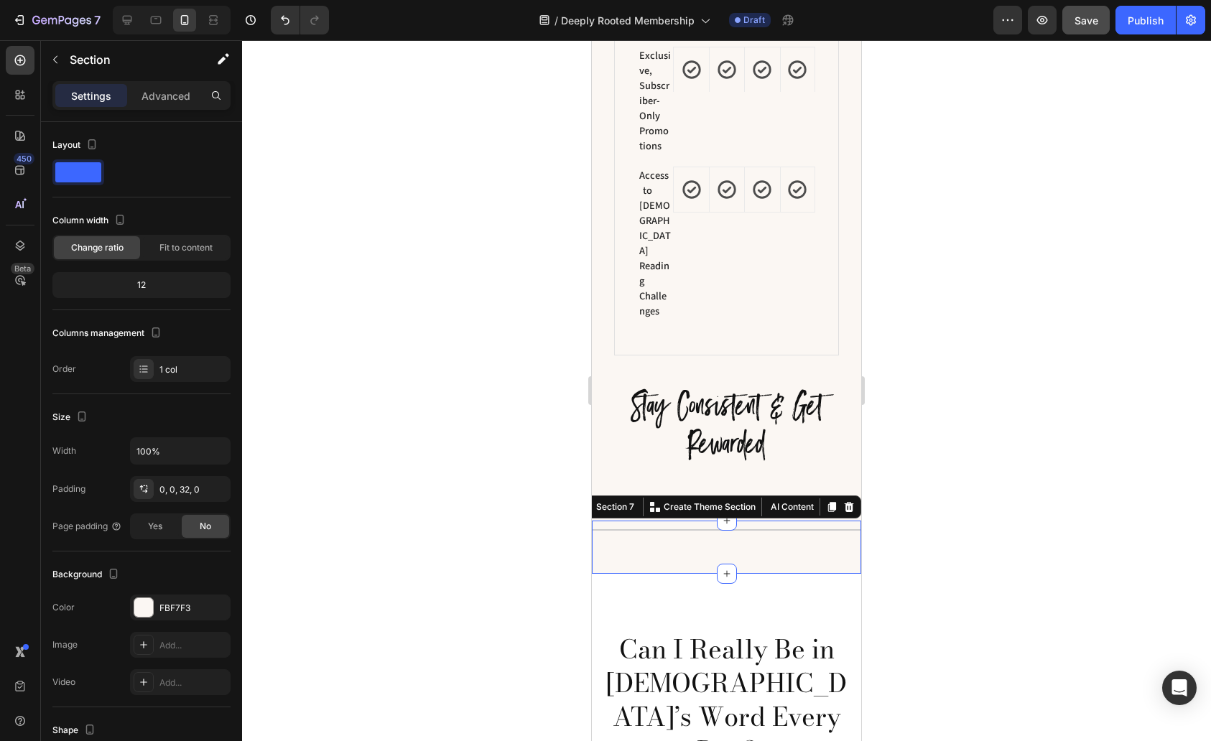
click at [784, 521] on div "Title Line Section 7 You can create reusable sections Create Theme Section AI C…" at bounding box center [726, 547] width 269 height 53
click at [851, 502] on icon at bounding box center [849, 507] width 9 height 10
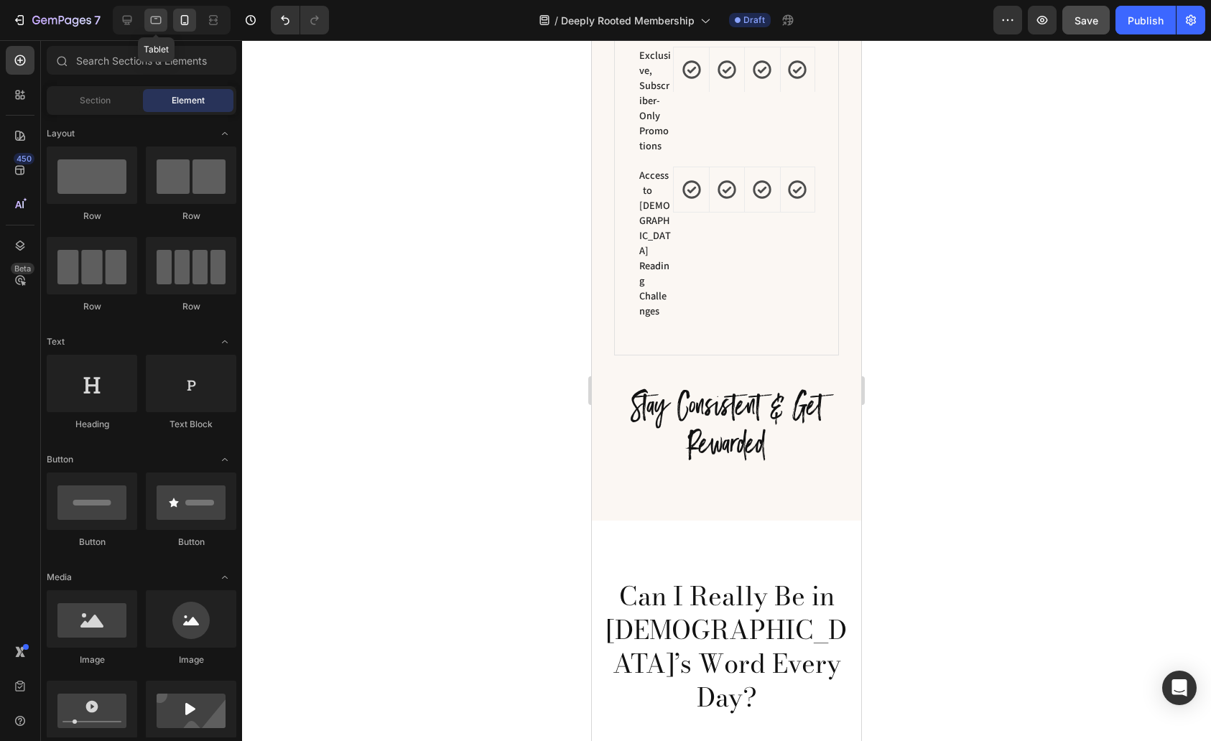
click at [153, 21] on icon at bounding box center [156, 20] width 14 height 14
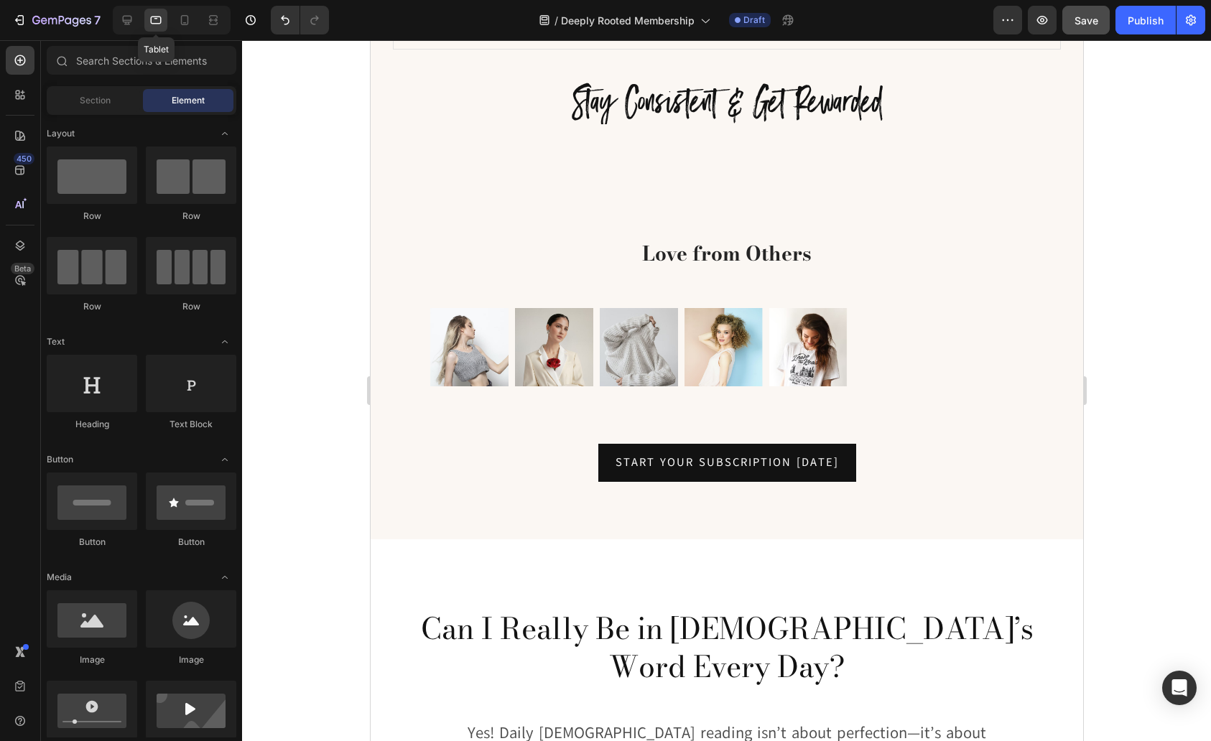
scroll to position [3301, 0]
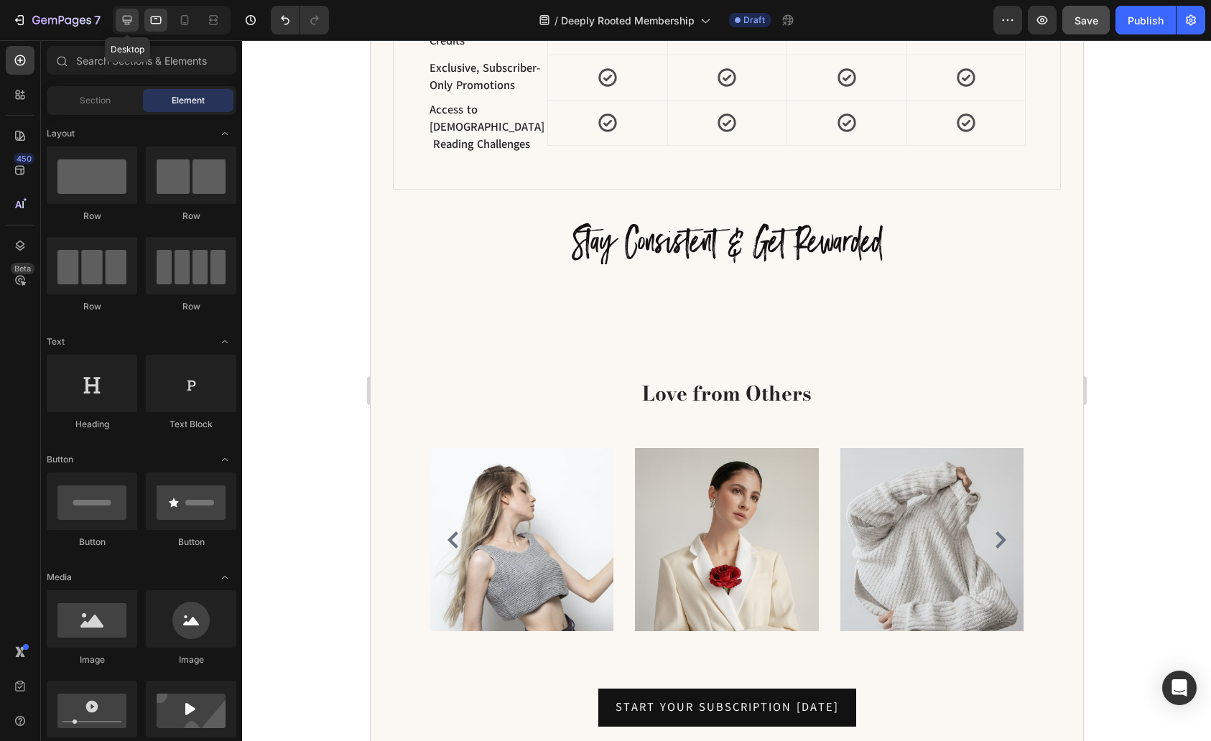
click at [134, 29] on div at bounding box center [127, 20] width 23 height 23
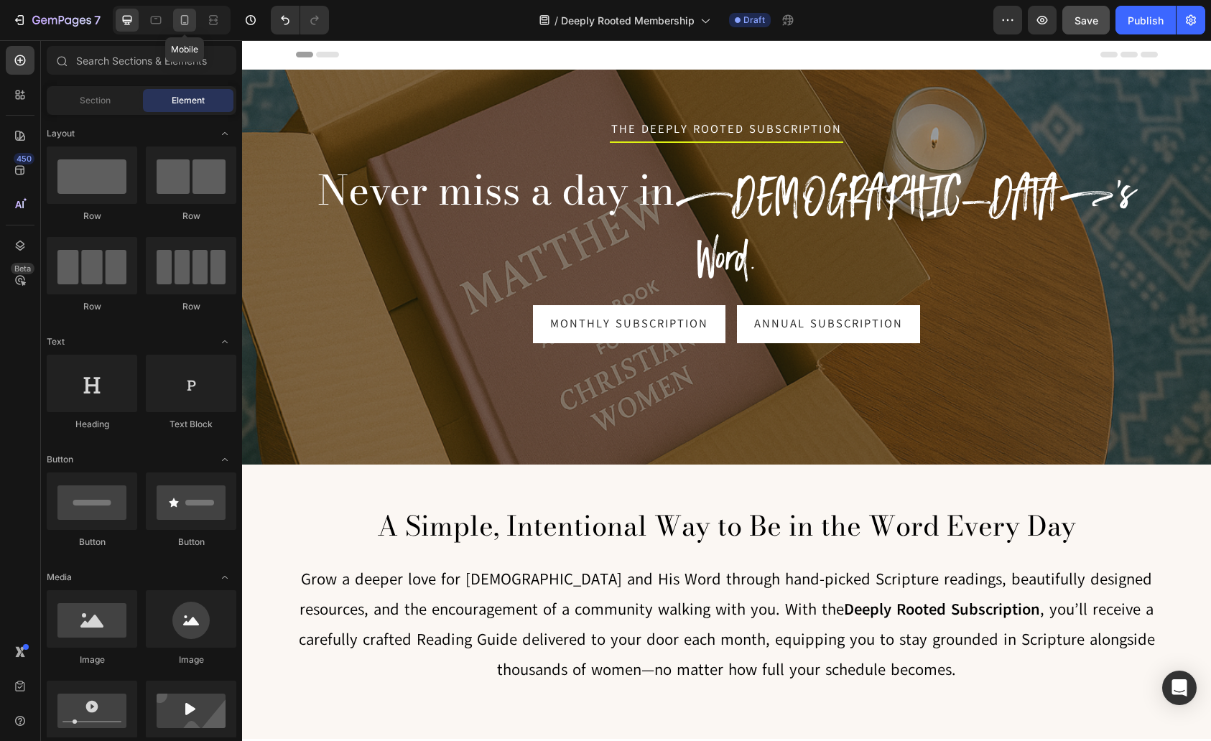
click at [192, 19] on div at bounding box center [184, 20] width 23 height 23
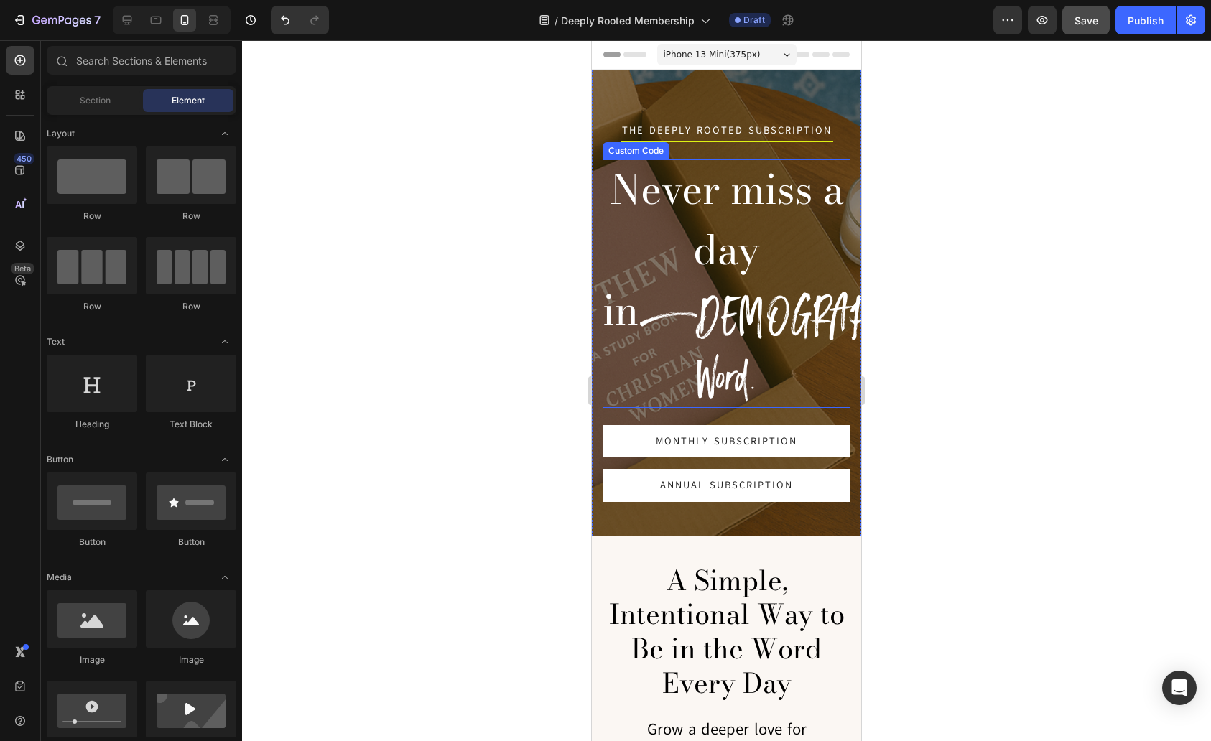
click at [769, 280] on span "[DEMOGRAPHIC_DATA]'s Word." at bounding box center [870, 345] width 462 height 131
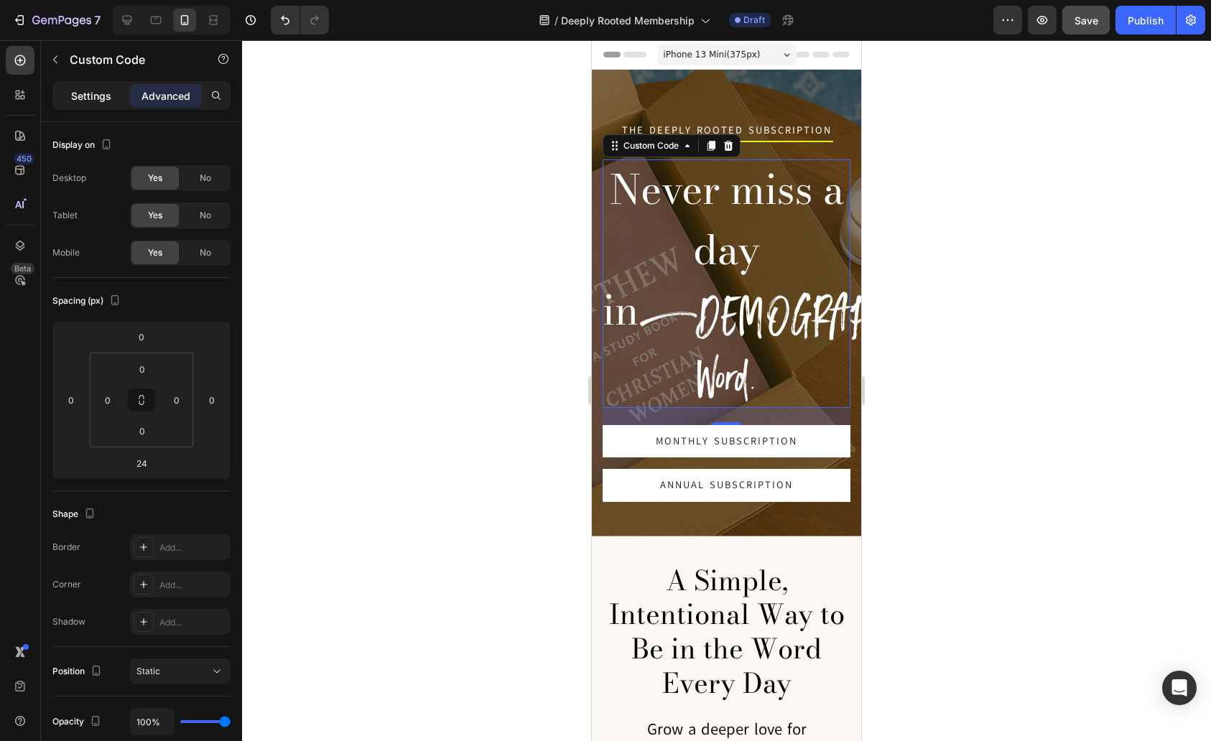
click at [78, 85] on div "Settings" at bounding box center [91, 95] width 72 height 23
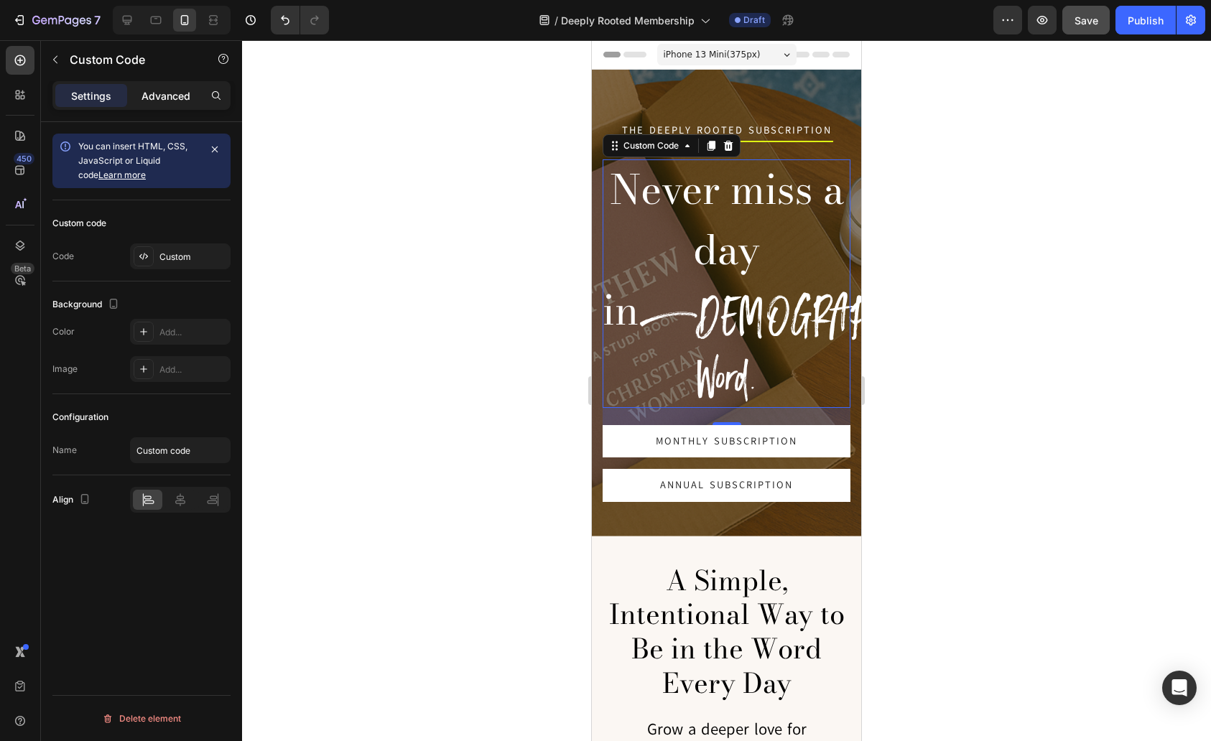
click at [157, 91] on p "Advanced" at bounding box center [166, 95] width 49 height 15
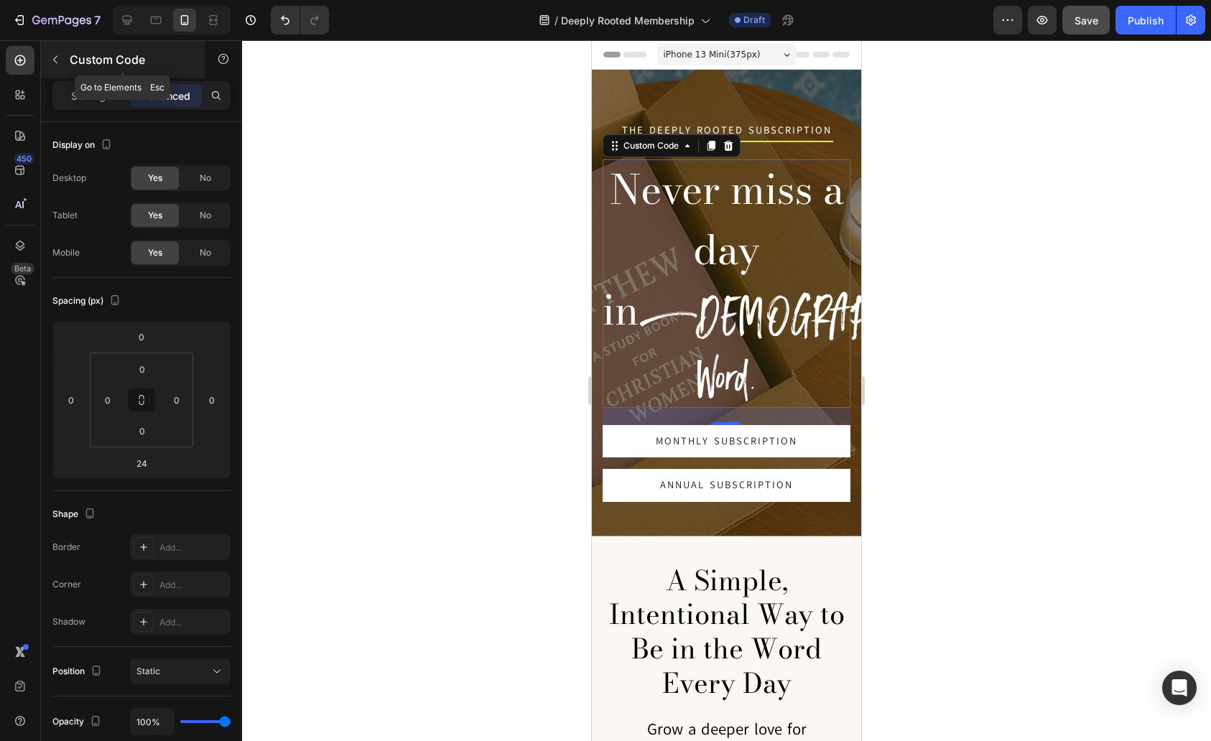
click at [53, 55] on icon "button" at bounding box center [55, 59] width 11 height 11
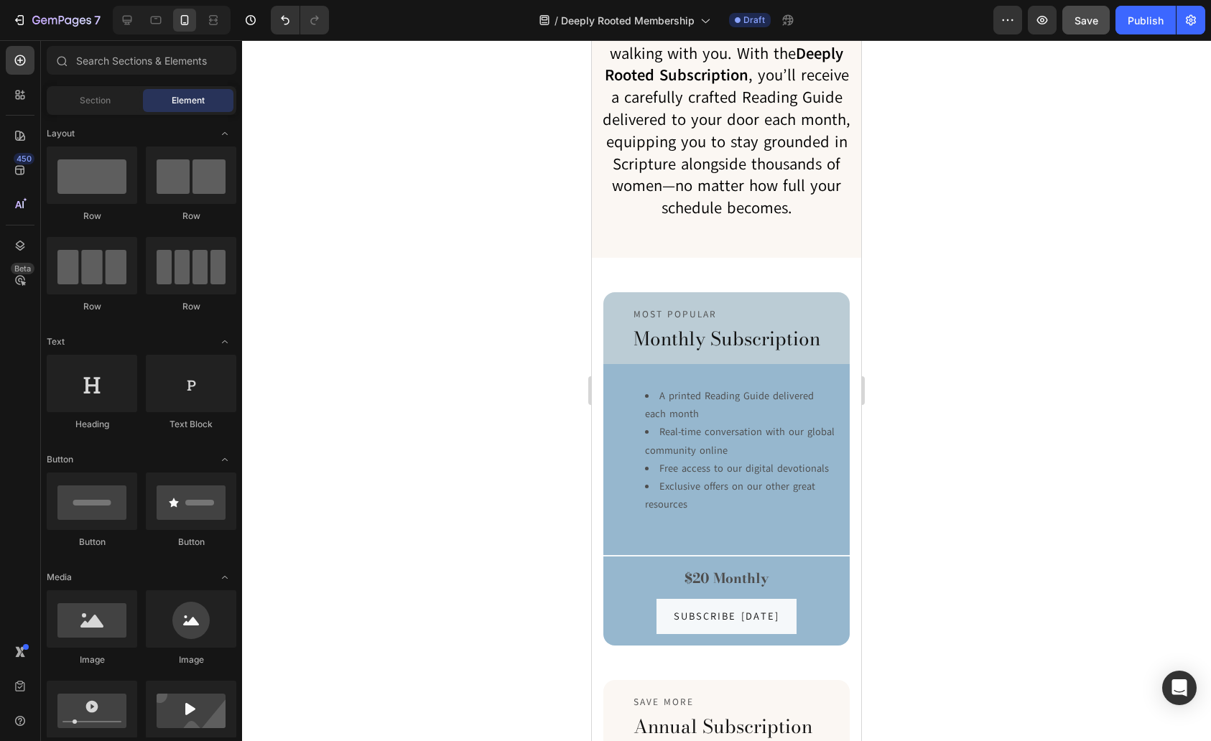
scroll to position [752, 0]
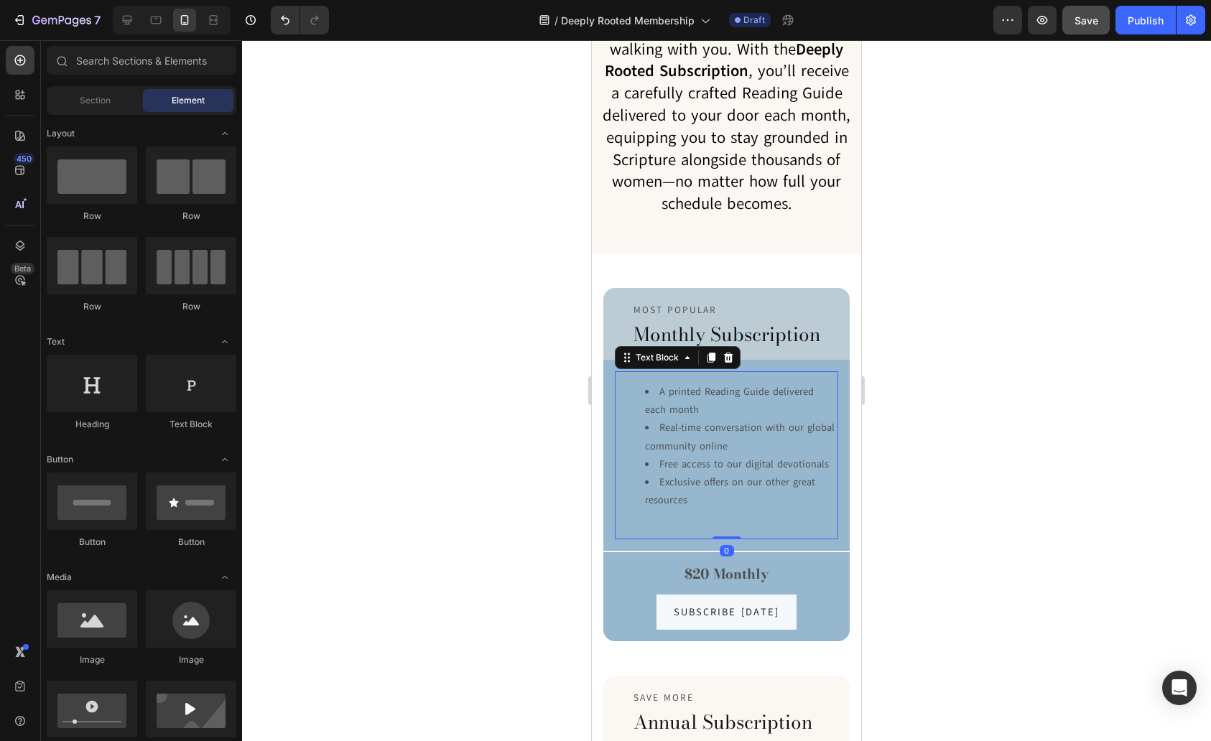
click at [719, 419] on li "Real-time conversation with our global community online" at bounding box center [741, 437] width 192 height 36
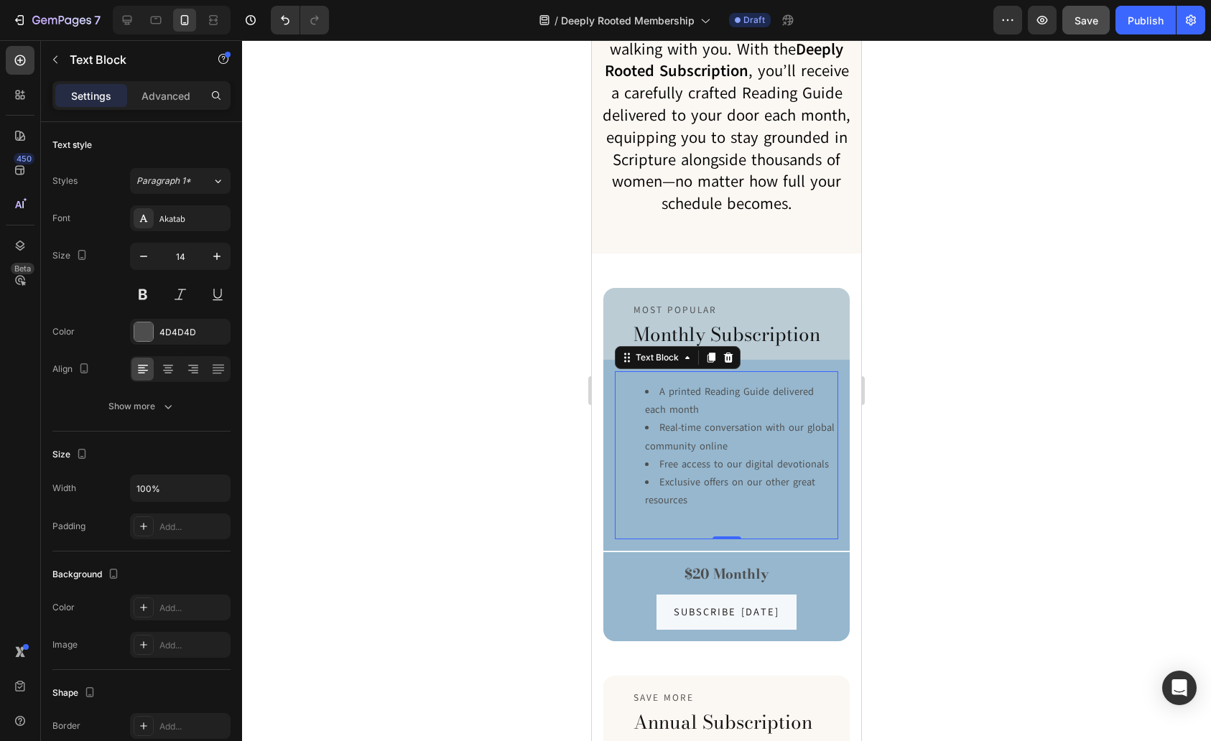
click at [697, 478] on li "Exclusive offers on our other great resources" at bounding box center [741, 491] width 192 height 36
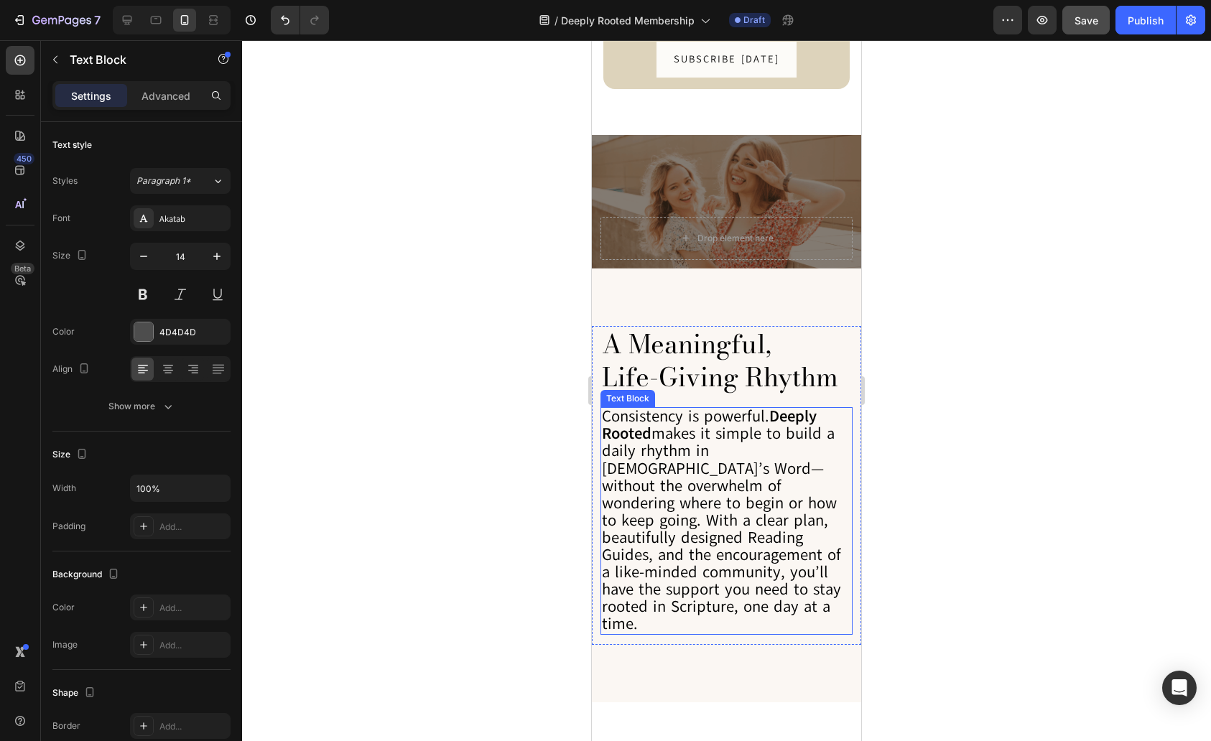
scroll to position [1705, 0]
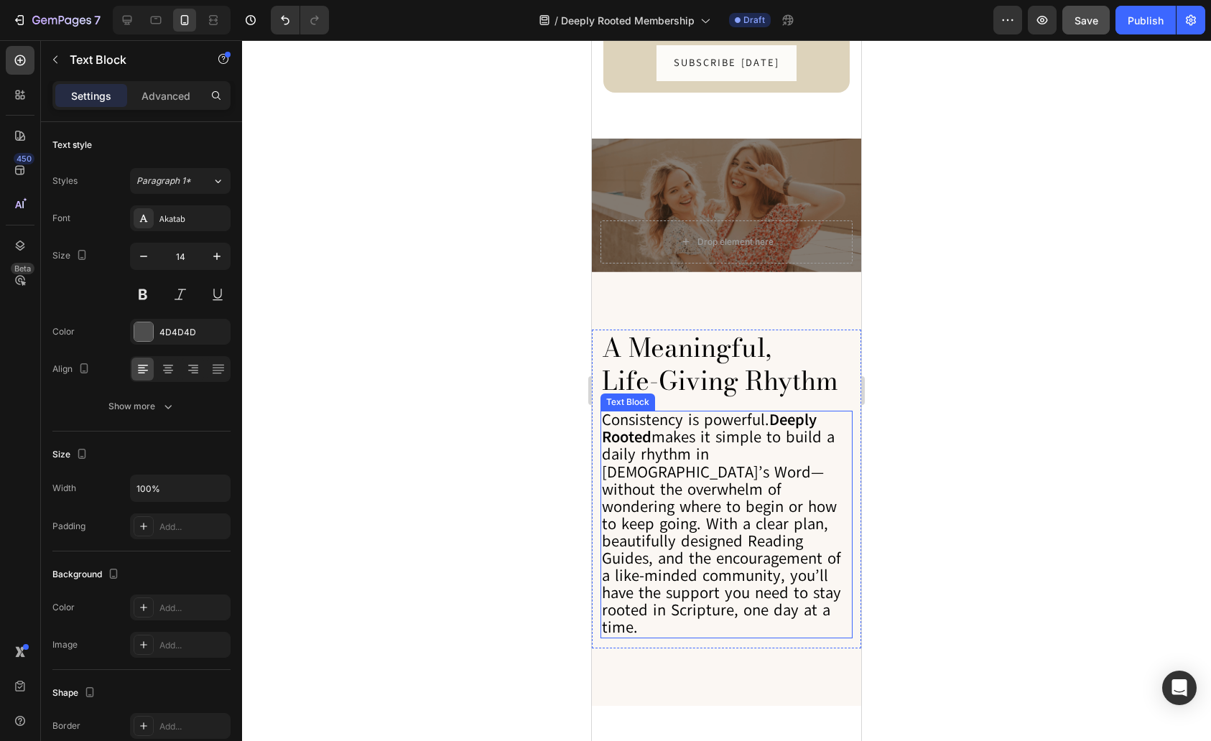
click at [717, 462] on span "Consistency is powerful. Deeply Rooted makes it simple to build a daily rhythm …" at bounding box center [721, 523] width 239 height 229
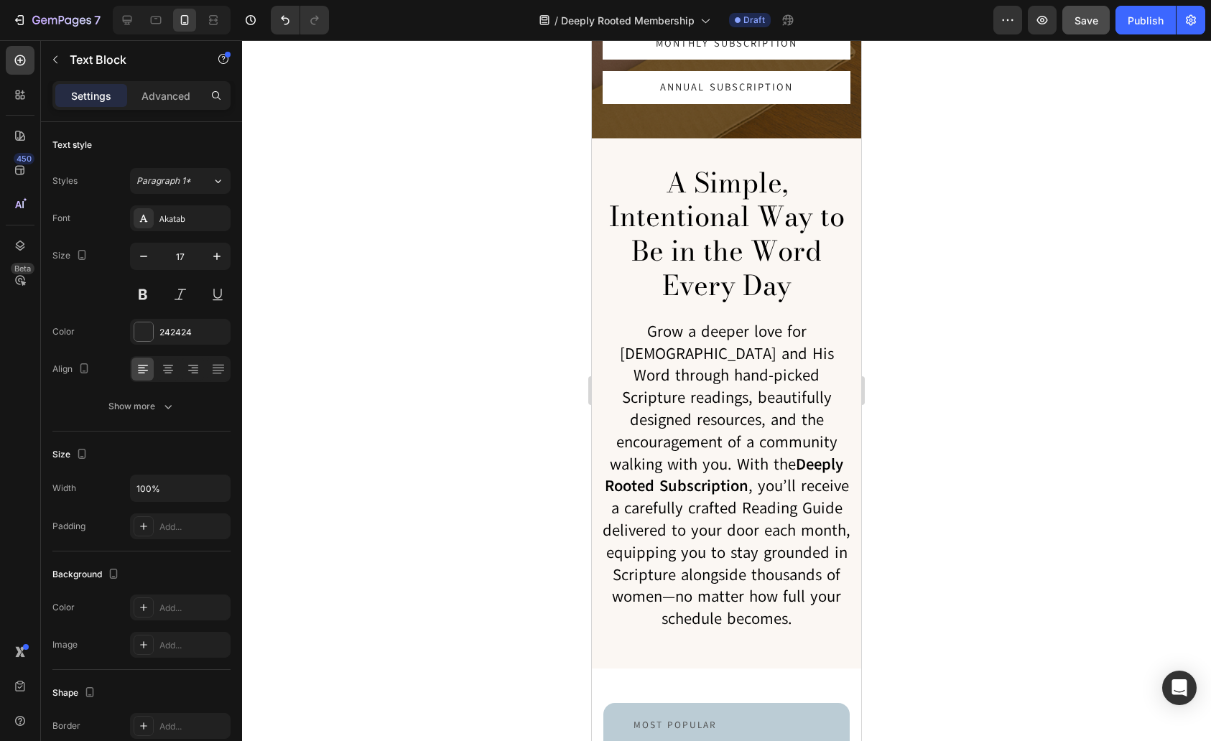
scroll to position [318, 0]
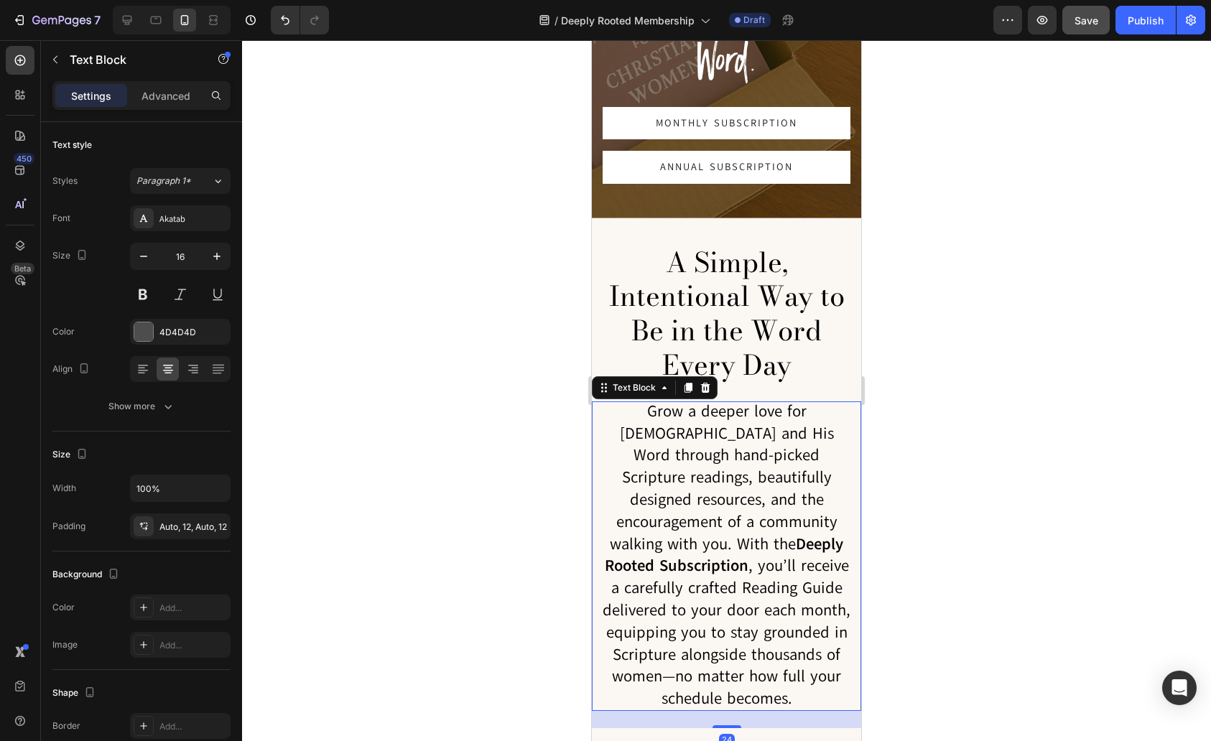
click at [772, 417] on span "Grow a deeper love for [DEMOGRAPHIC_DATA] and His Word through hand-picked Scri…" at bounding box center [727, 555] width 248 height 309
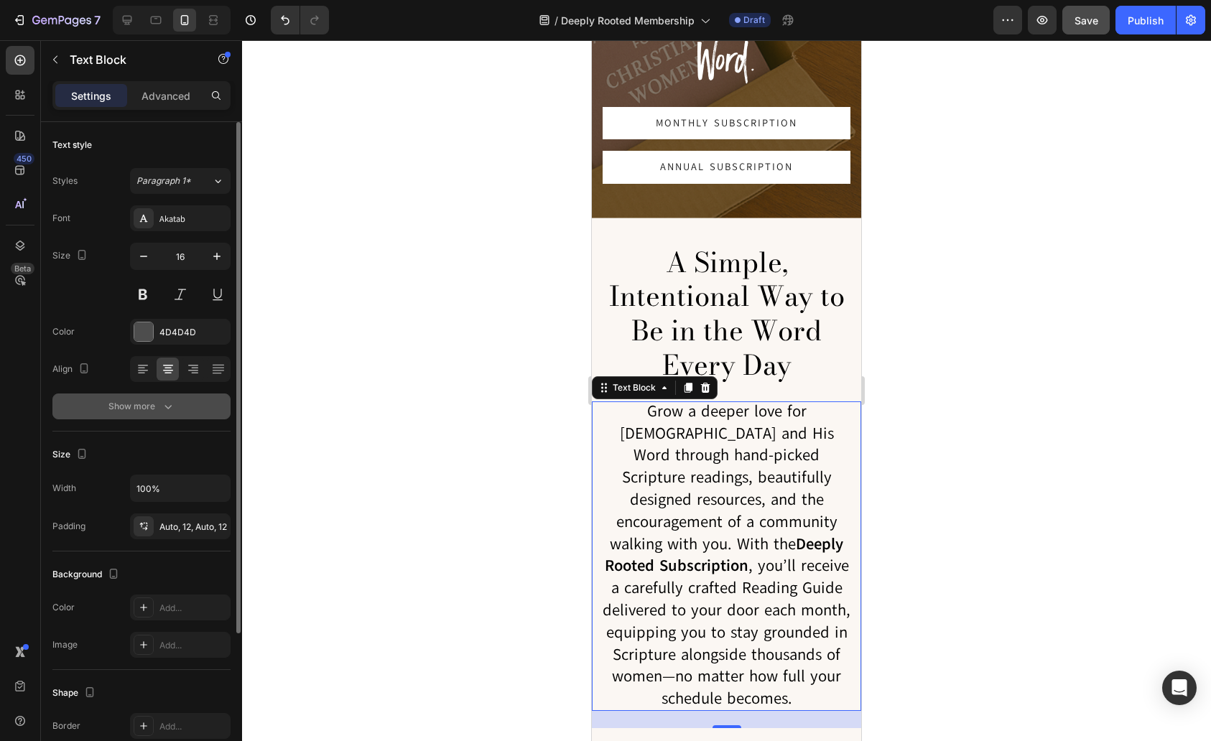
click at [162, 403] on icon "button" at bounding box center [168, 406] width 14 height 14
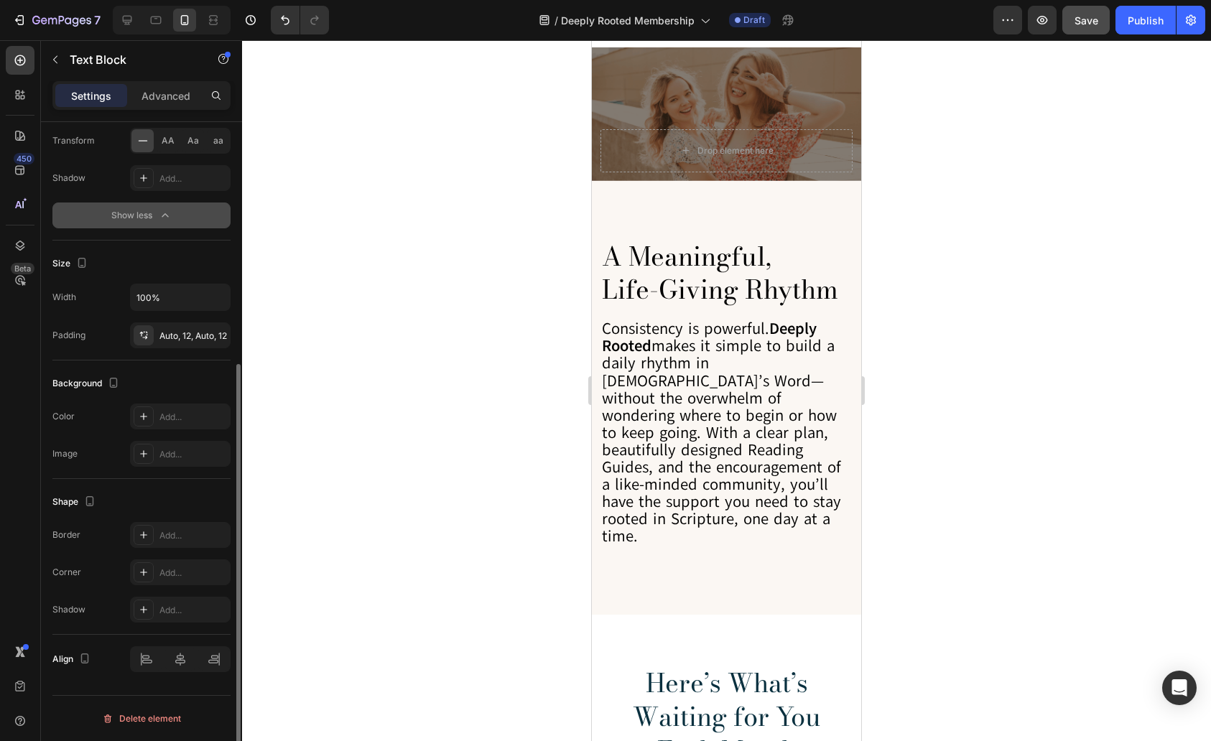
scroll to position [1807, 0]
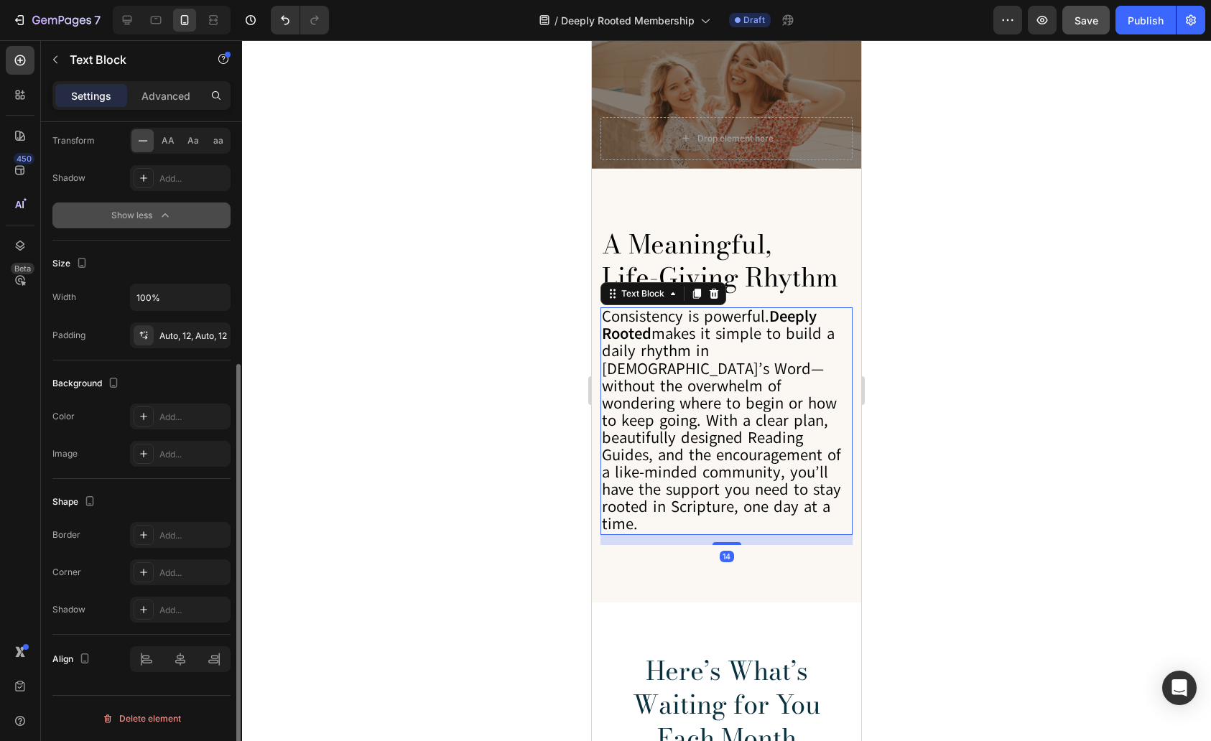
click at [648, 421] on span "Consistency is powerful. Deeply Rooted makes it simple to build a daily rhythm …" at bounding box center [721, 420] width 239 height 229
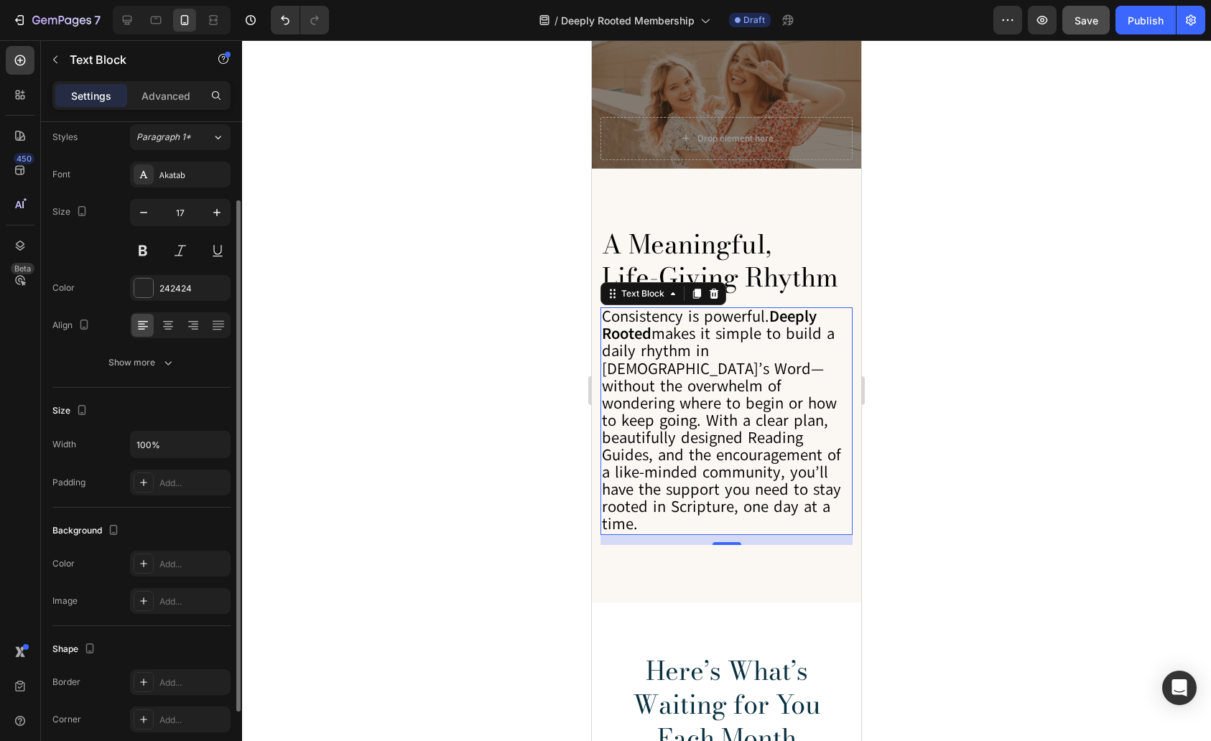
scroll to position [0, 0]
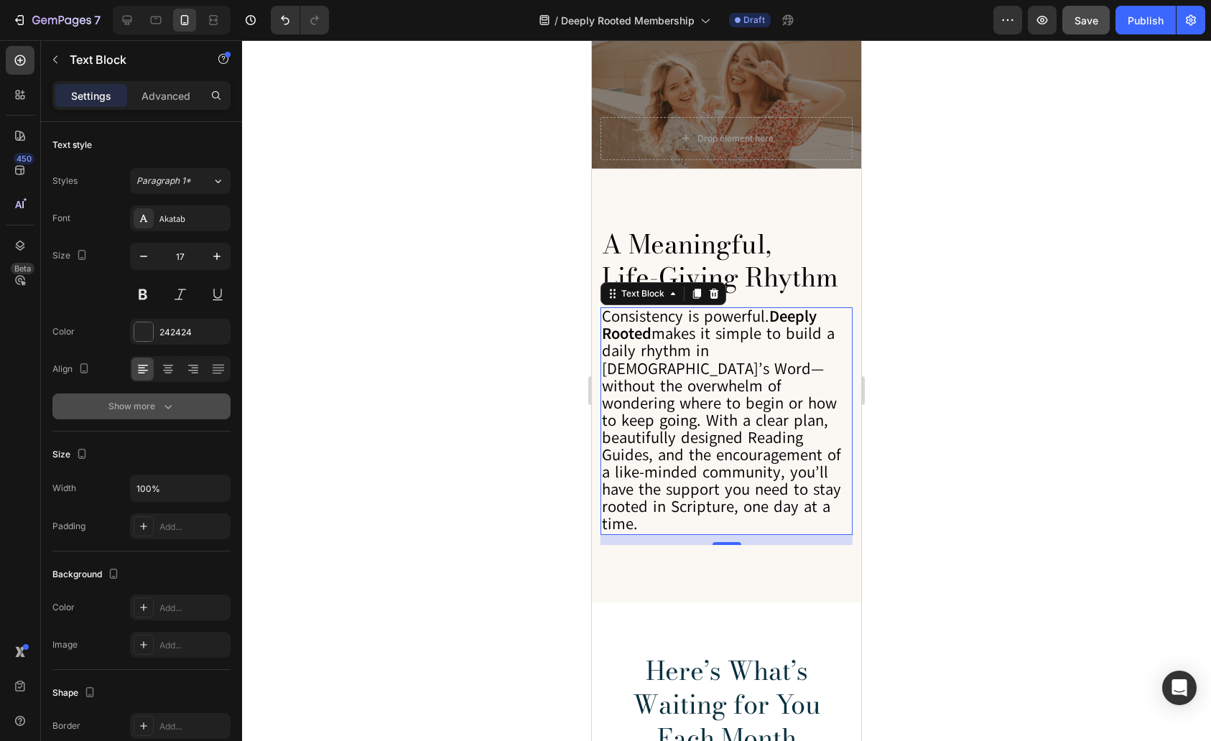
click at [148, 406] on div "Show more" at bounding box center [141, 406] width 67 height 14
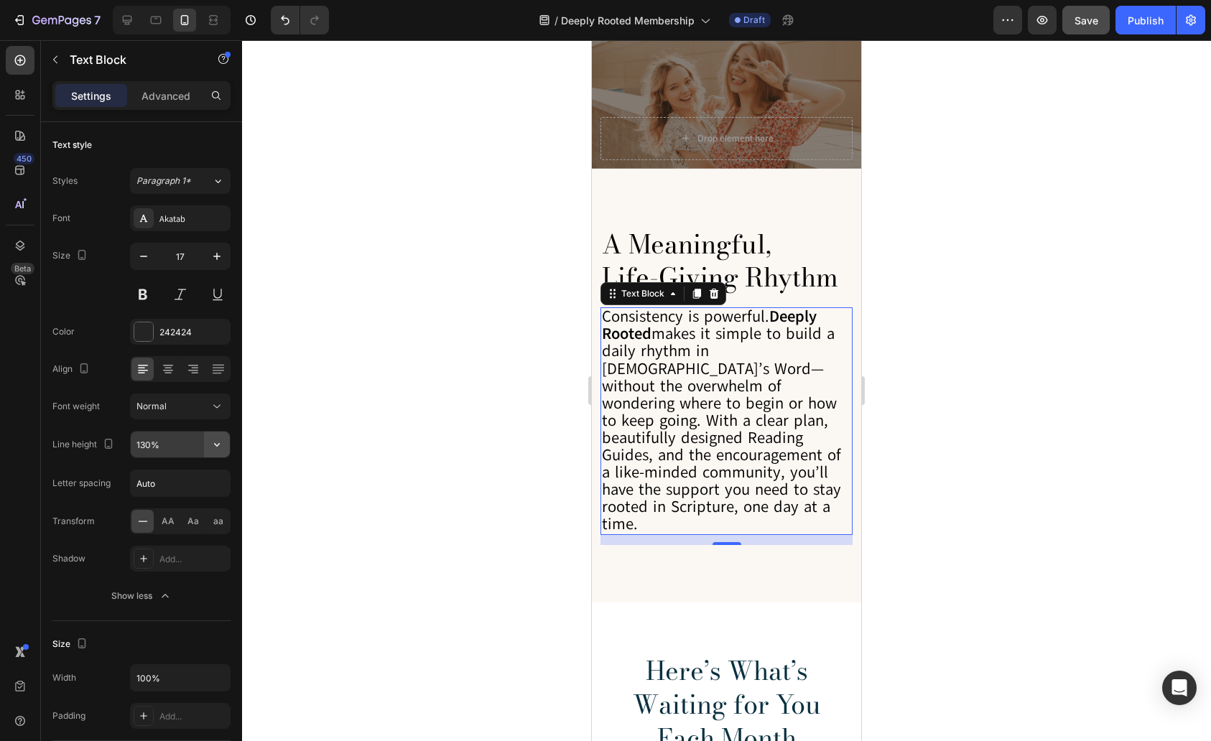
click at [221, 445] on icon "button" at bounding box center [217, 445] width 14 height 14
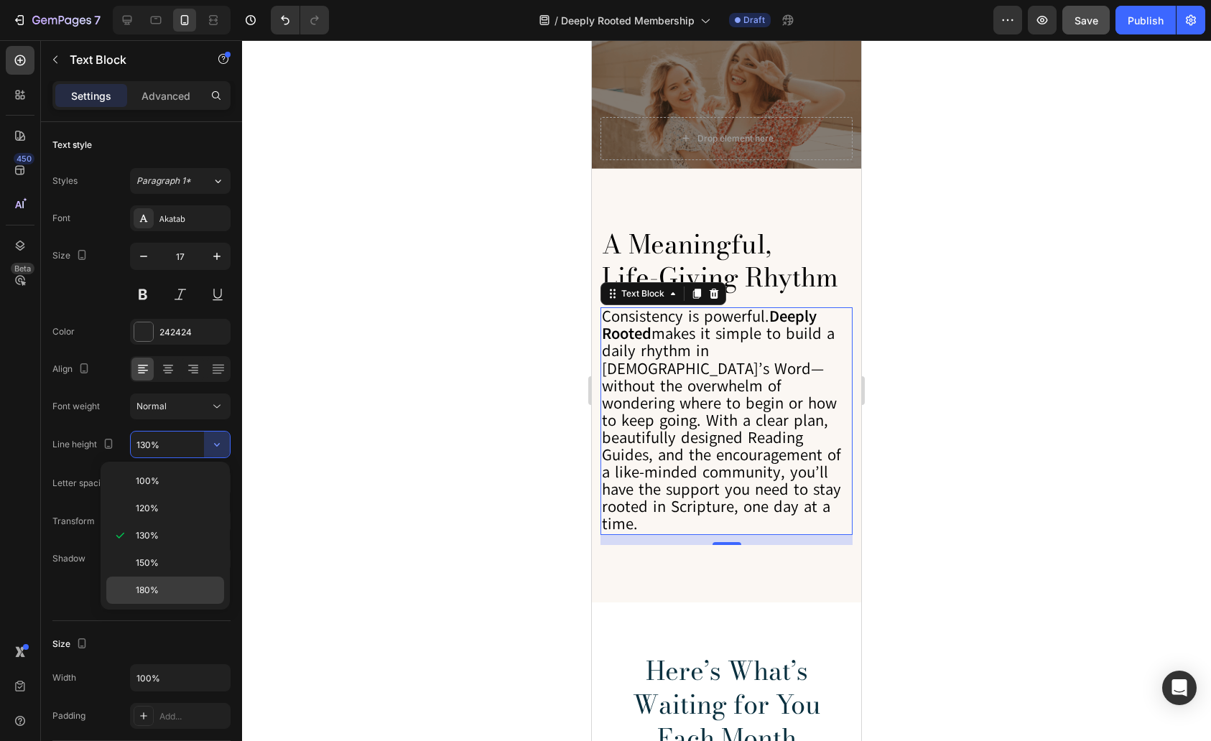
click at [157, 585] on span "180%" at bounding box center [147, 590] width 23 height 13
type input "180%"
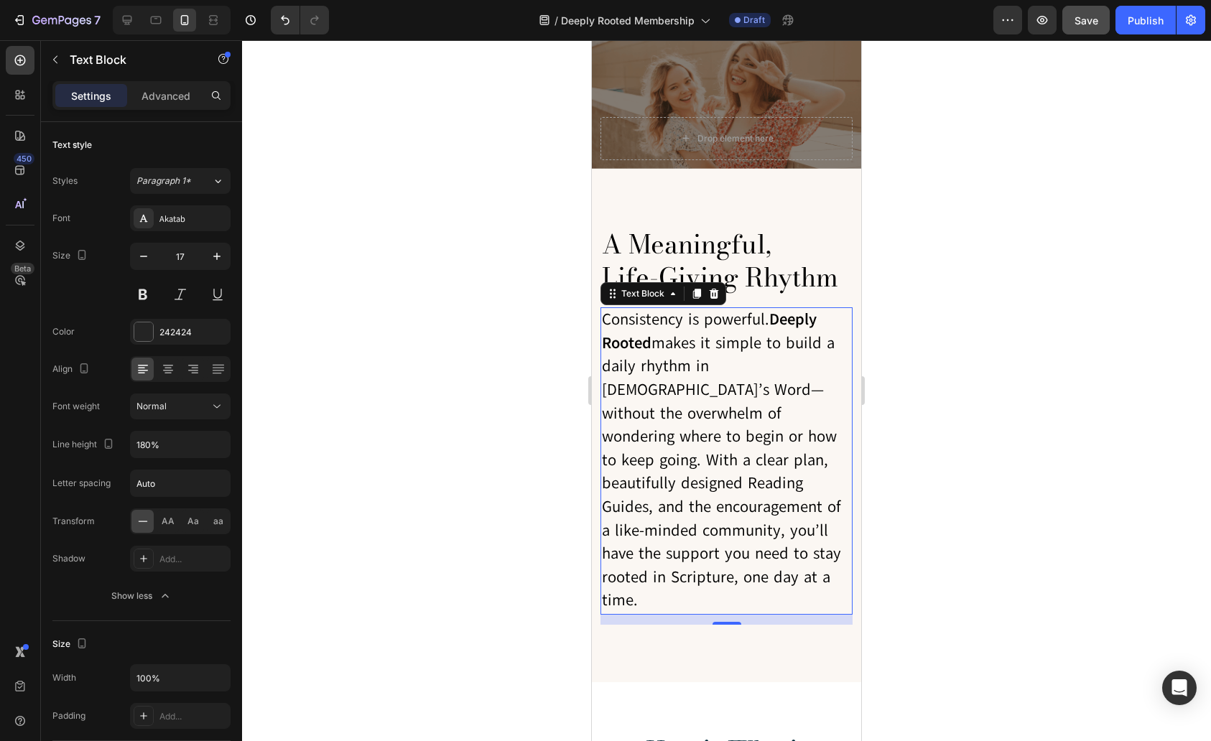
click at [1060, 468] on div at bounding box center [726, 390] width 969 height 701
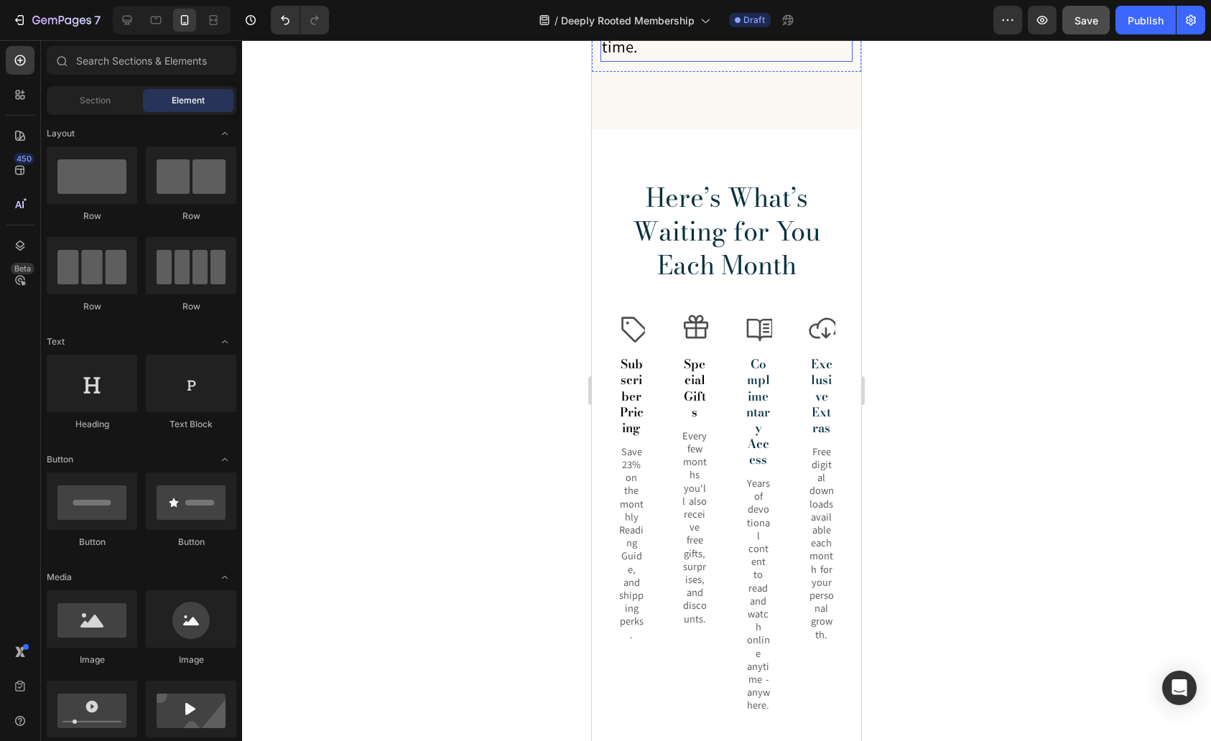
scroll to position [2376, 0]
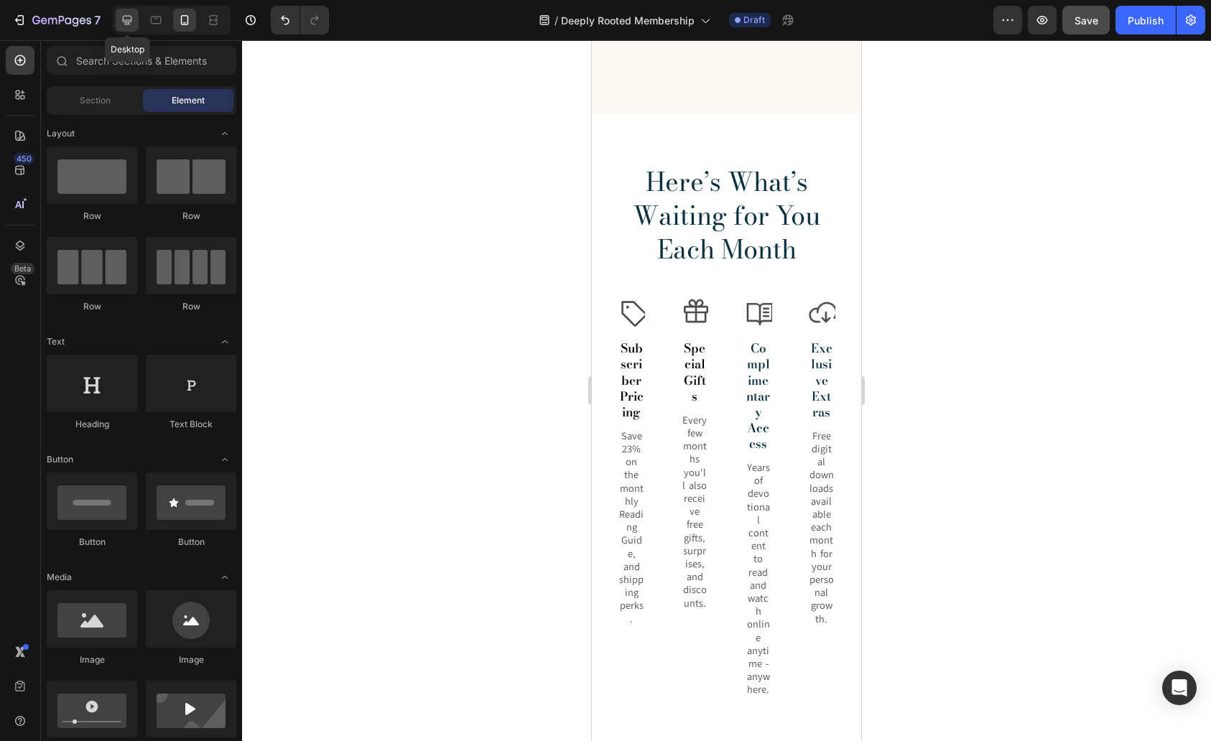
click at [126, 15] on icon at bounding box center [127, 20] width 14 height 14
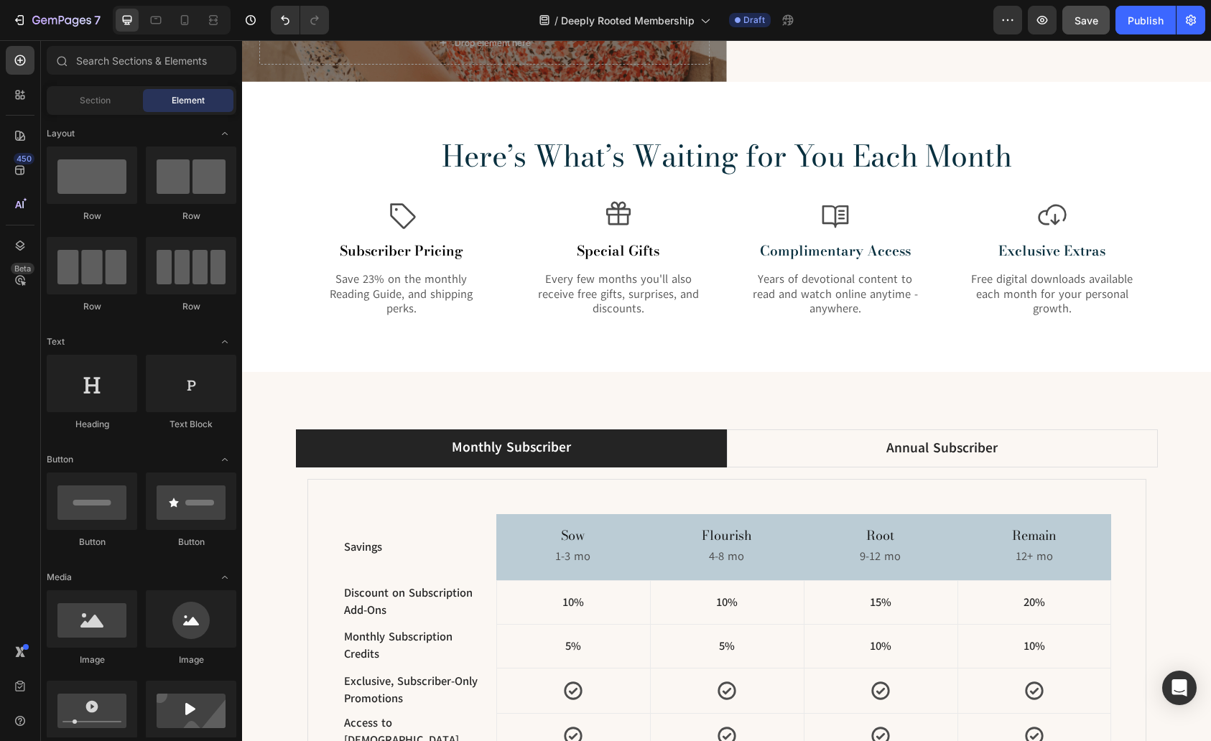
scroll to position [1522, 0]
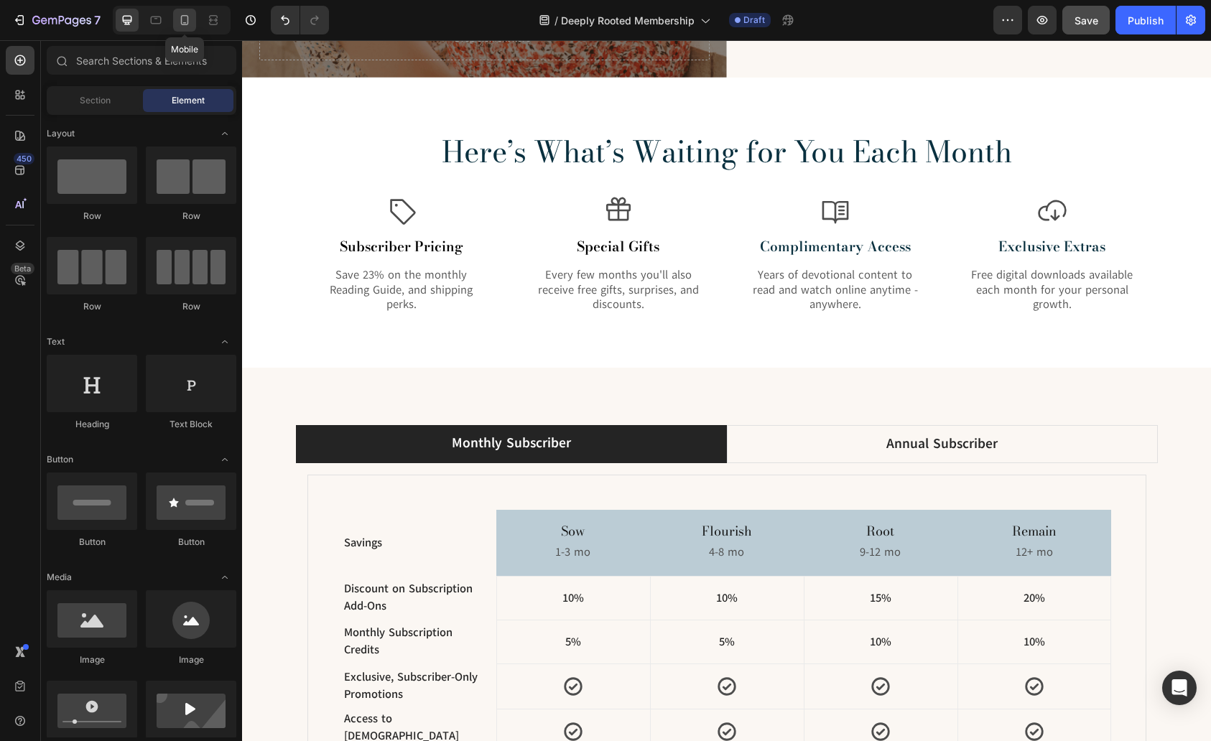
click at [185, 19] on icon at bounding box center [184, 20] width 14 height 14
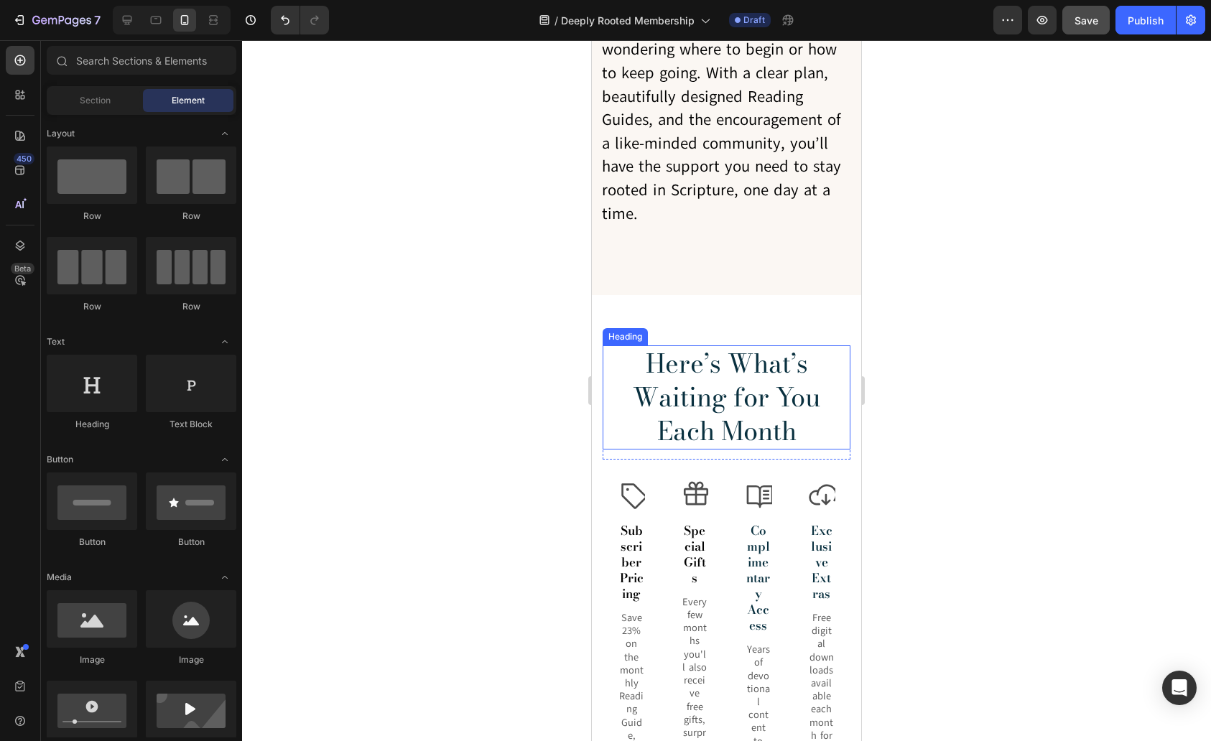
scroll to position [1472, 0]
click at [129, 18] on icon at bounding box center [127, 20] width 14 height 14
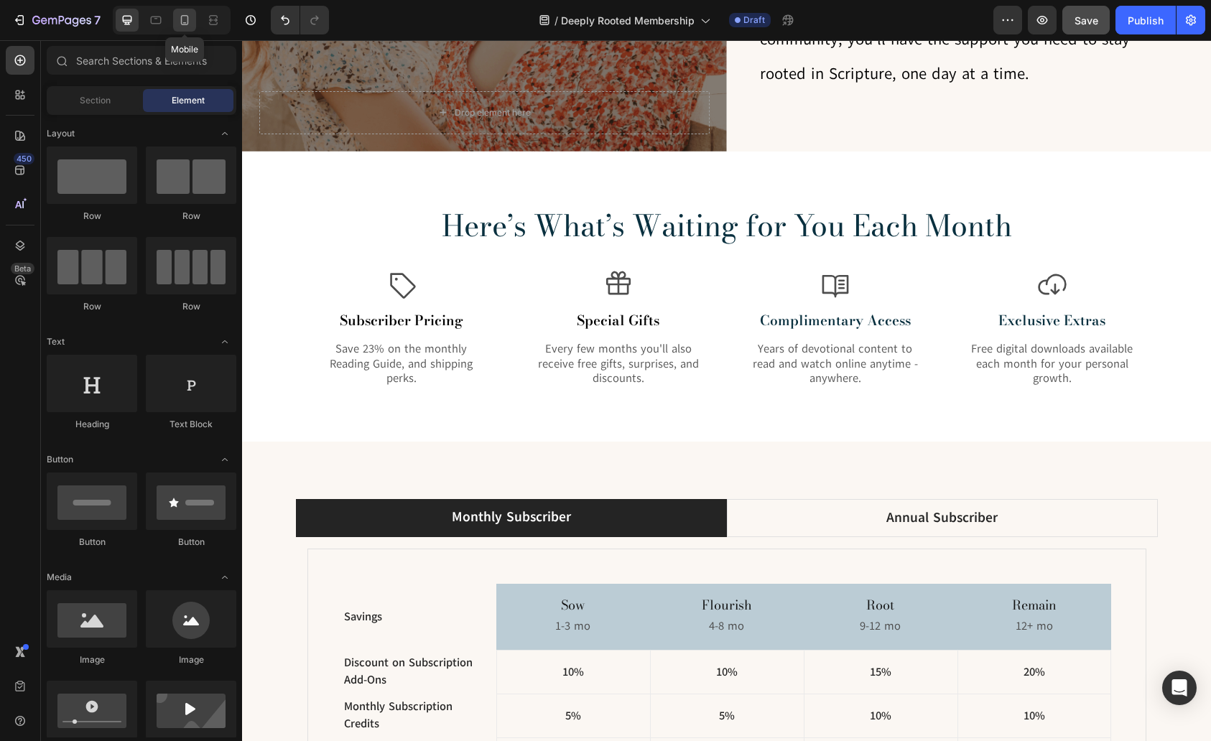
click at [182, 23] on icon at bounding box center [184, 20] width 14 height 14
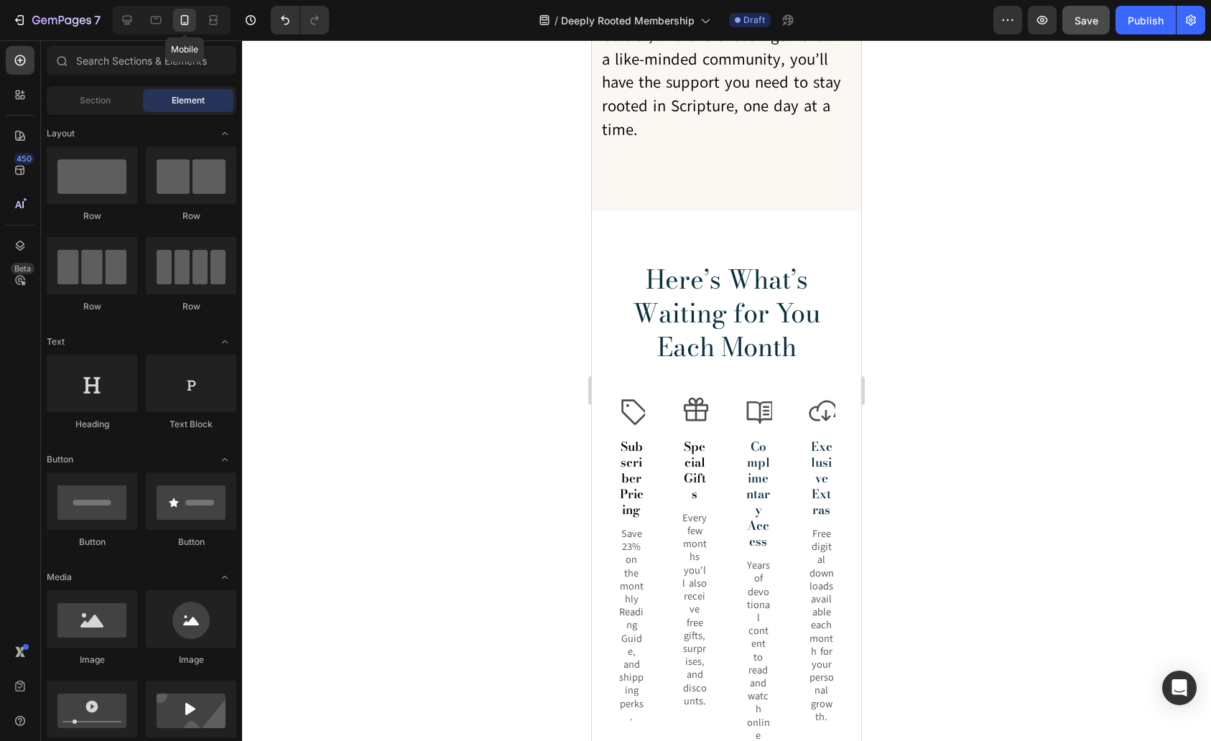
scroll to position [1553, 0]
click at [648, 511] on div "Icon Subscriber Pricing Text Block Save 23% on the monthly Reading Guide, and s…" at bounding box center [631, 562] width 57 height 330
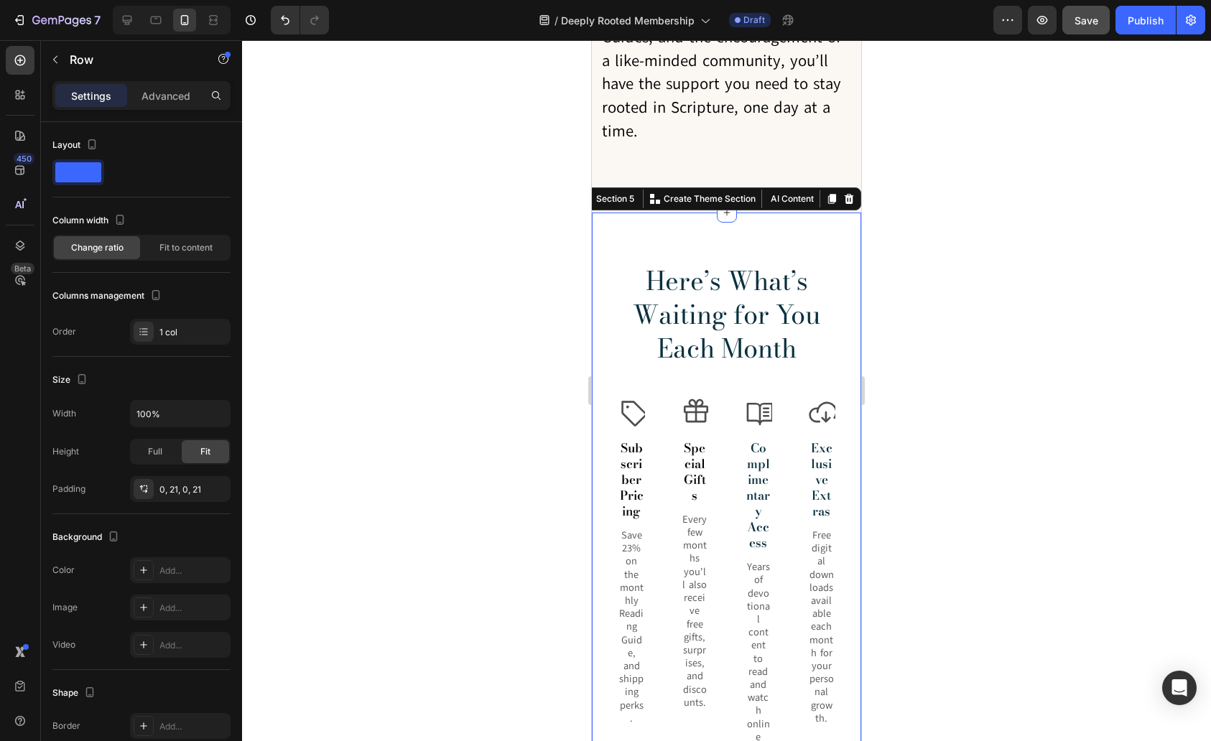
click at [758, 351] on div "Here’s What’s Waiting for You Each Month Heading Row Icon Subscriber Pricing Te…" at bounding box center [727, 546] width 248 height 567
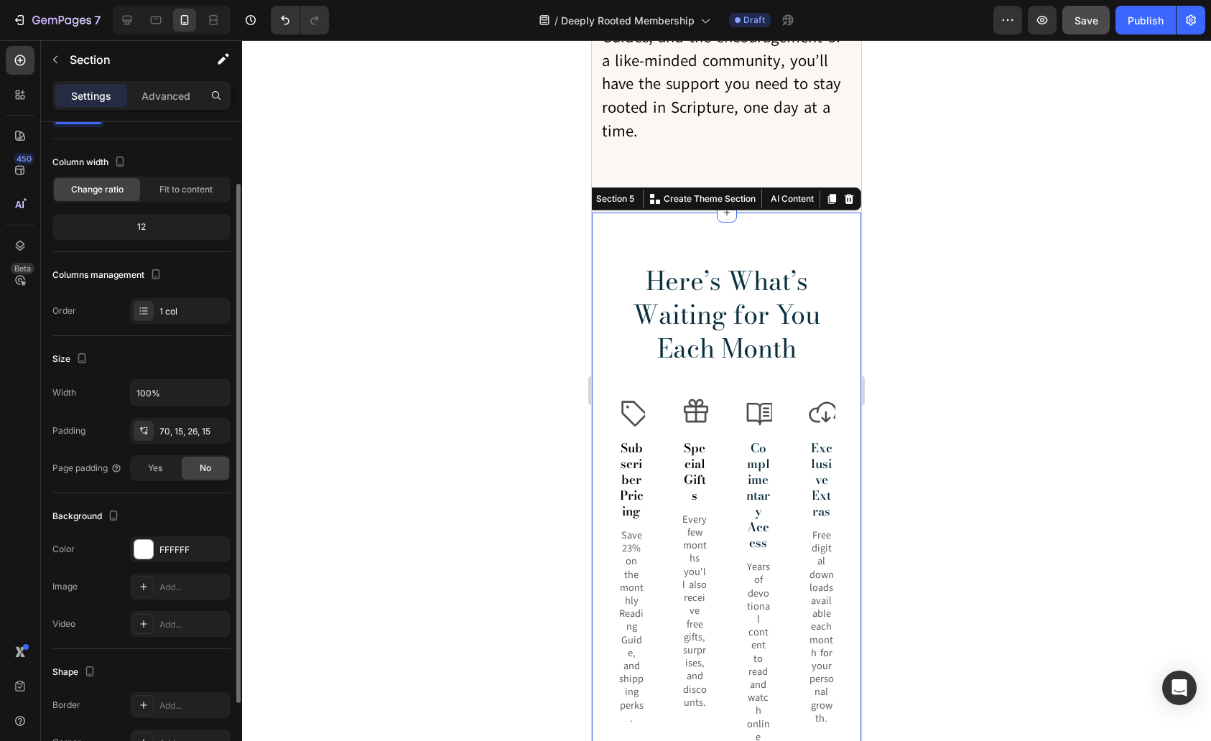
scroll to position [76, 0]
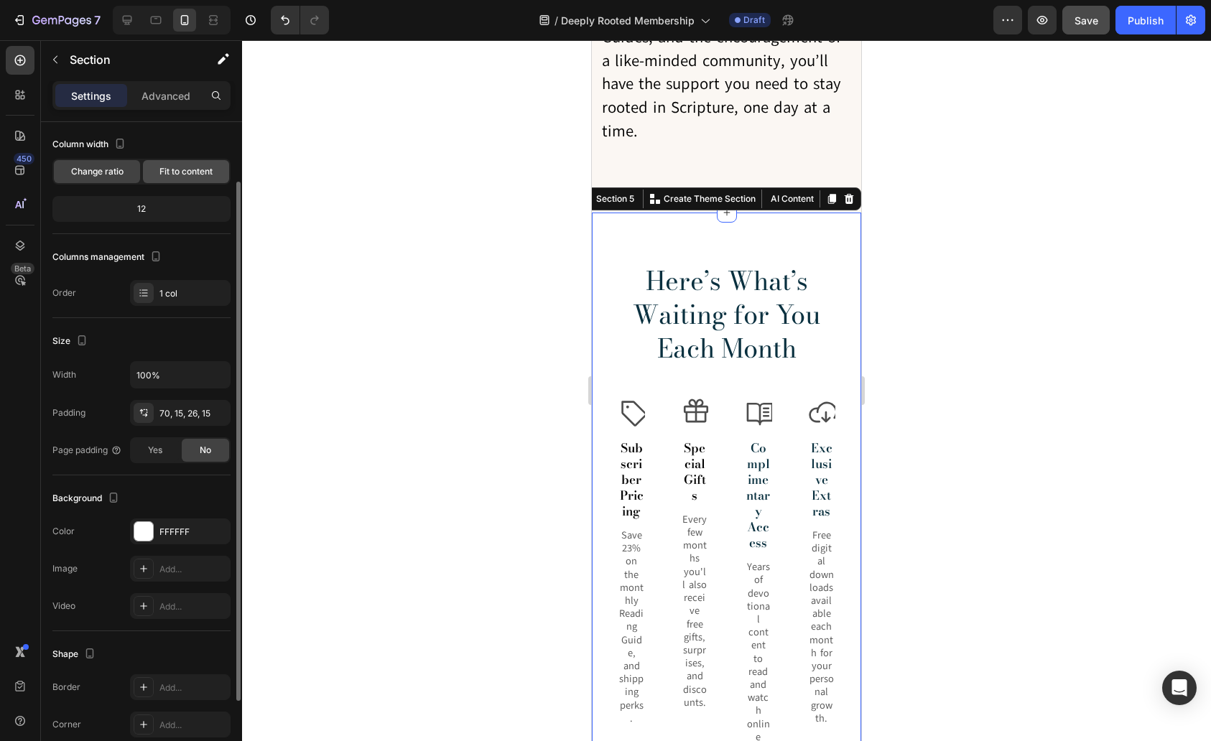
click at [197, 171] on span "Fit to content" at bounding box center [185, 171] width 53 height 13
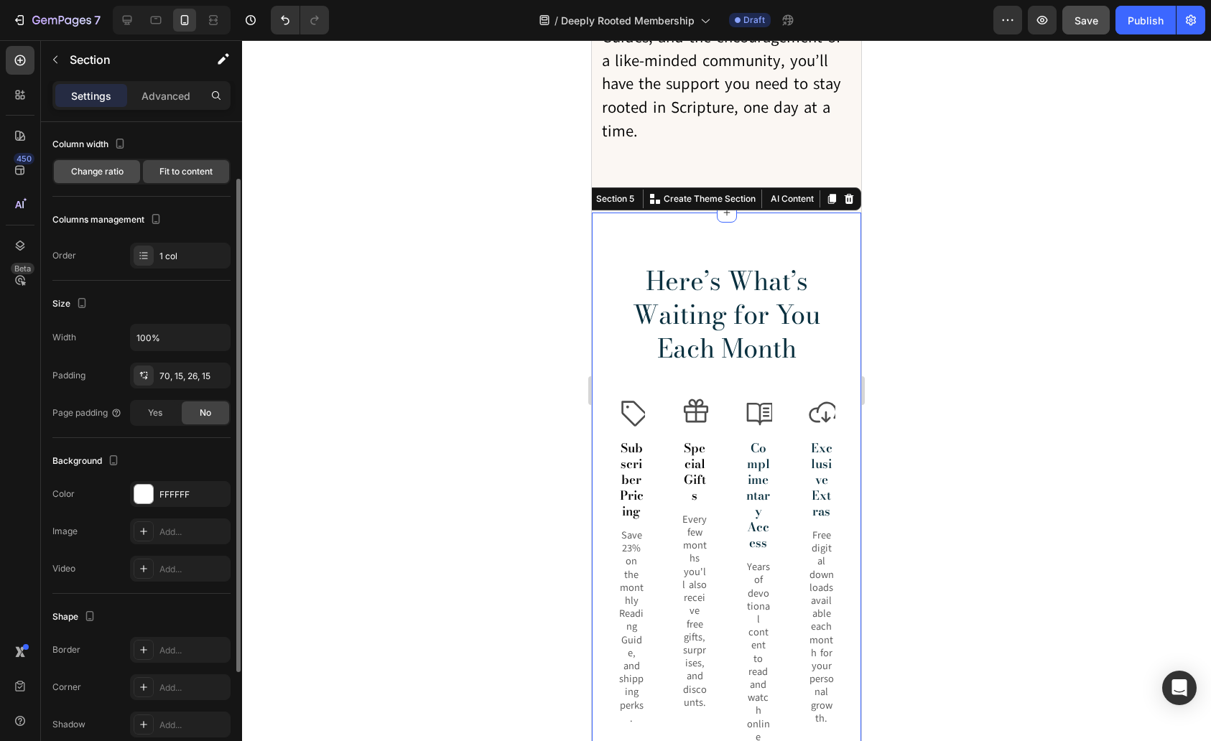
click at [88, 166] on span "Change ratio" at bounding box center [97, 171] width 52 height 13
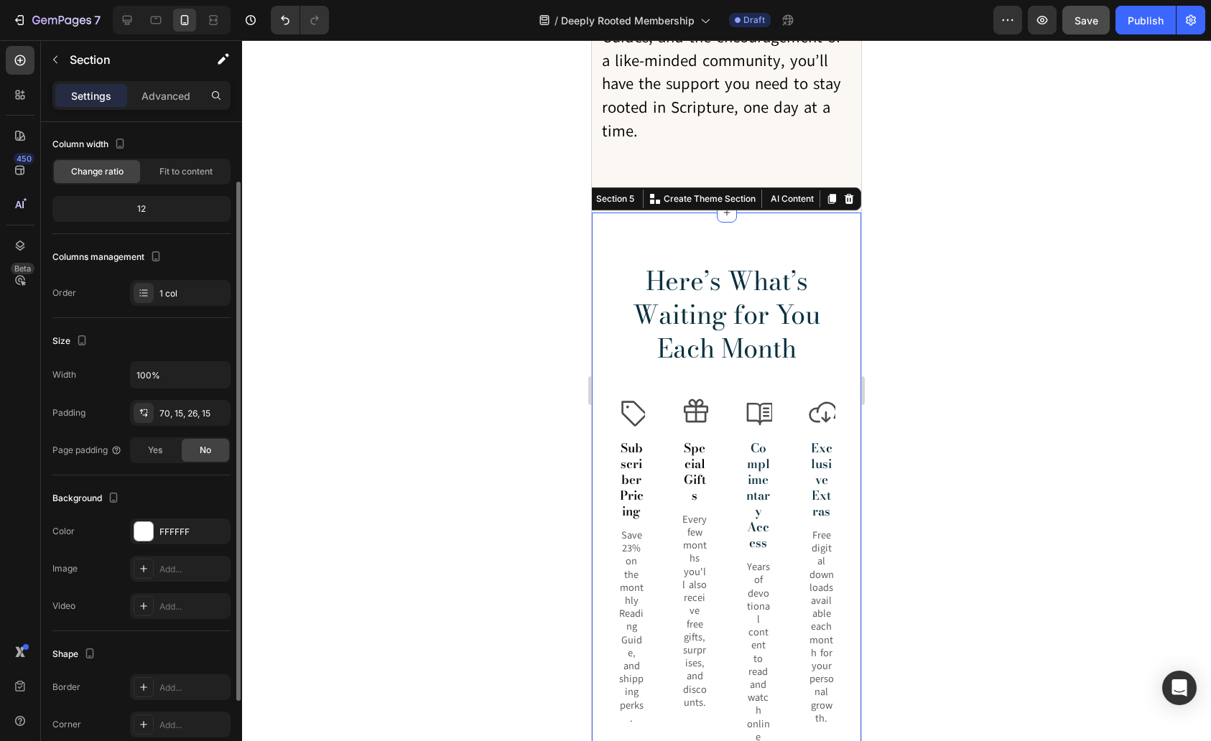
click at [152, 207] on div "12" at bounding box center [141, 209] width 172 height 20
click at [129, 209] on div "12" at bounding box center [141, 209] width 172 height 20
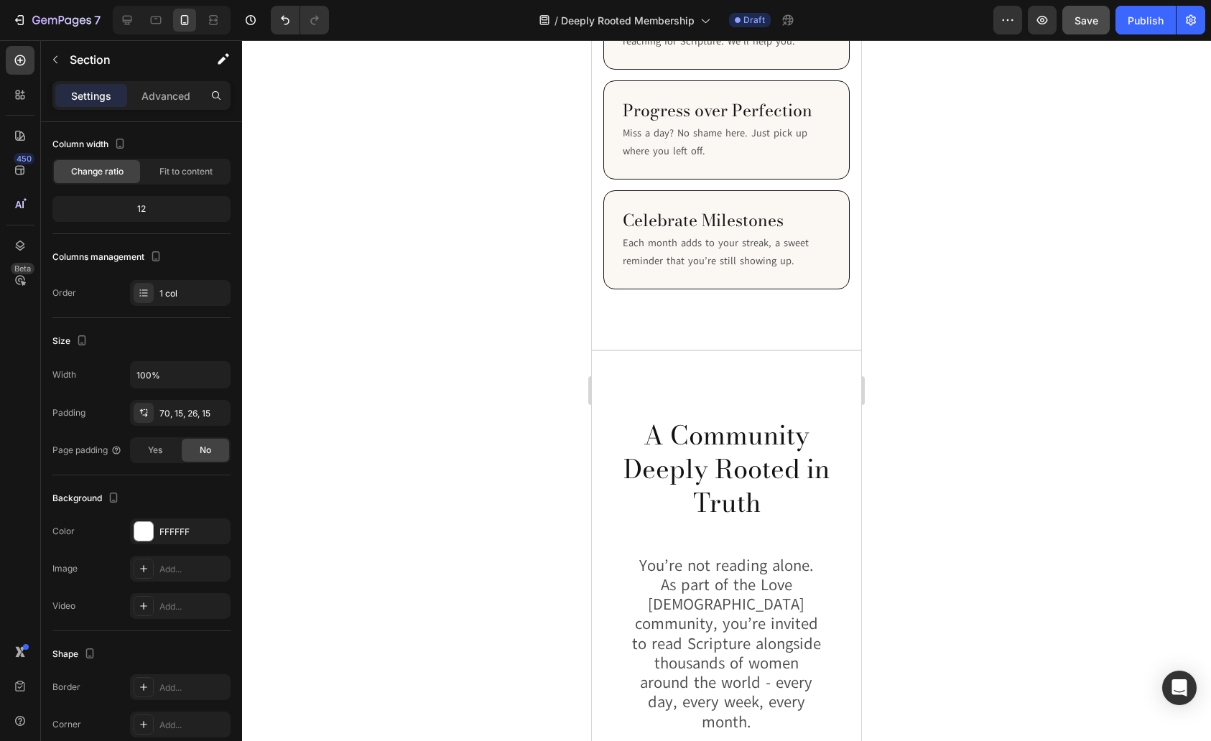
scroll to position [4220, 0]
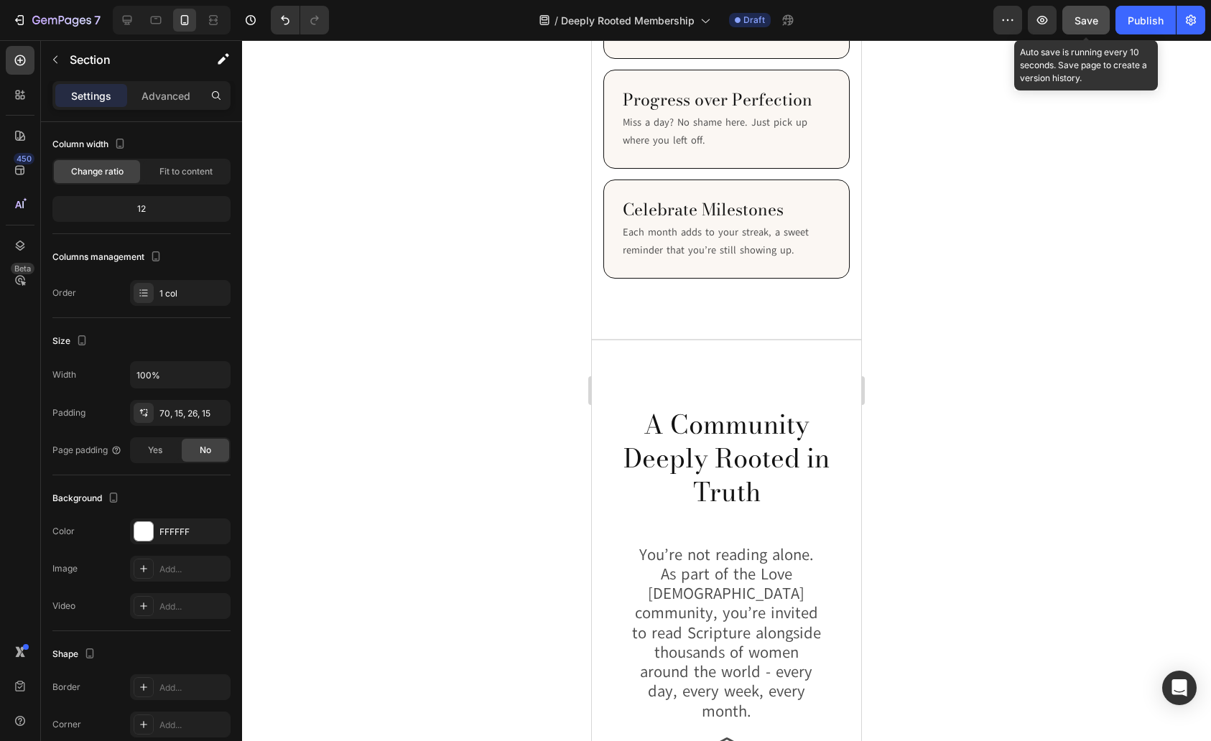
click at [1083, 24] on span "Save" at bounding box center [1087, 20] width 24 height 12
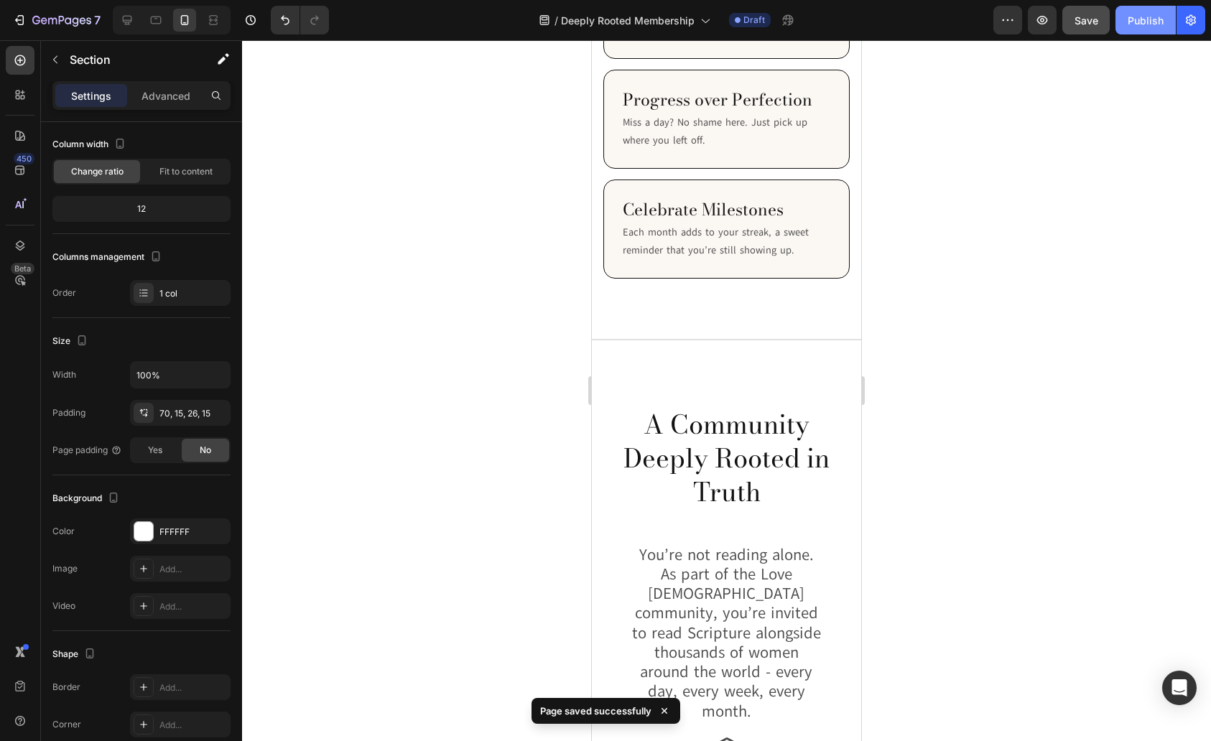
click at [1144, 23] on div "Publish" at bounding box center [1146, 20] width 36 height 15
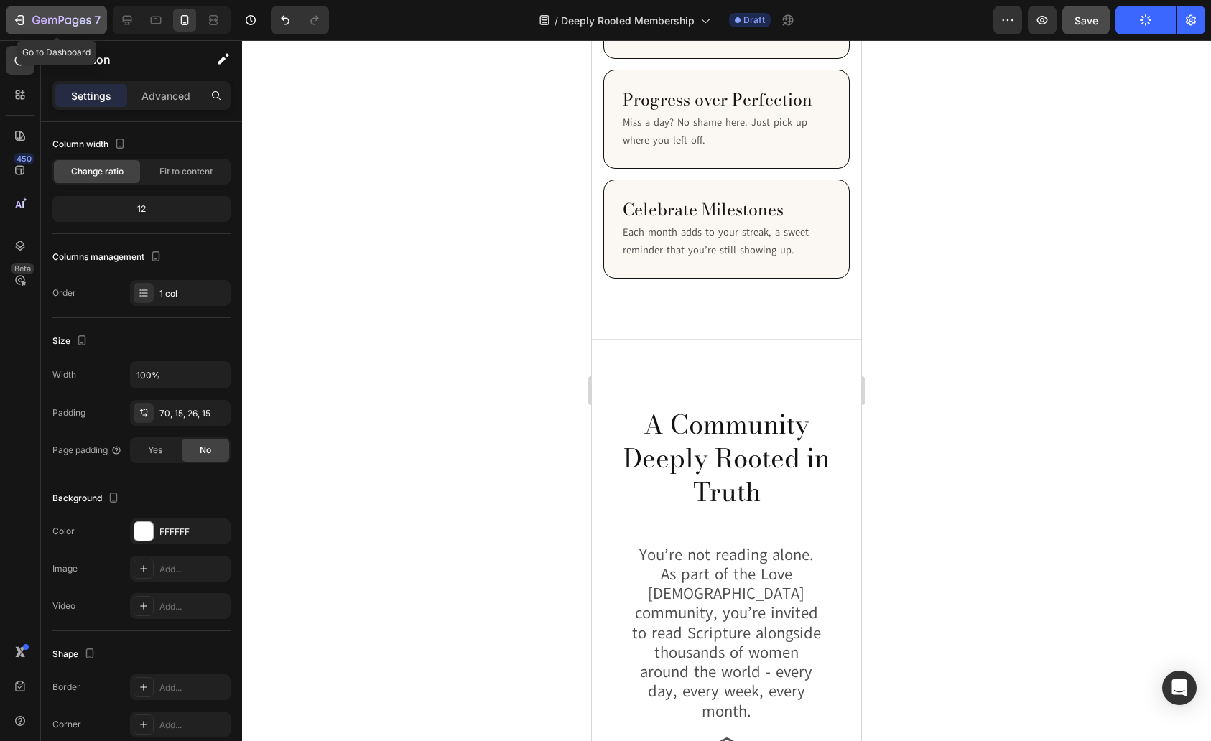
click at [45, 22] on icon "button" at bounding box center [61, 21] width 59 height 12
